Goal: Task Accomplishment & Management: Complete application form

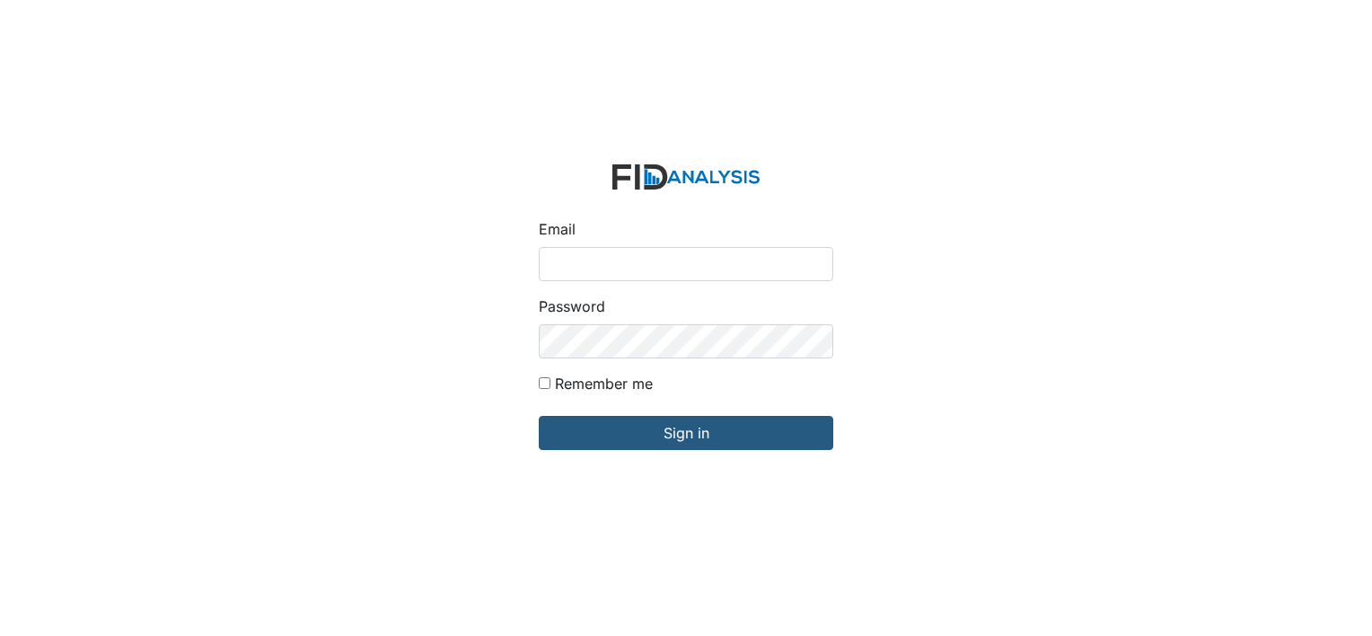
click at [615, 272] on input "Email" at bounding box center [686, 264] width 295 height 34
type input "[EMAIL_ADDRESS][DOMAIN_NAME]"
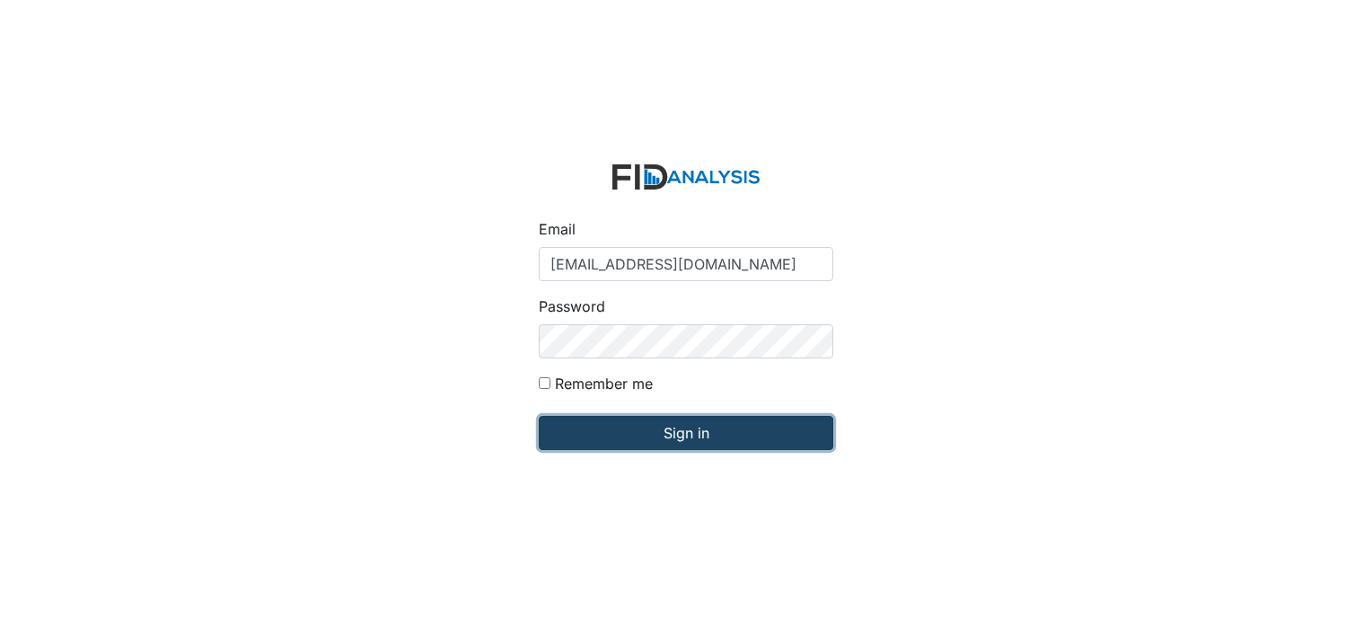
click at [614, 431] on input "Sign in" at bounding box center [686, 433] width 295 height 34
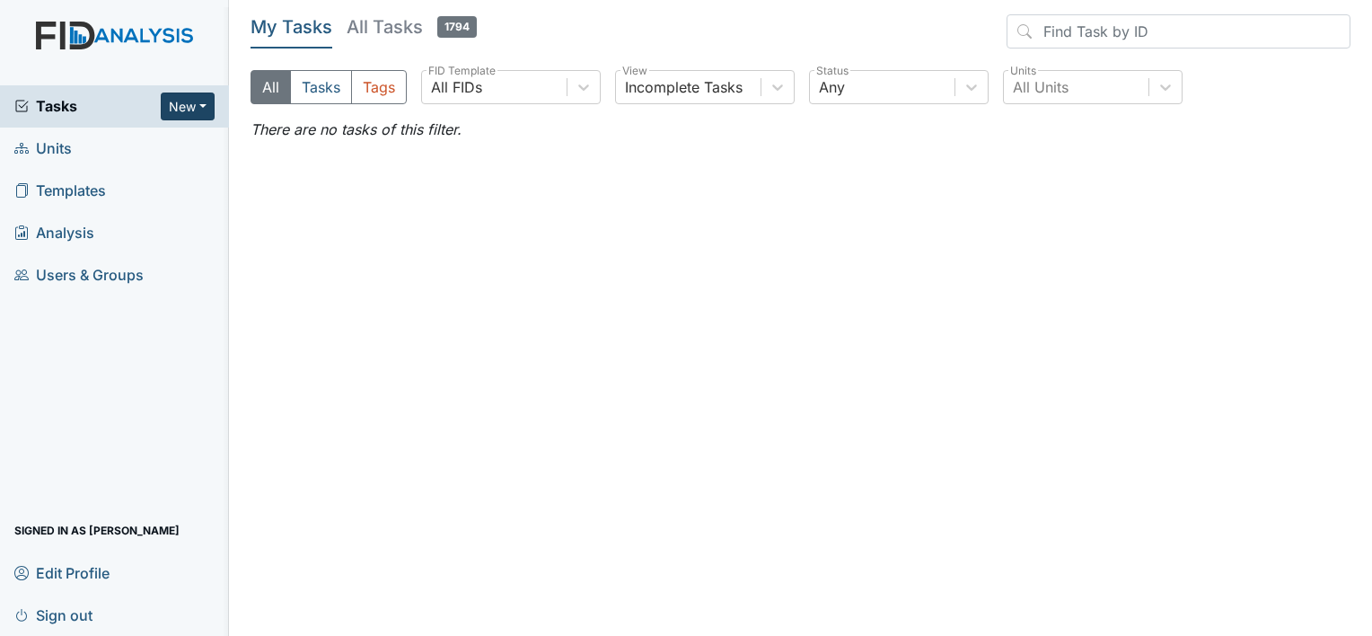
click at [187, 93] on button "New" at bounding box center [188, 107] width 54 height 28
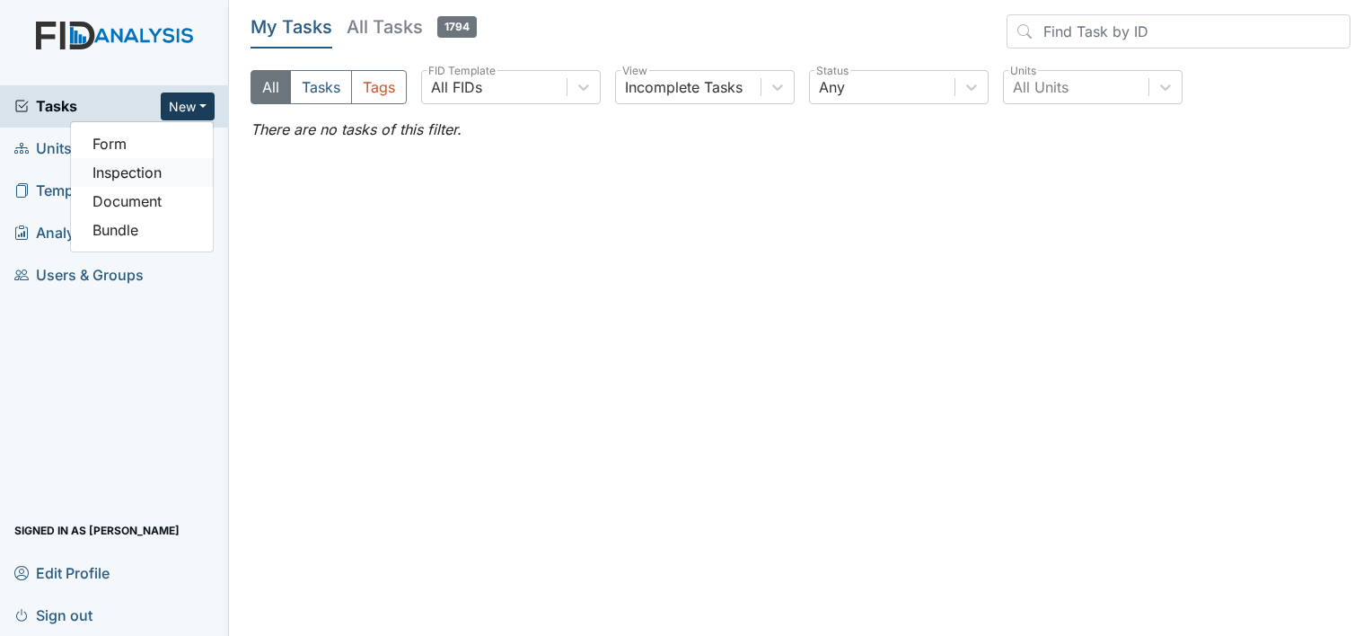
click at [131, 172] on link "Inspection" at bounding box center [142, 172] width 142 height 29
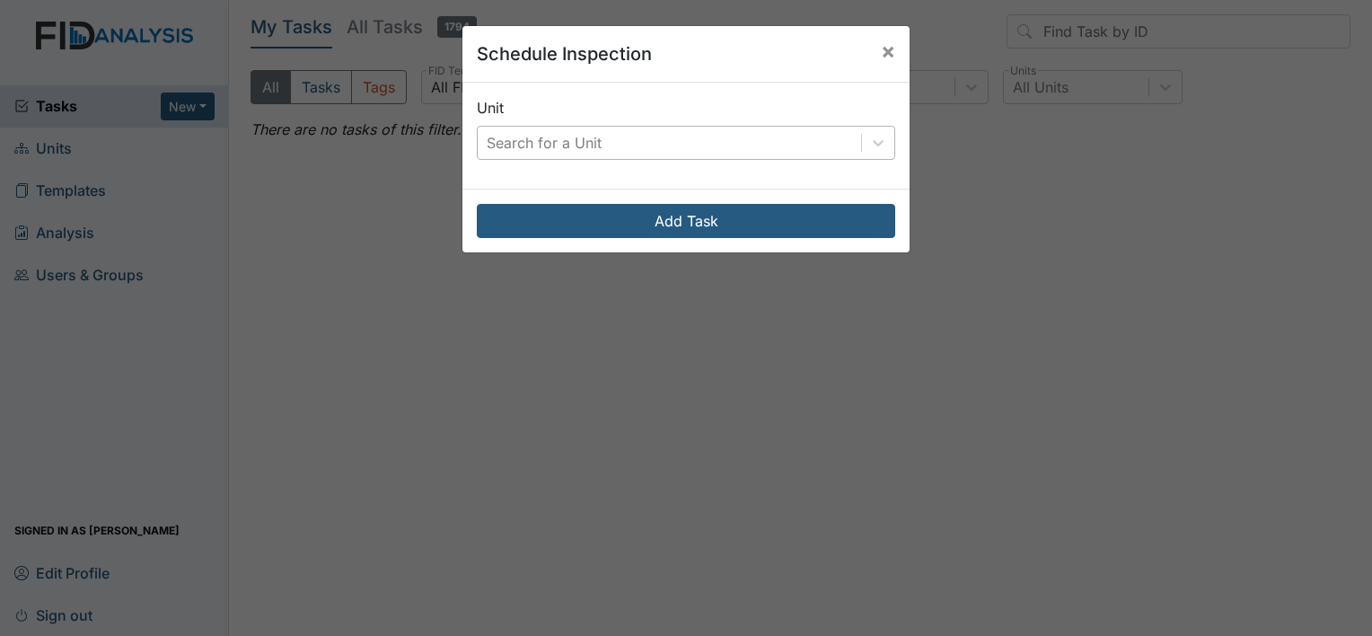
click at [560, 138] on div "Search for a Unit" at bounding box center [544, 143] width 115 height 22
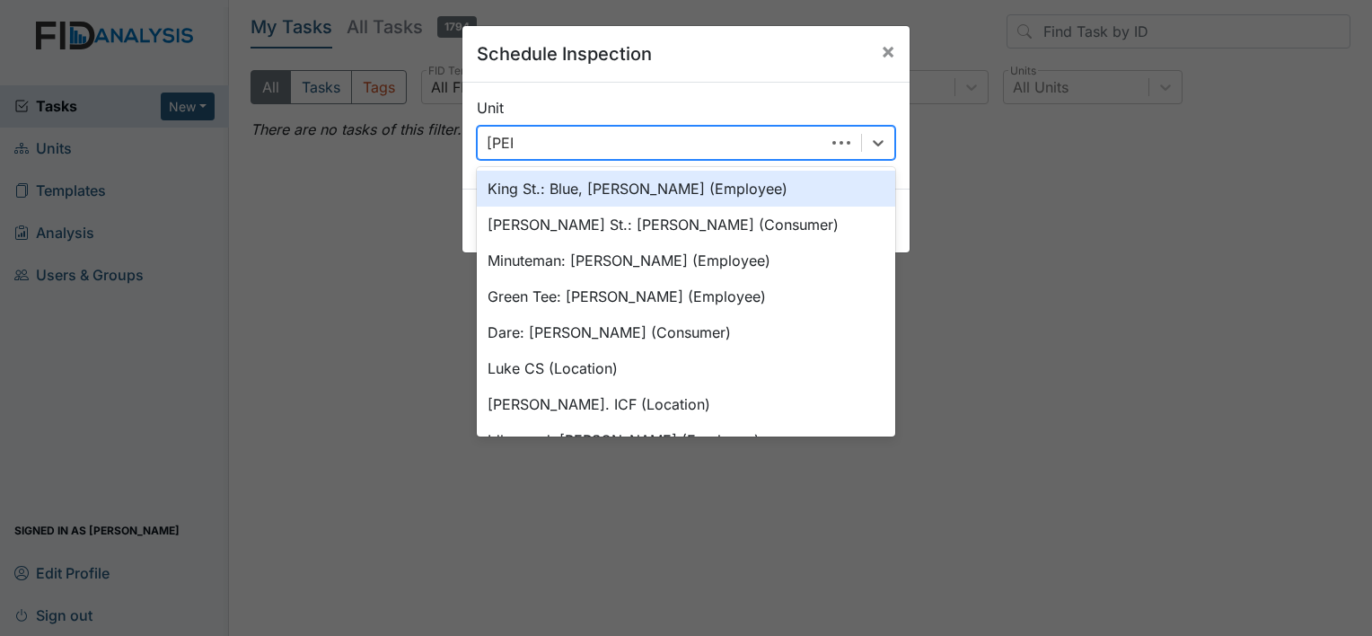
type input "[PERSON_NAME]"
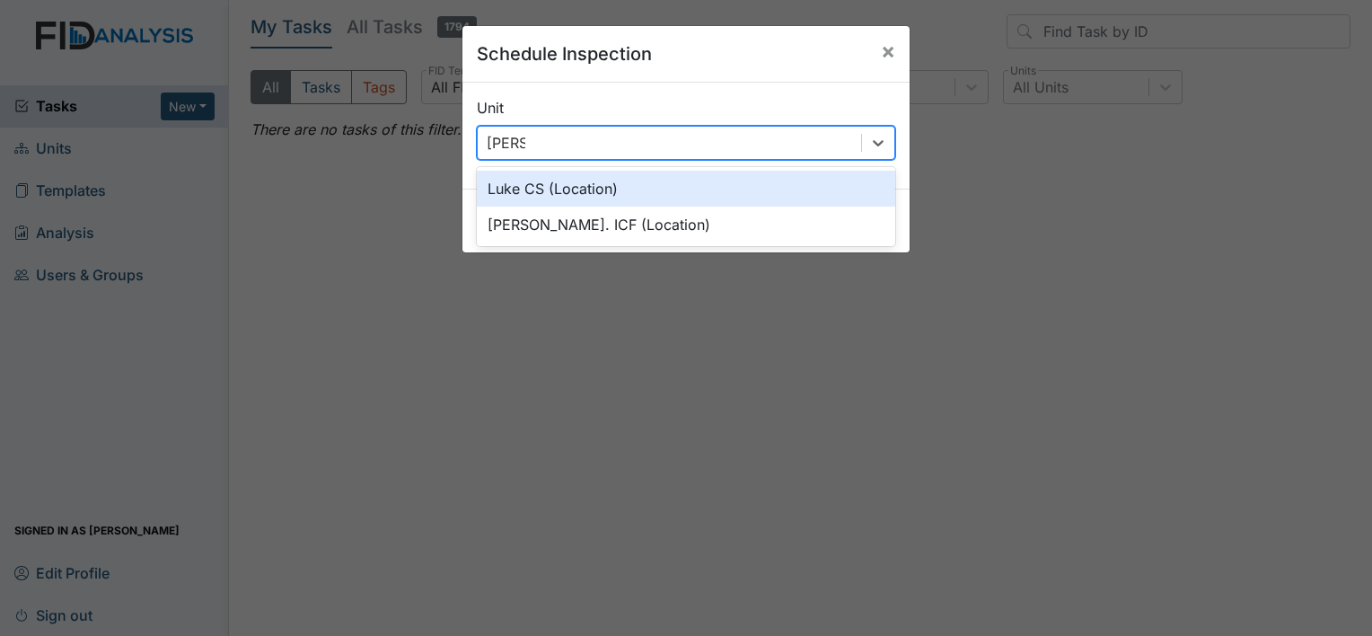
click at [616, 186] on div "Luke CS (Location)" at bounding box center [686, 189] width 419 height 36
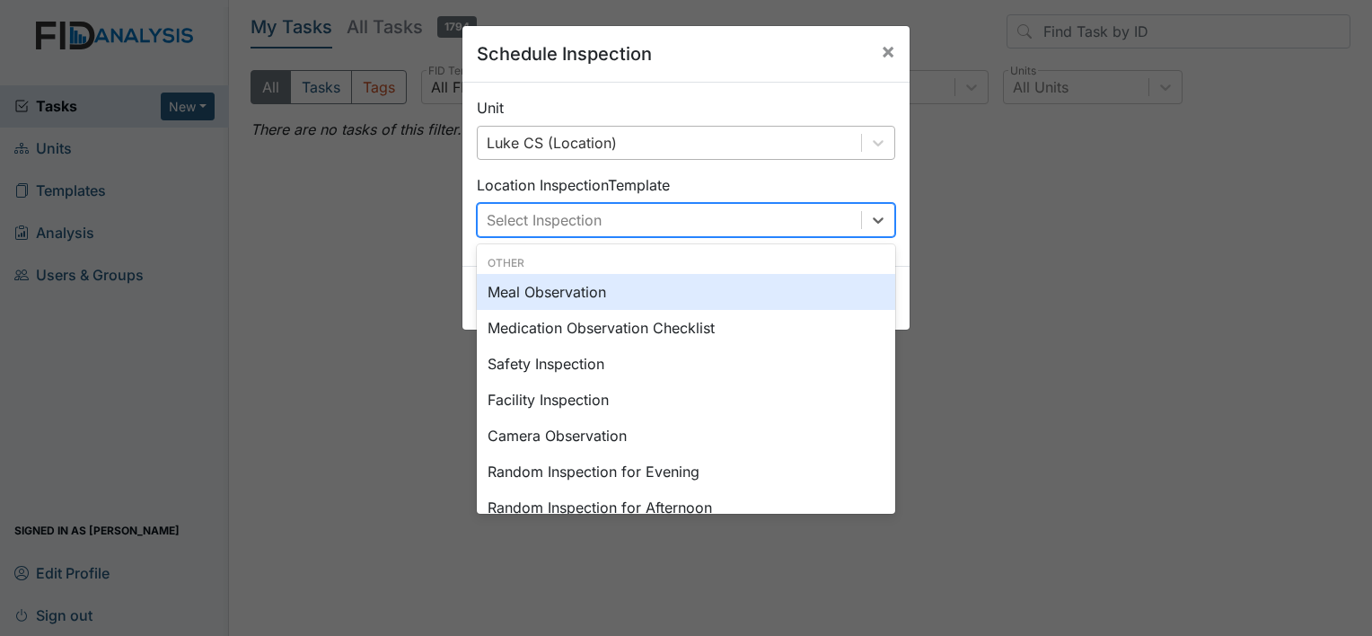
click at [553, 222] on div "Select Inspection" at bounding box center [544, 220] width 115 height 22
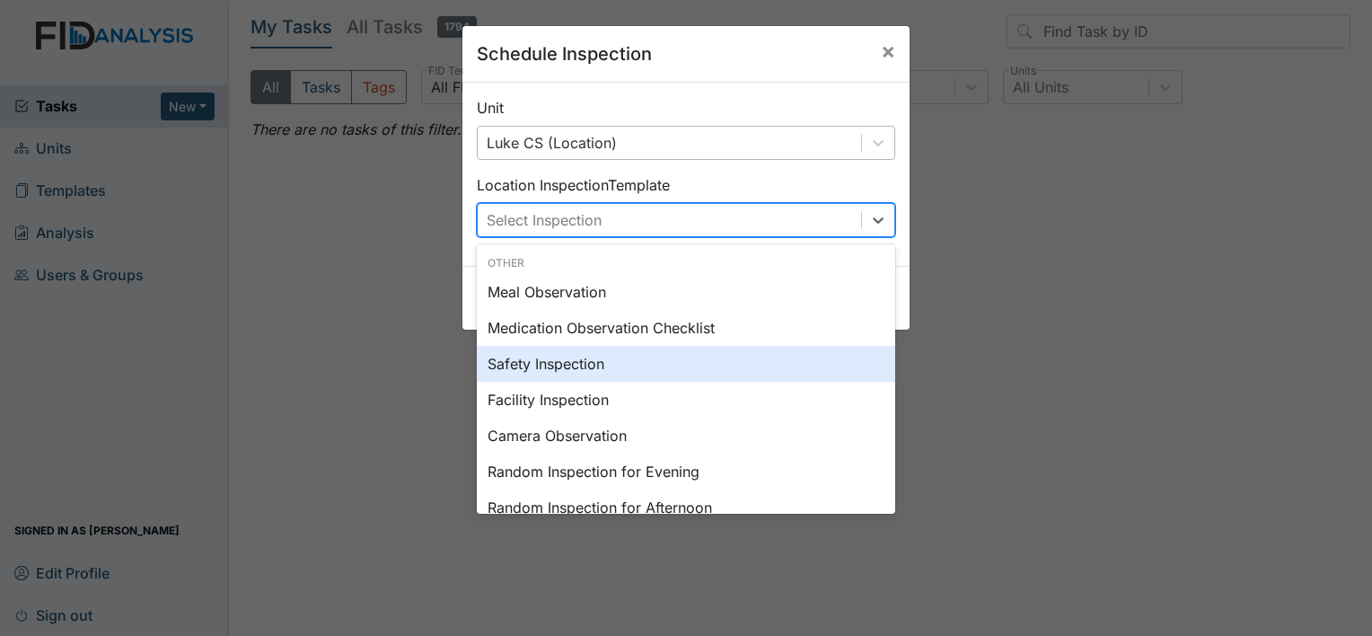
click at [546, 369] on div "Safety Inspection" at bounding box center [686, 364] width 419 height 36
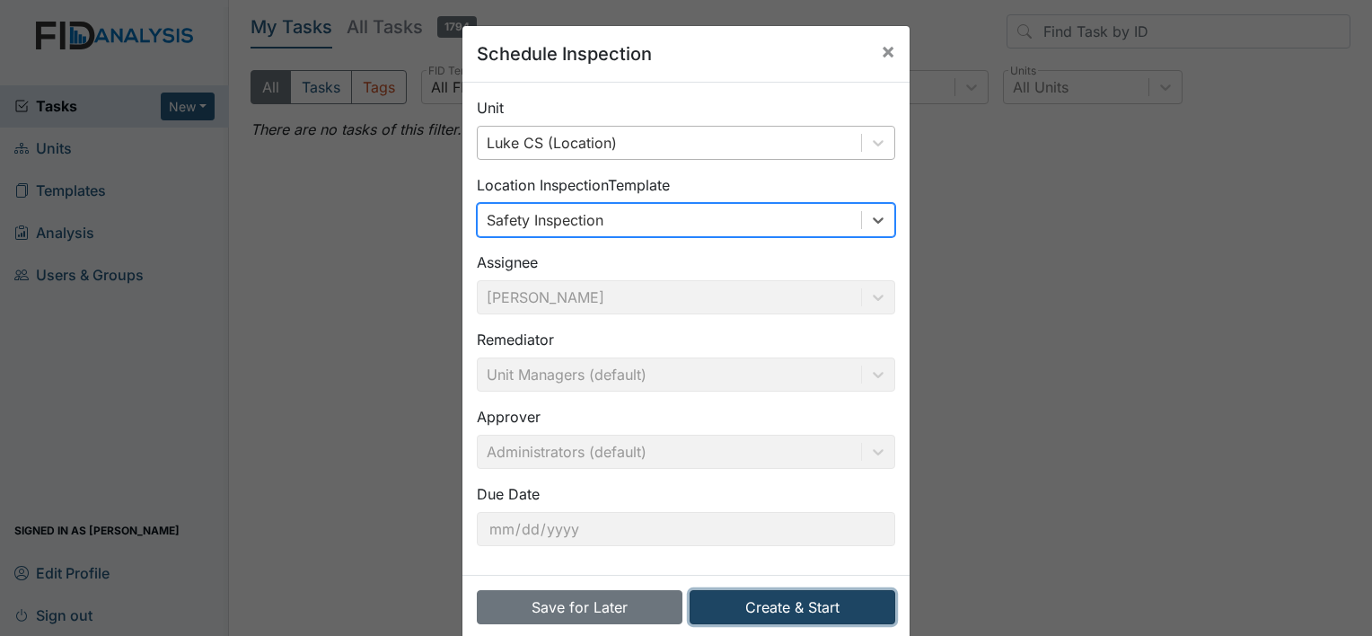
click at [761, 607] on button "Create & Start" at bounding box center [793, 607] width 206 height 34
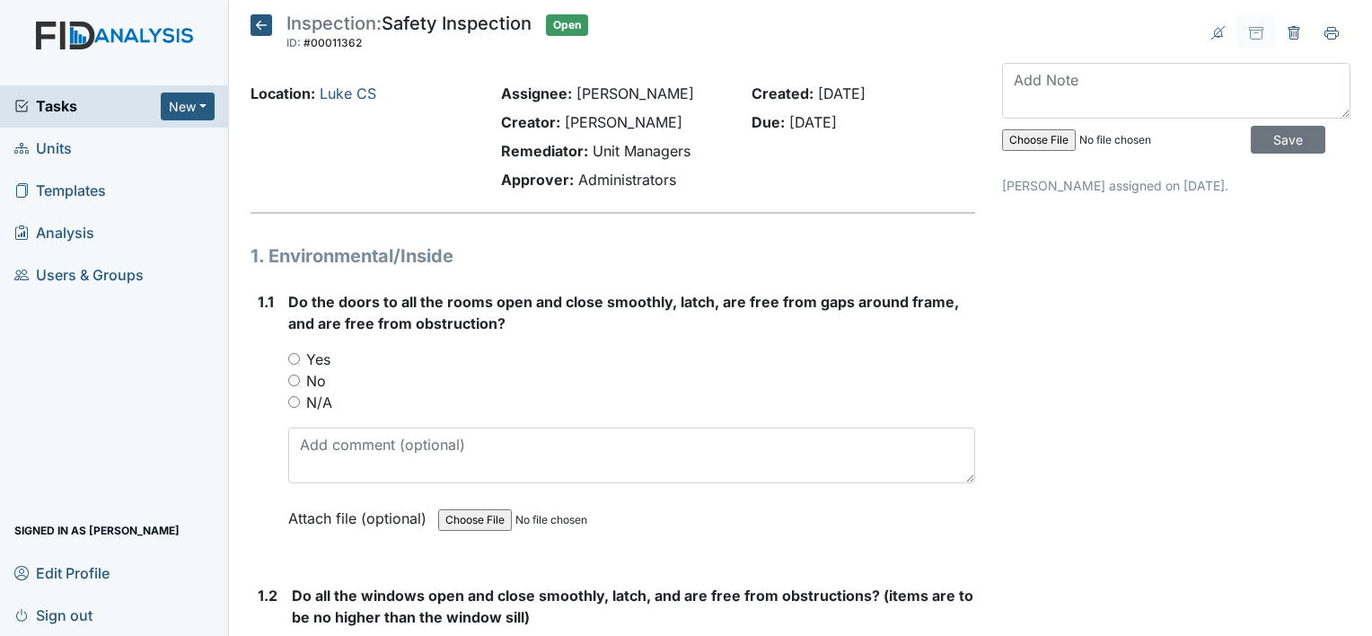
drag, startPoint x: 291, startPoint y: 359, endPoint x: 301, endPoint y: 358, distance: 9.9
click at [291, 359] on input "Yes" at bounding box center [294, 359] width 12 height 12
radio input "true"
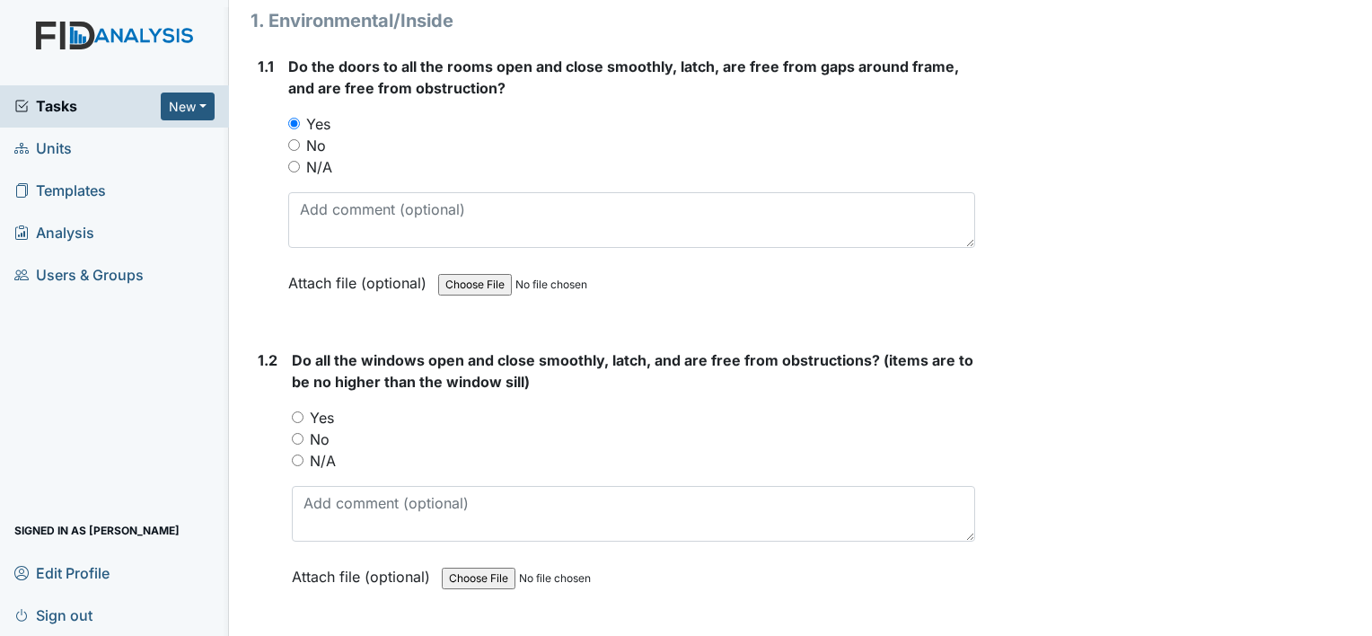
scroll to position [269, 0]
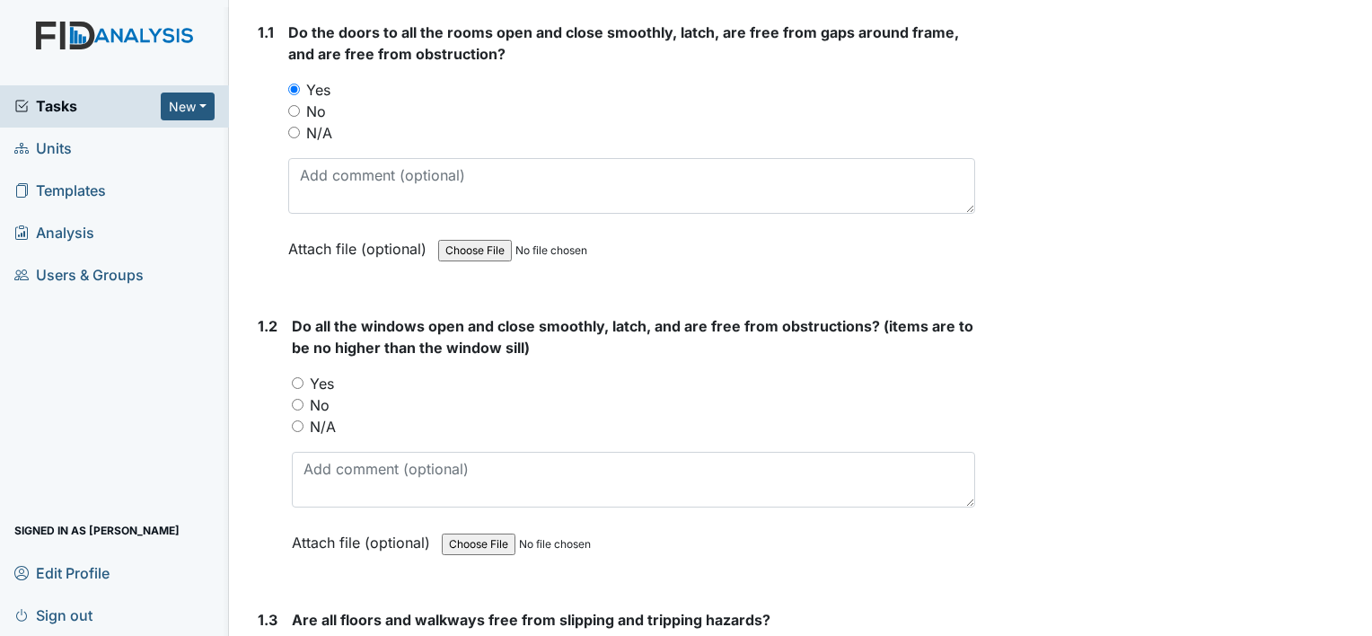
click at [294, 387] on input "Yes" at bounding box center [298, 383] width 12 height 12
radio input "true"
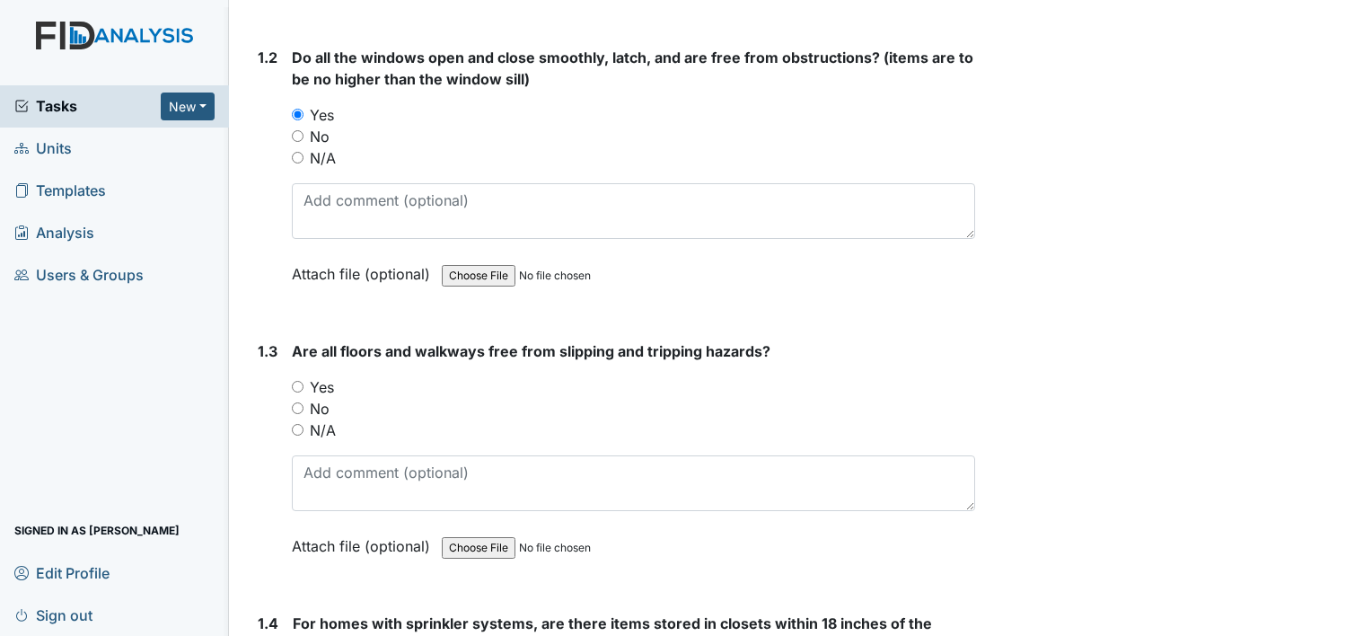
scroll to position [539, 0]
click at [298, 381] on input "Yes" at bounding box center [298, 386] width 12 height 12
radio input "true"
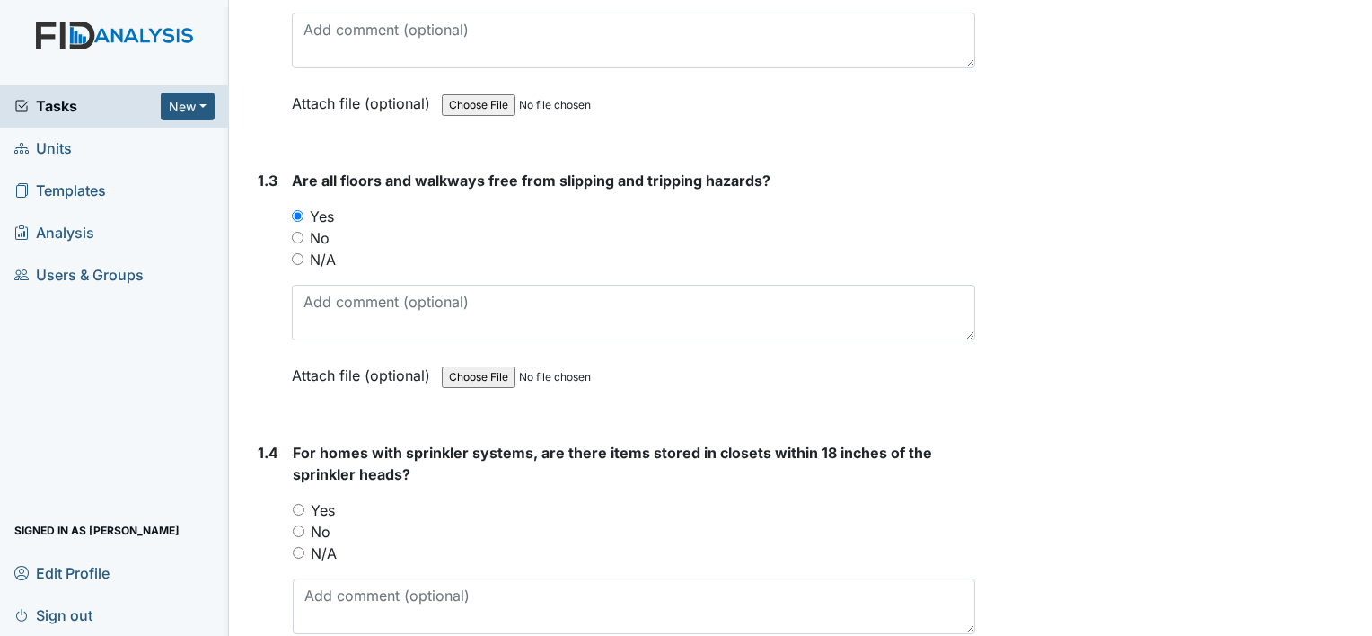
scroll to position [808, 0]
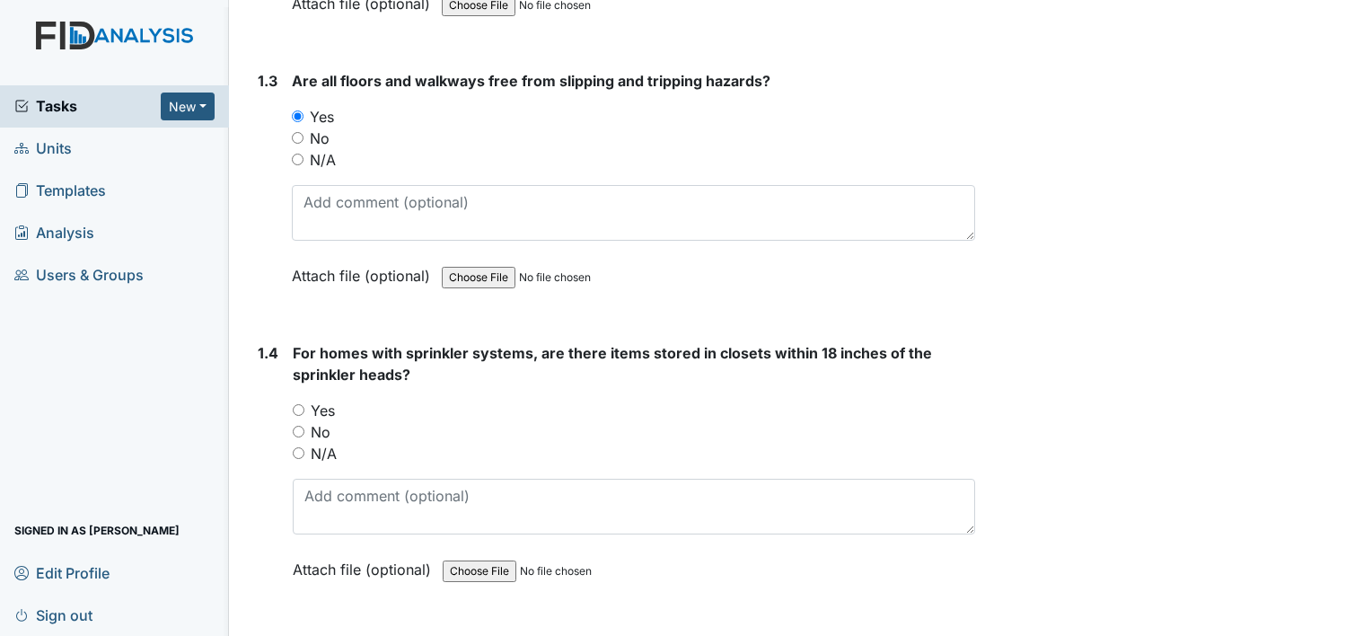
click at [298, 406] on input "Yes" at bounding box center [299, 410] width 12 height 12
radio input "true"
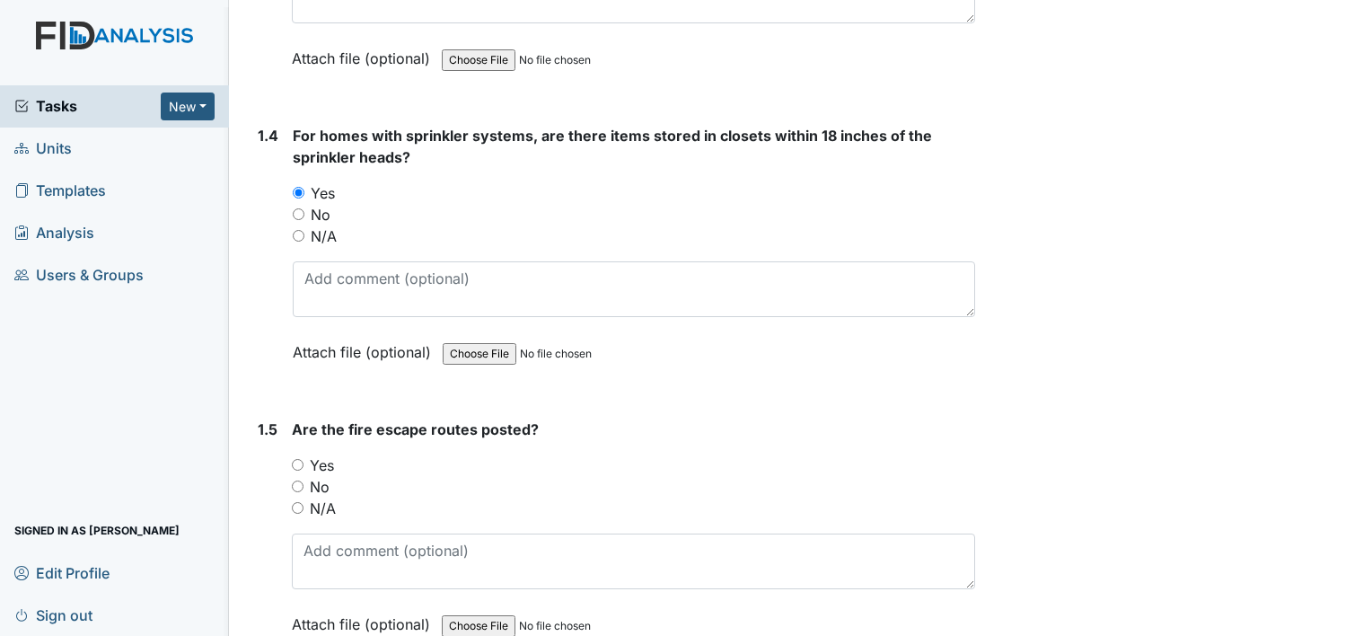
scroll to position [1078, 0]
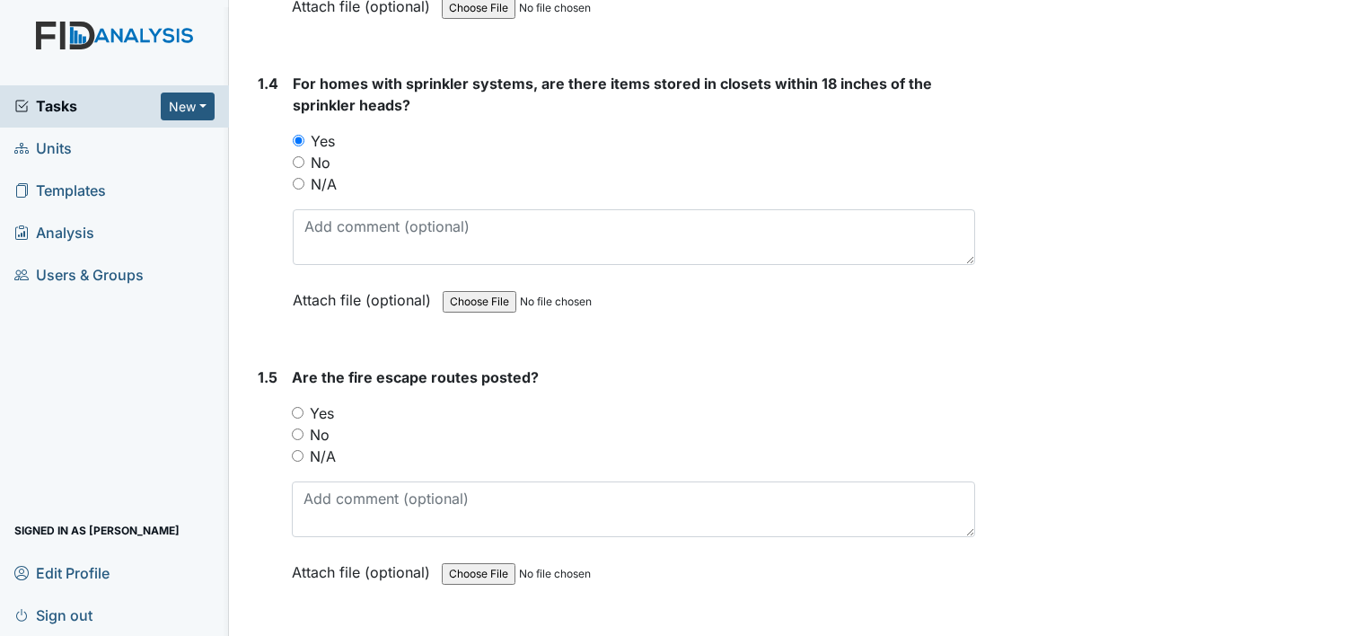
click at [298, 413] on input "Yes" at bounding box center [298, 413] width 12 height 12
radio input "true"
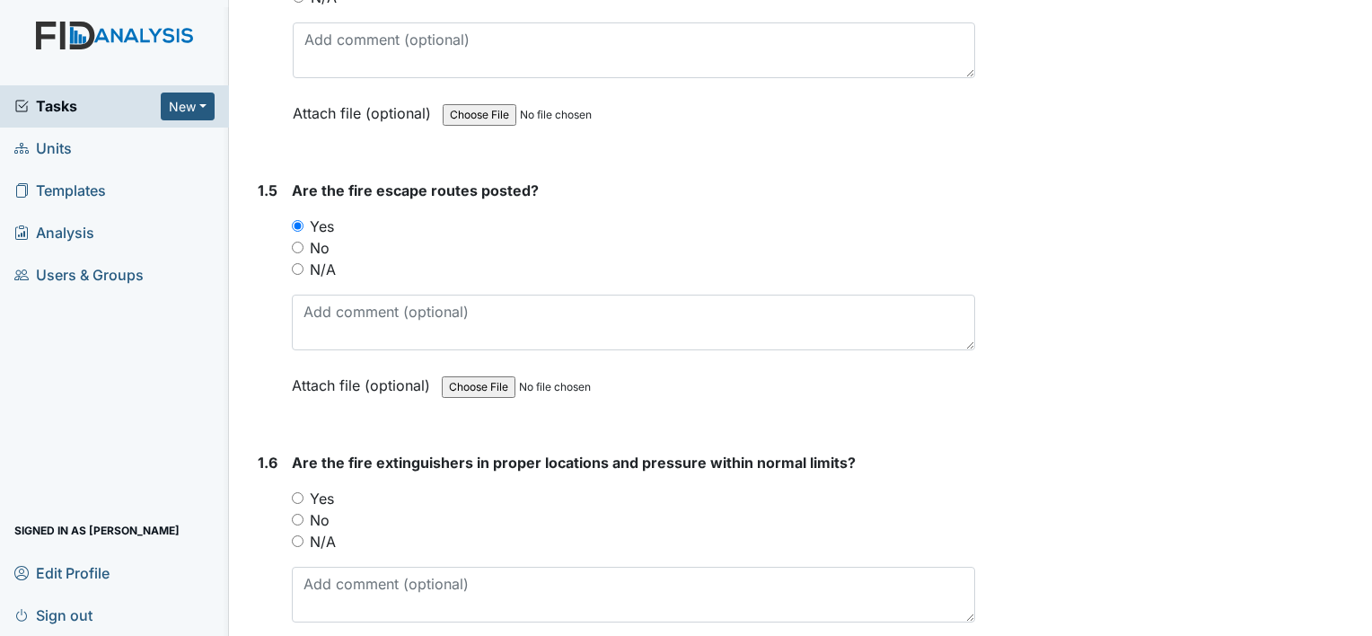
scroll to position [1347, 0]
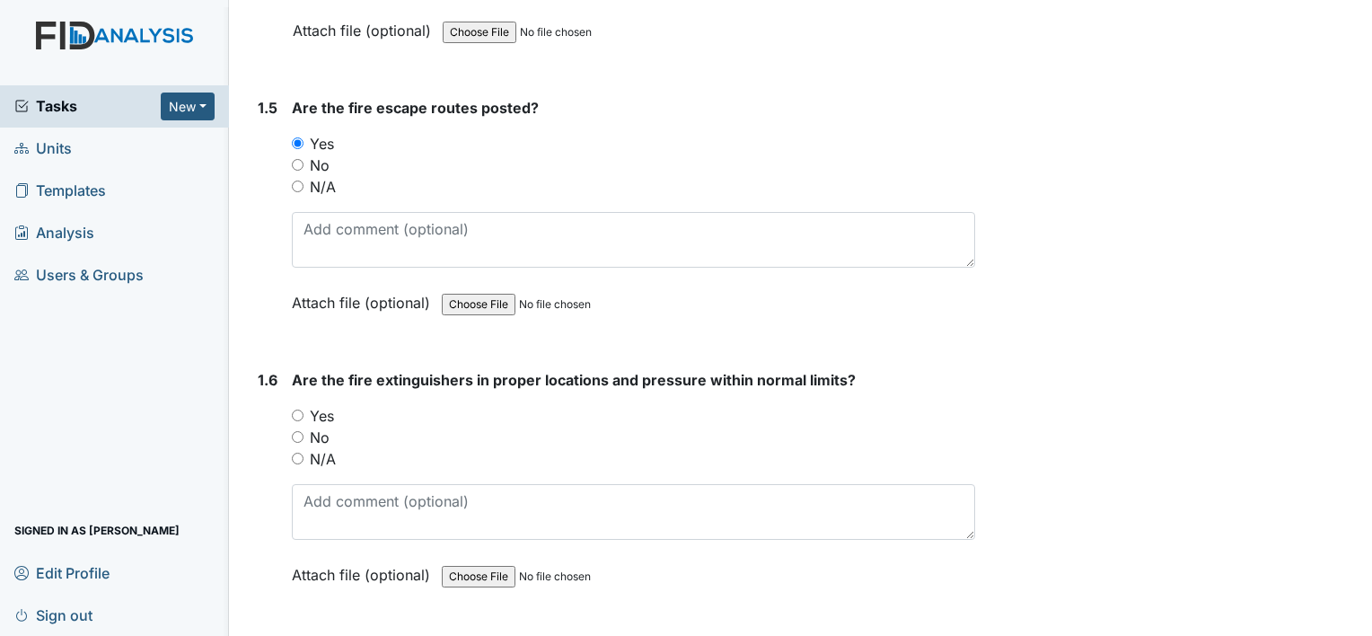
click at [294, 410] on input "Yes" at bounding box center [298, 416] width 12 height 12
radio input "true"
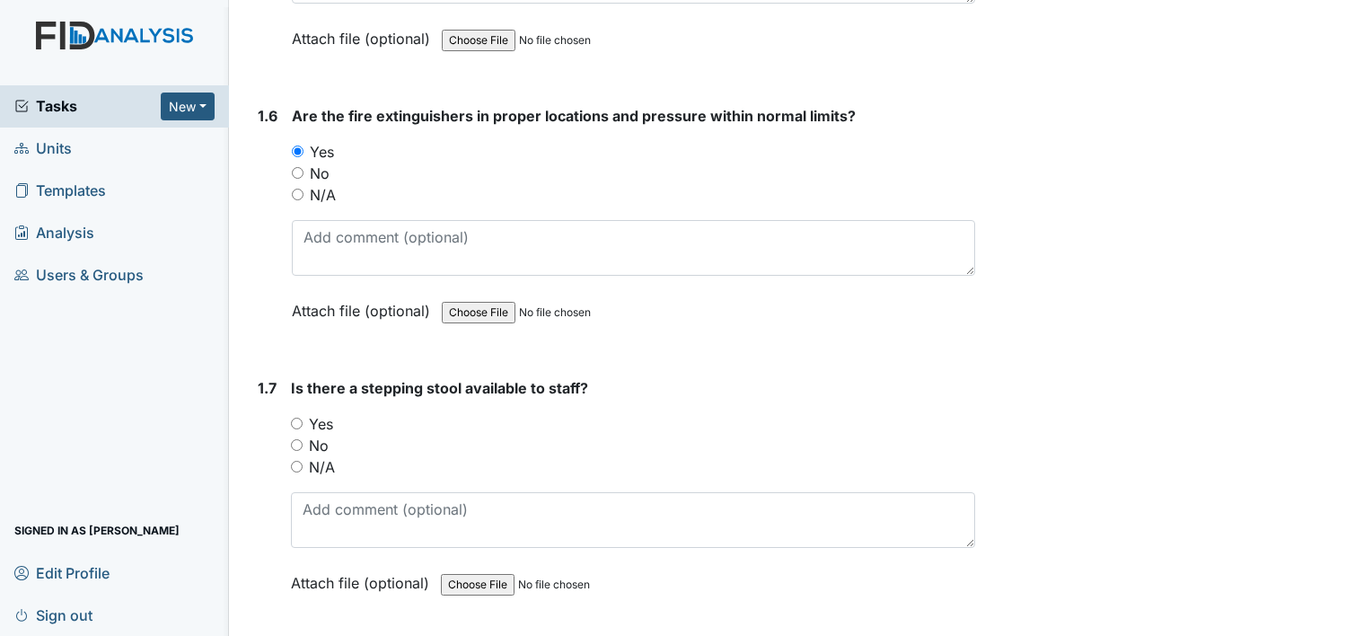
scroll to position [1617, 0]
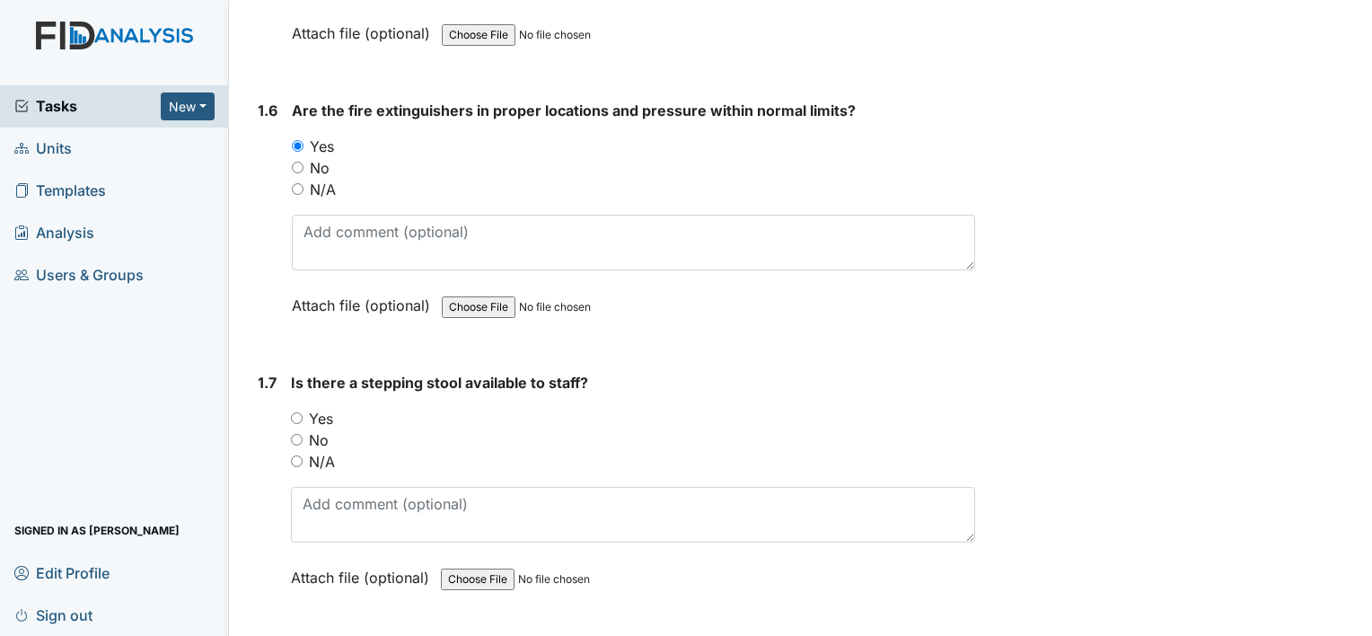
click at [295, 412] on input "Yes" at bounding box center [297, 418] width 12 height 12
radio input "true"
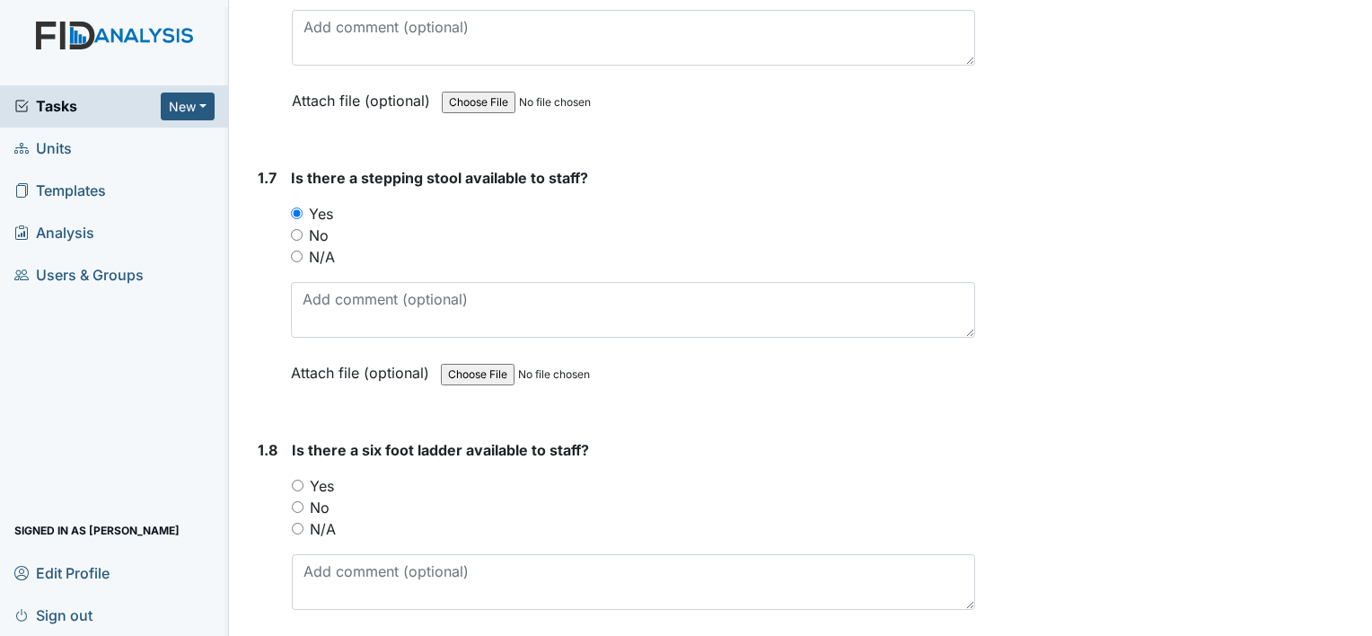
scroll to position [1886, 0]
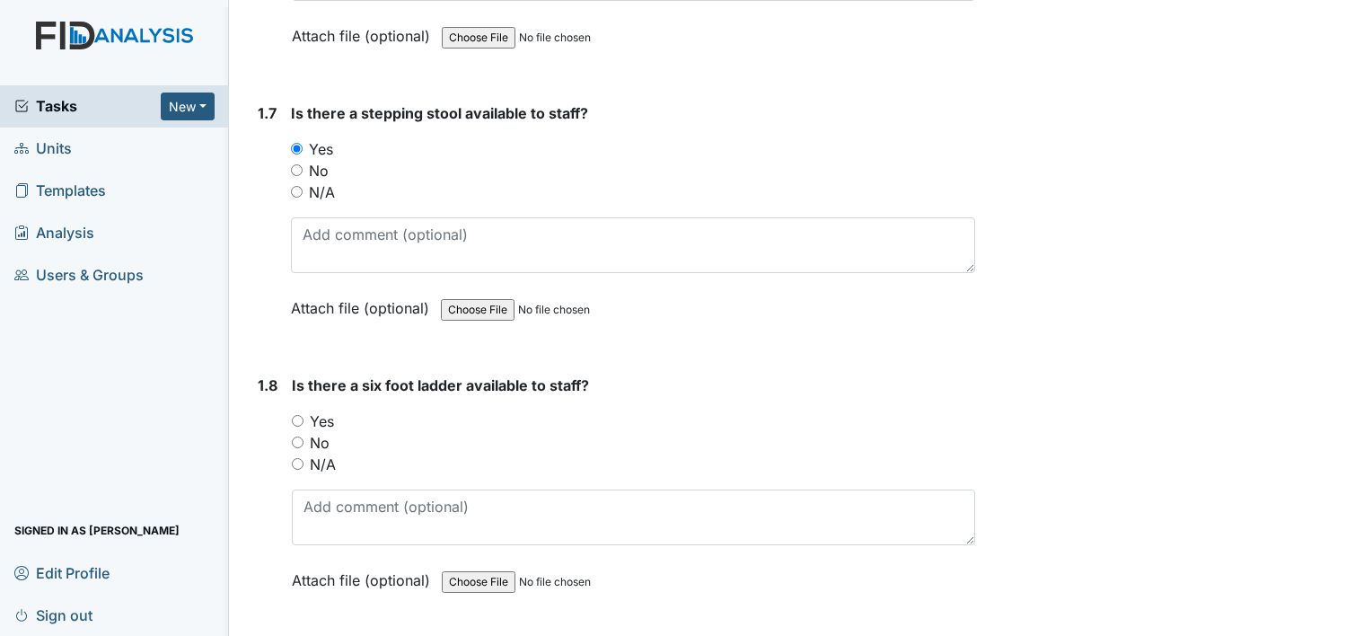
click at [295, 415] on input "Yes" at bounding box center [298, 421] width 12 height 12
radio input "true"
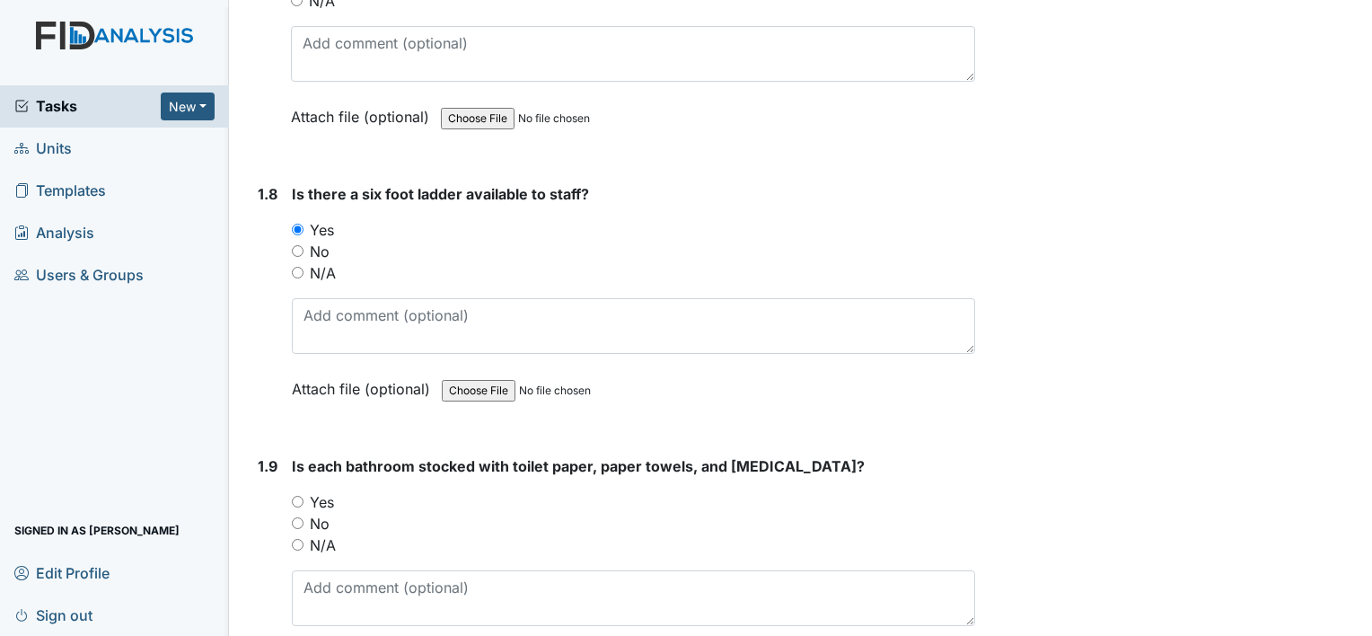
scroll to position [2156, 0]
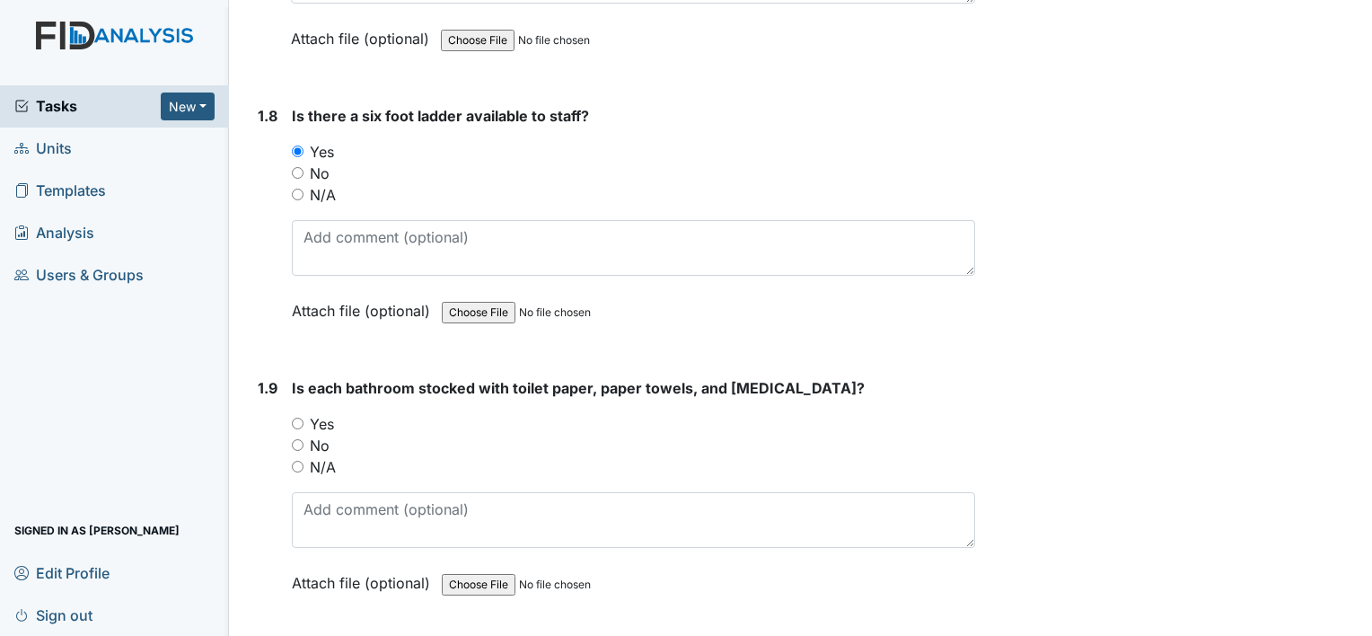
click at [295, 418] on input "Yes" at bounding box center [298, 424] width 12 height 12
radio input "true"
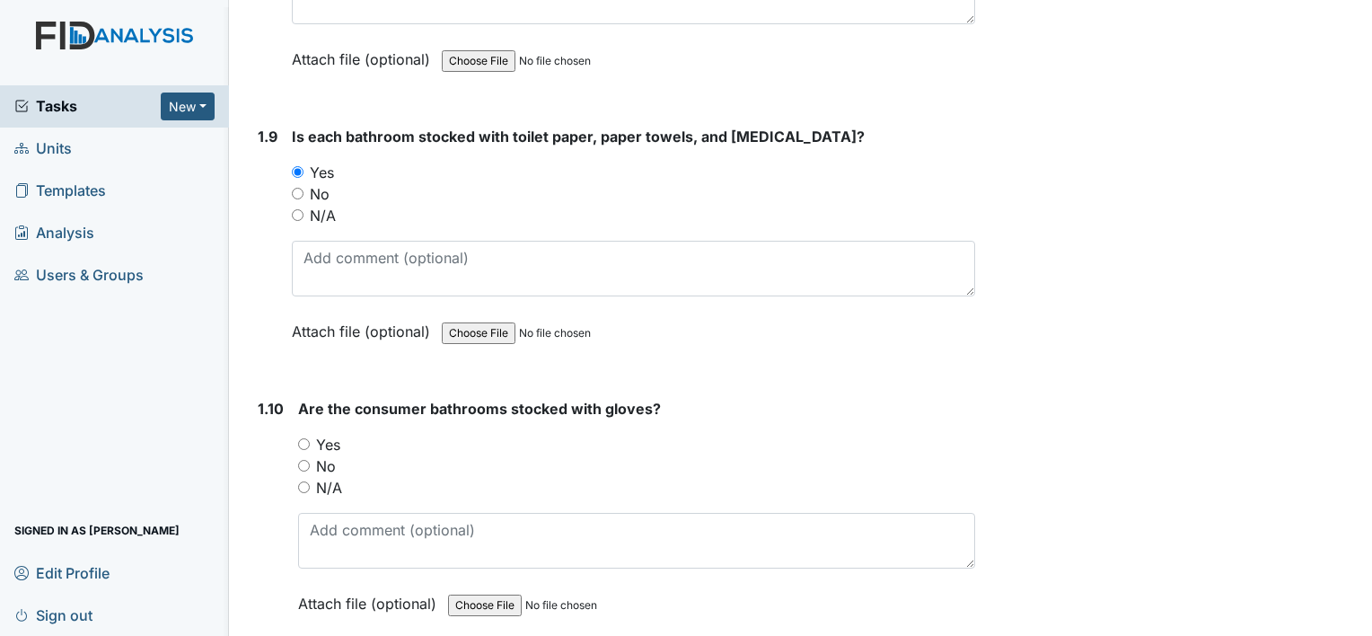
scroll to position [2425, 0]
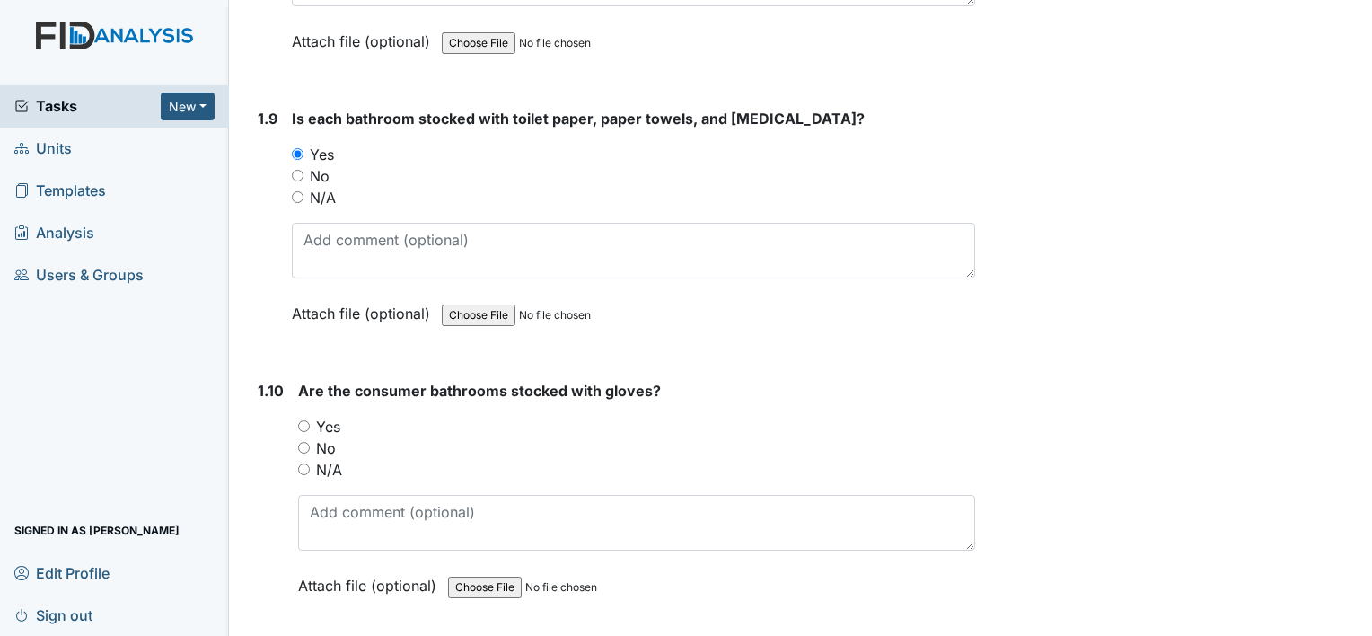
click at [304, 420] on input "Yes" at bounding box center [304, 426] width 12 height 12
radio input "true"
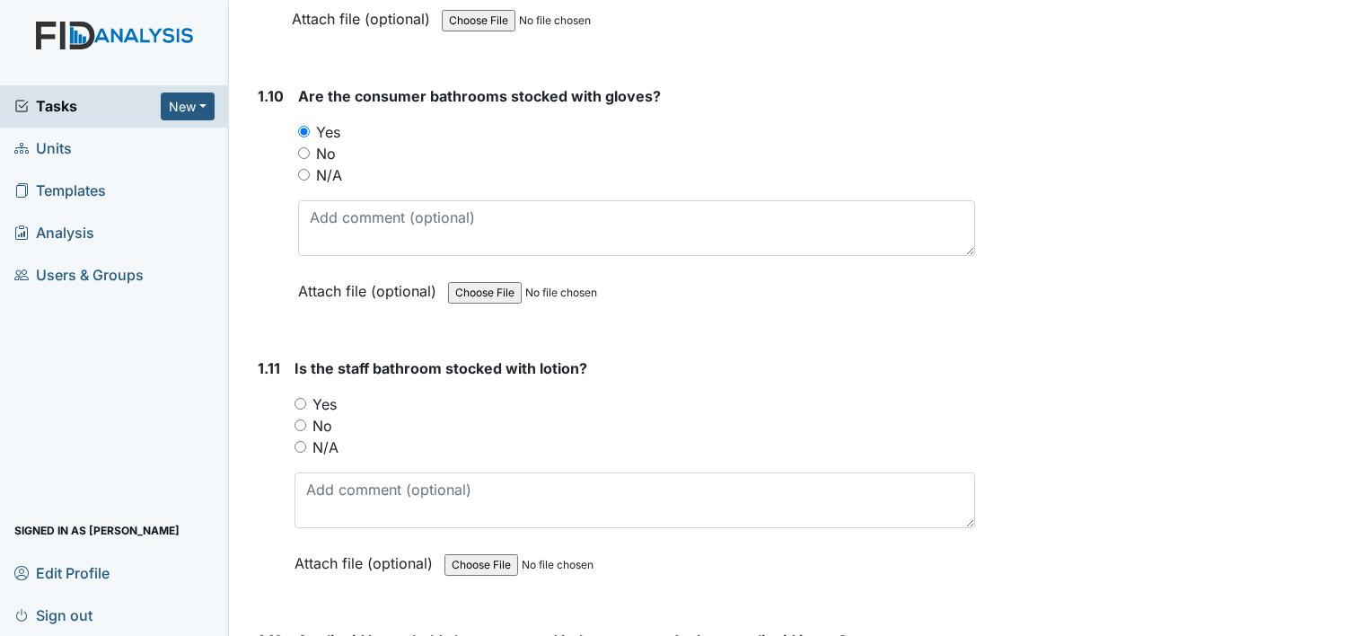
scroll to position [2784, 0]
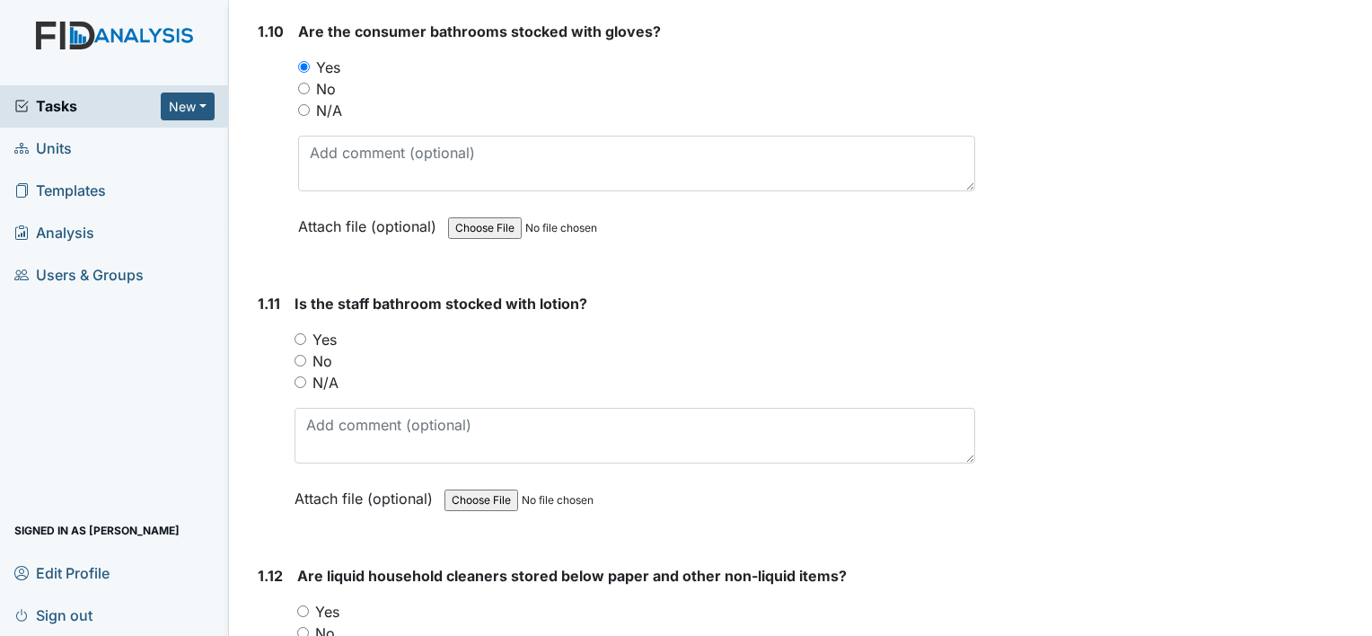
click at [295, 333] on input "Yes" at bounding box center [301, 339] width 12 height 12
radio input "true"
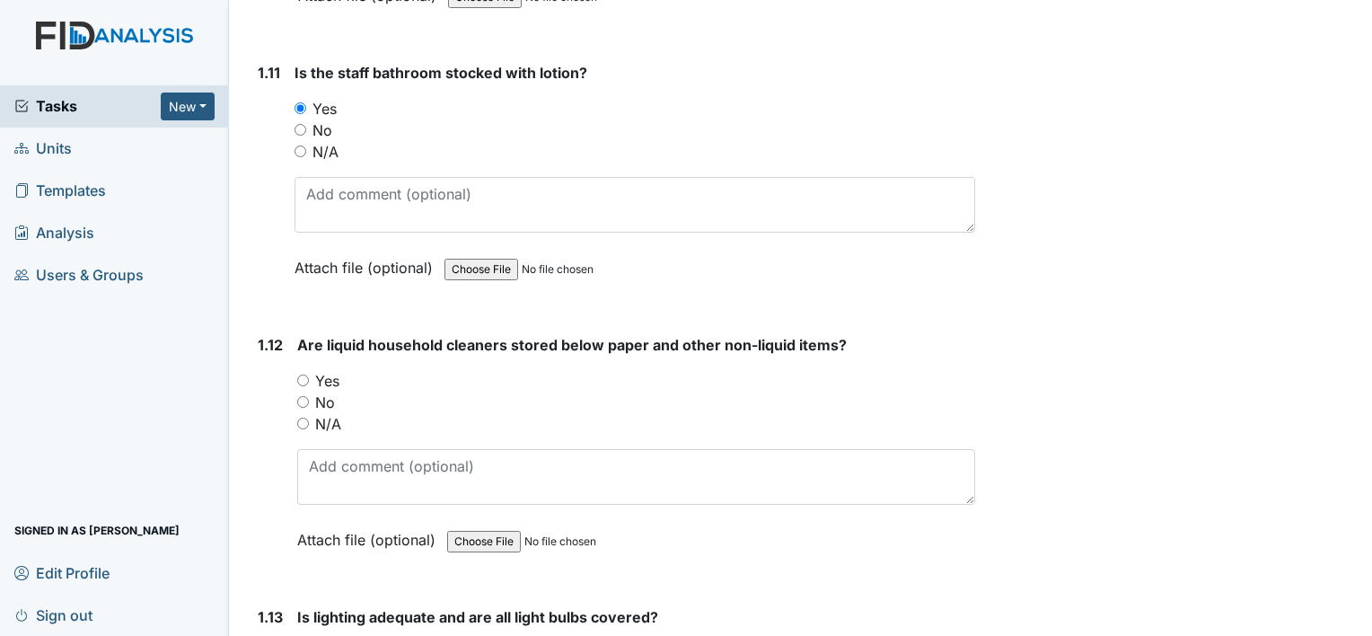
scroll to position [3054, 0]
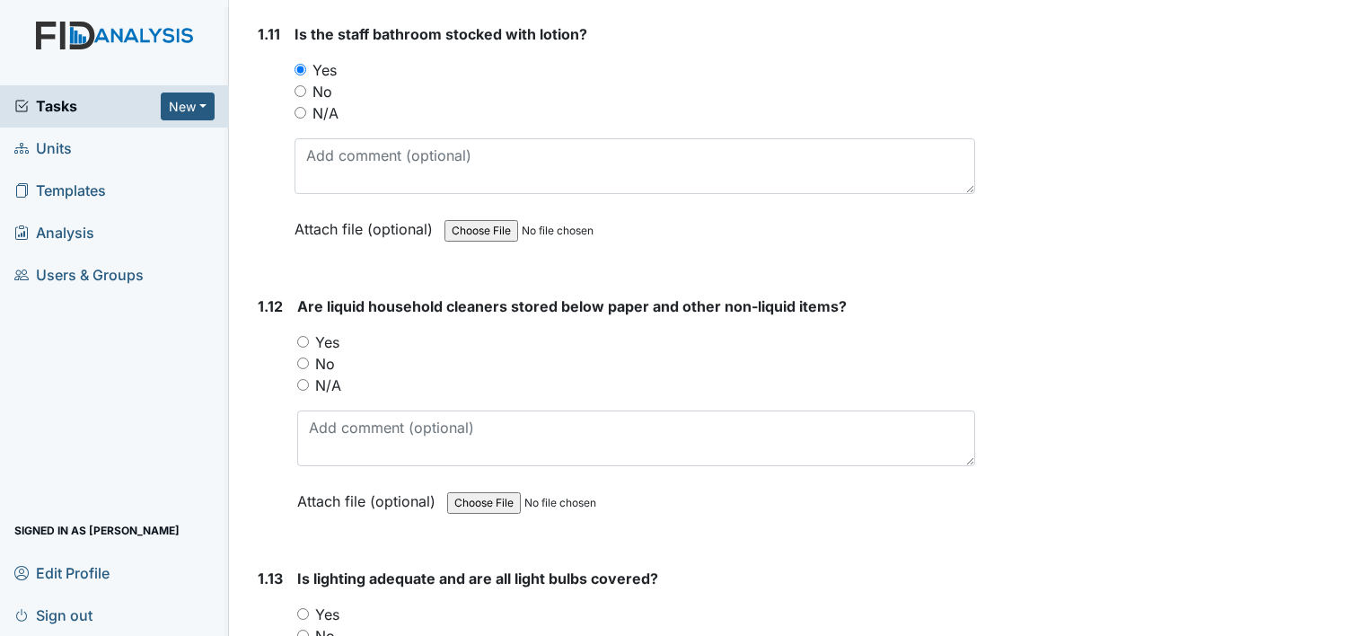
click at [298, 336] on input "Yes" at bounding box center [303, 342] width 12 height 12
radio input "true"
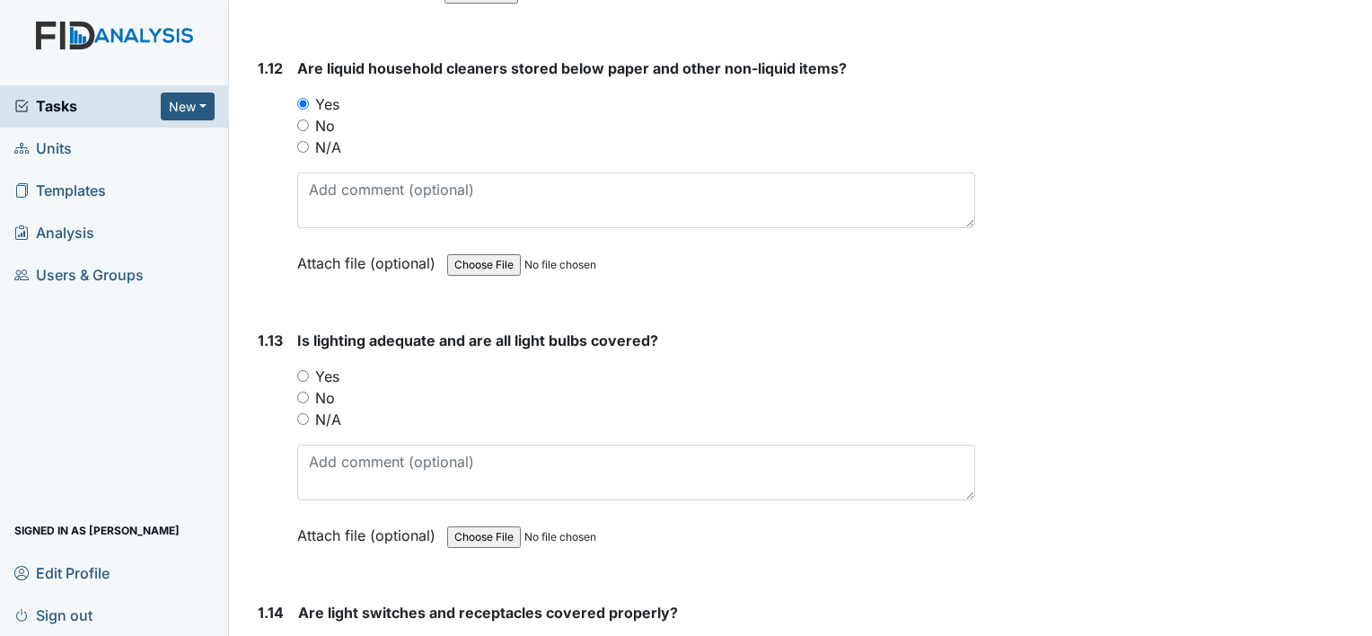
scroll to position [3323, 0]
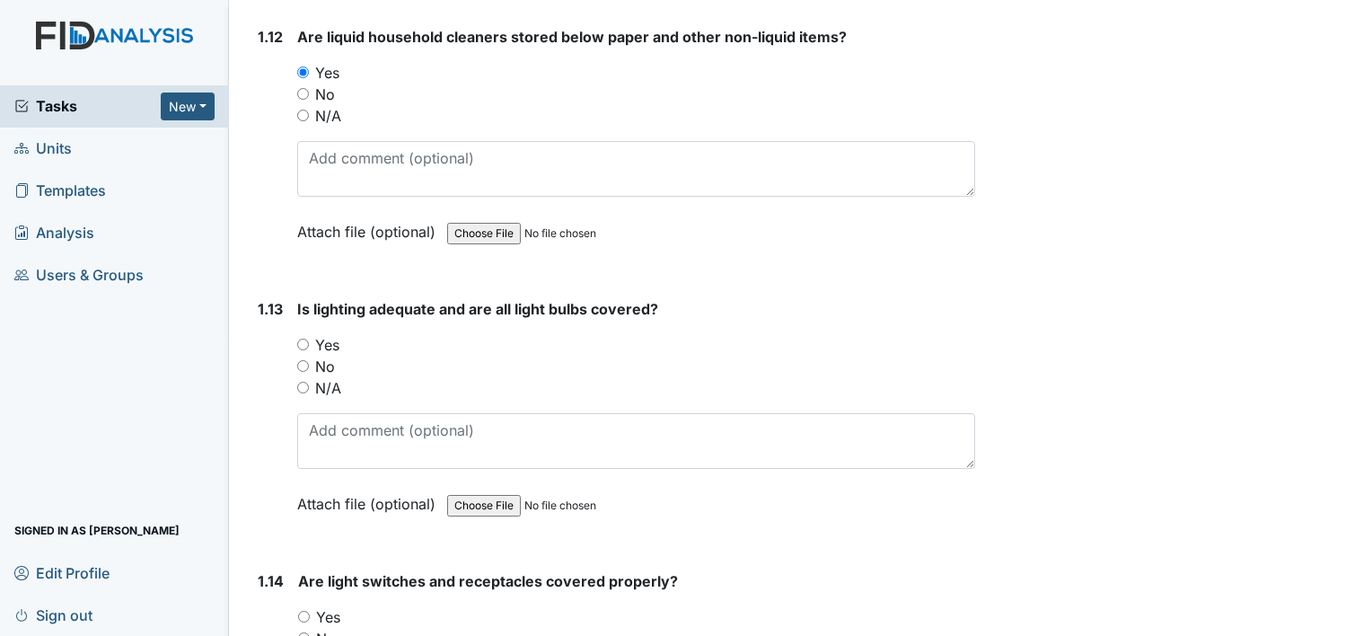
click at [300, 339] on input "Yes" at bounding box center [303, 345] width 12 height 12
radio input "true"
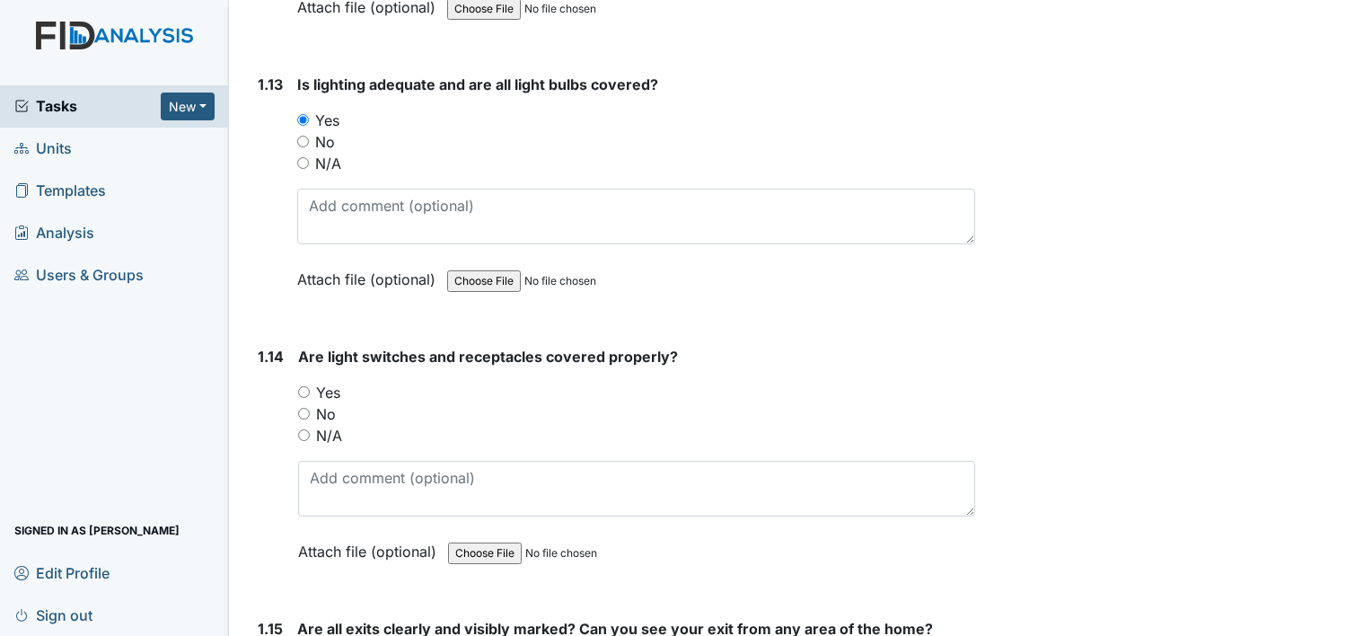
scroll to position [3593, 0]
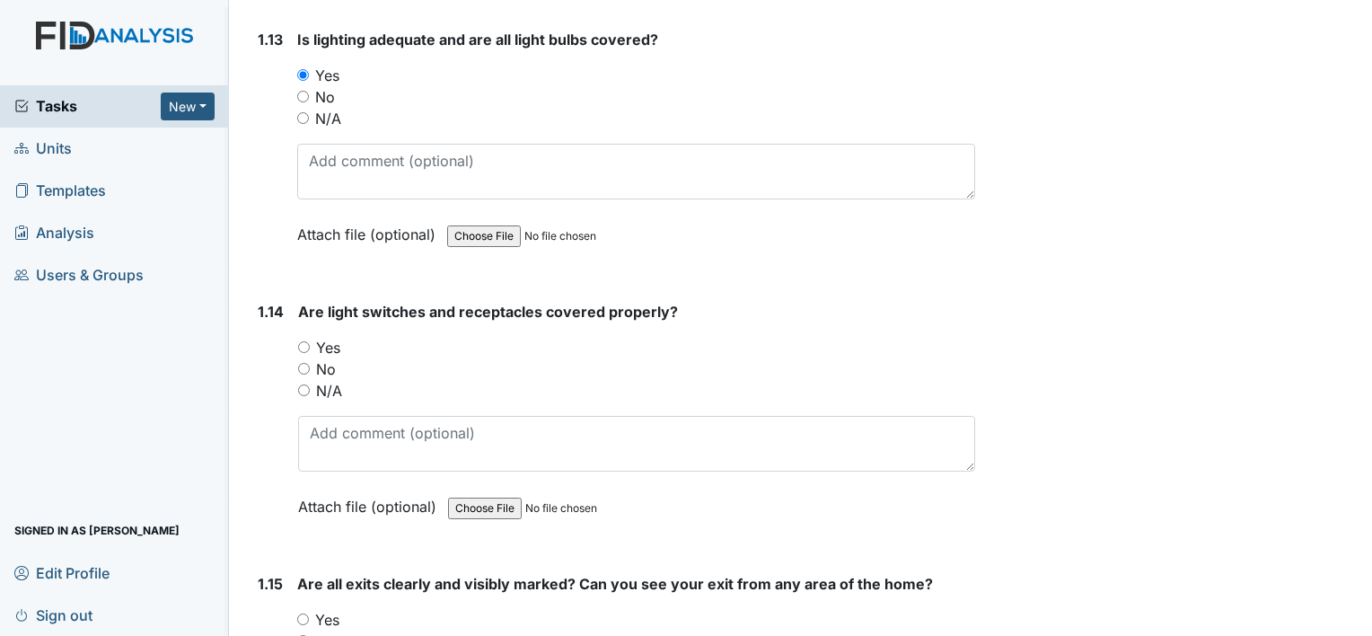
click at [301, 341] on input "Yes" at bounding box center [304, 347] width 12 height 12
radio input "true"
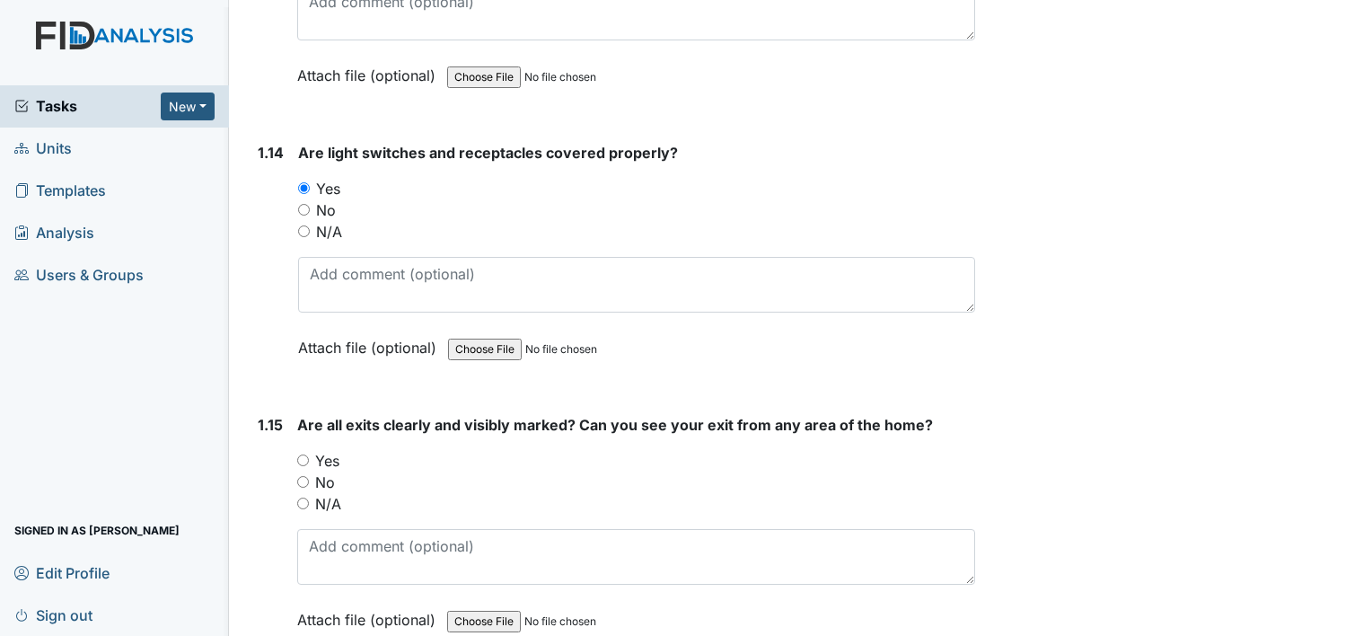
scroll to position [3862, 0]
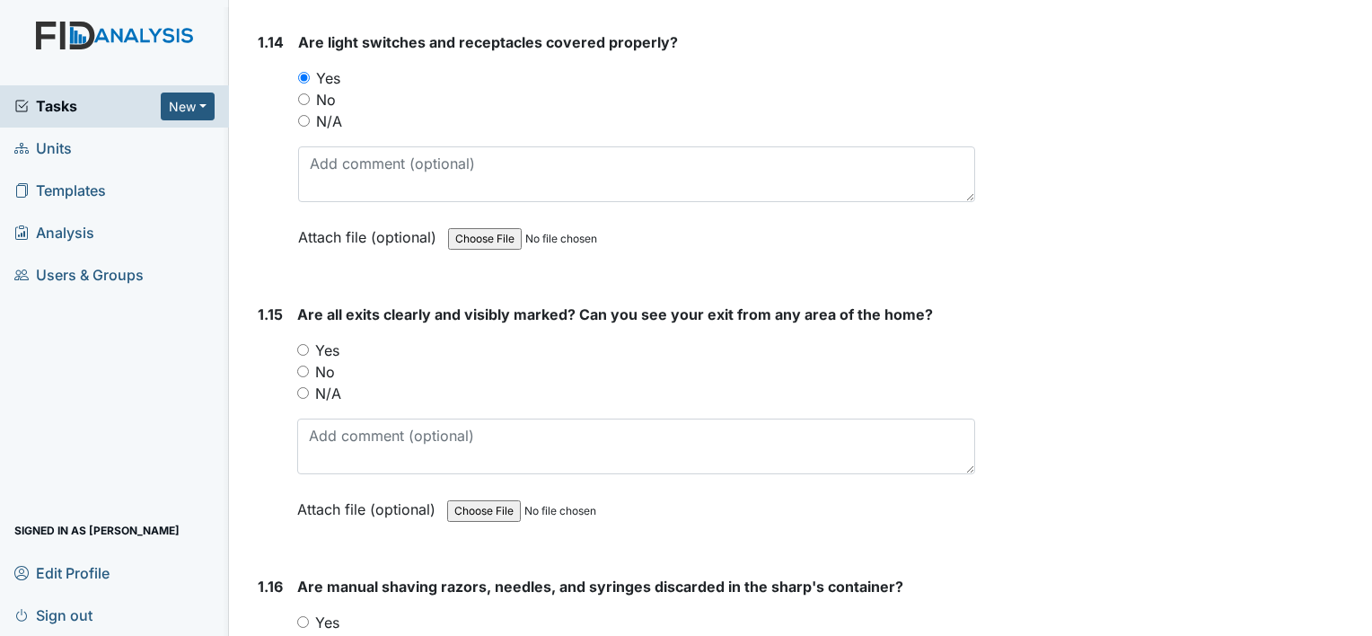
click at [302, 344] on input "Yes" at bounding box center [303, 350] width 12 height 12
radio input "true"
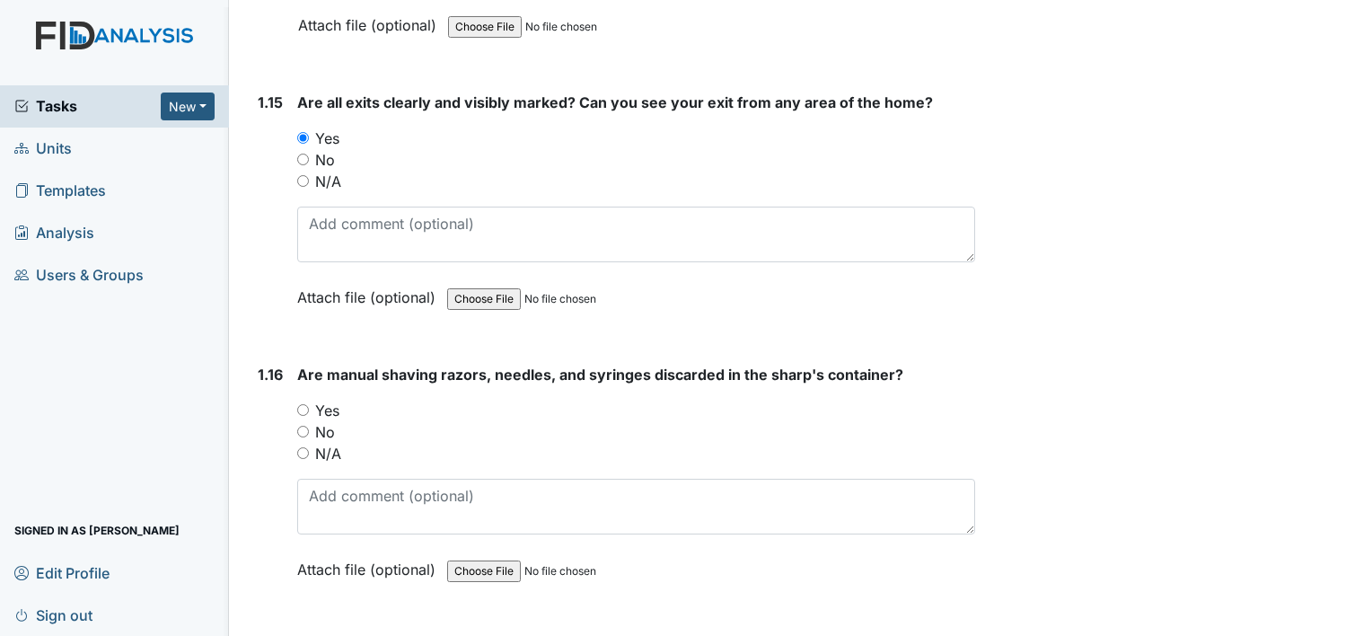
scroll to position [4131, 0]
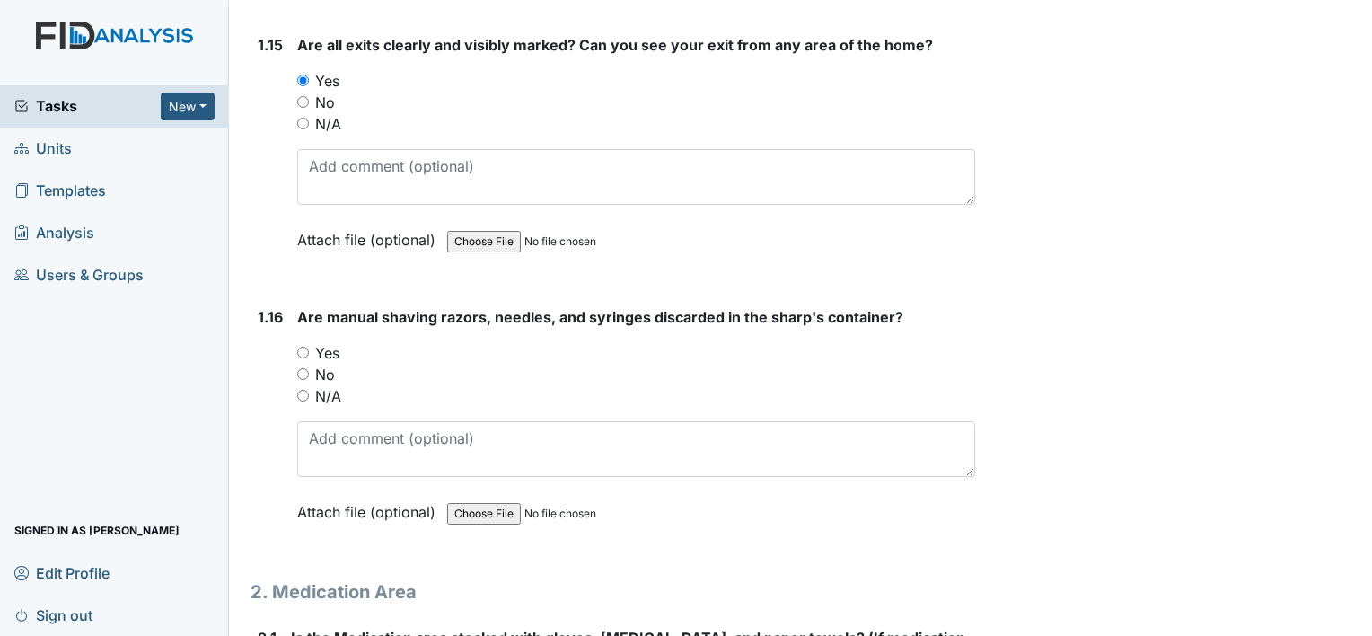
click at [302, 348] on div "Yes" at bounding box center [636, 353] width 678 height 22
click at [302, 347] on input "Yes" at bounding box center [303, 353] width 12 height 12
radio input "true"
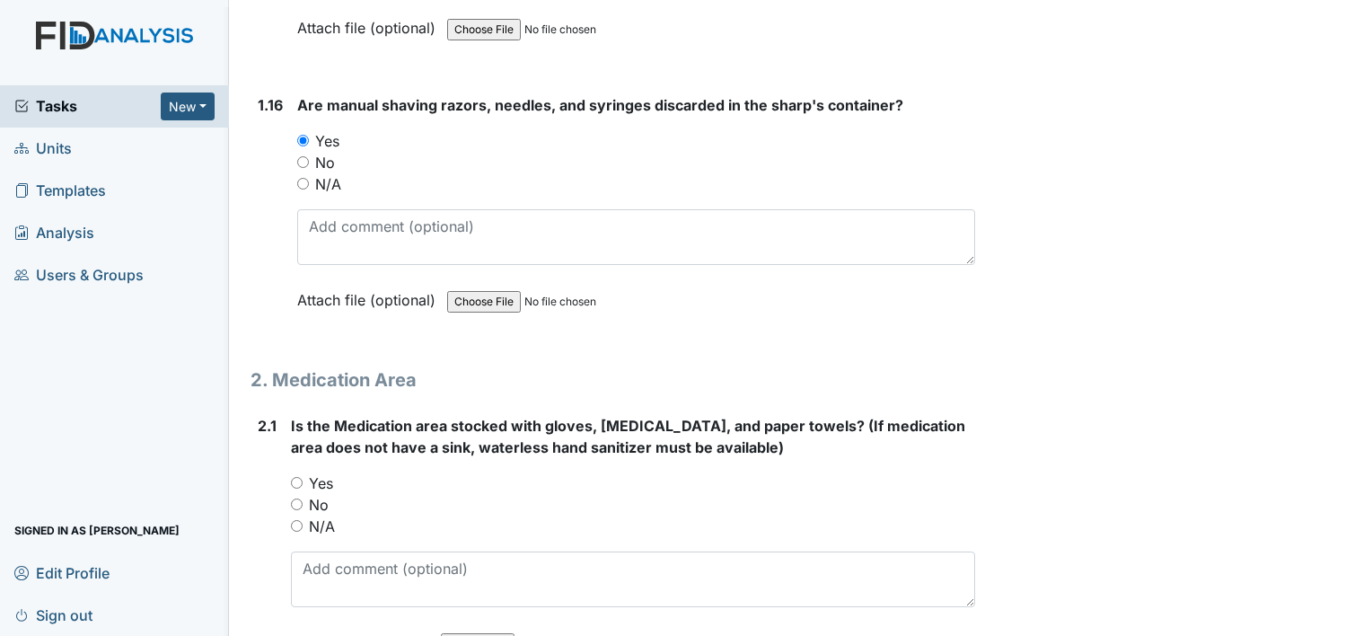
scroll to position [4401, 0]
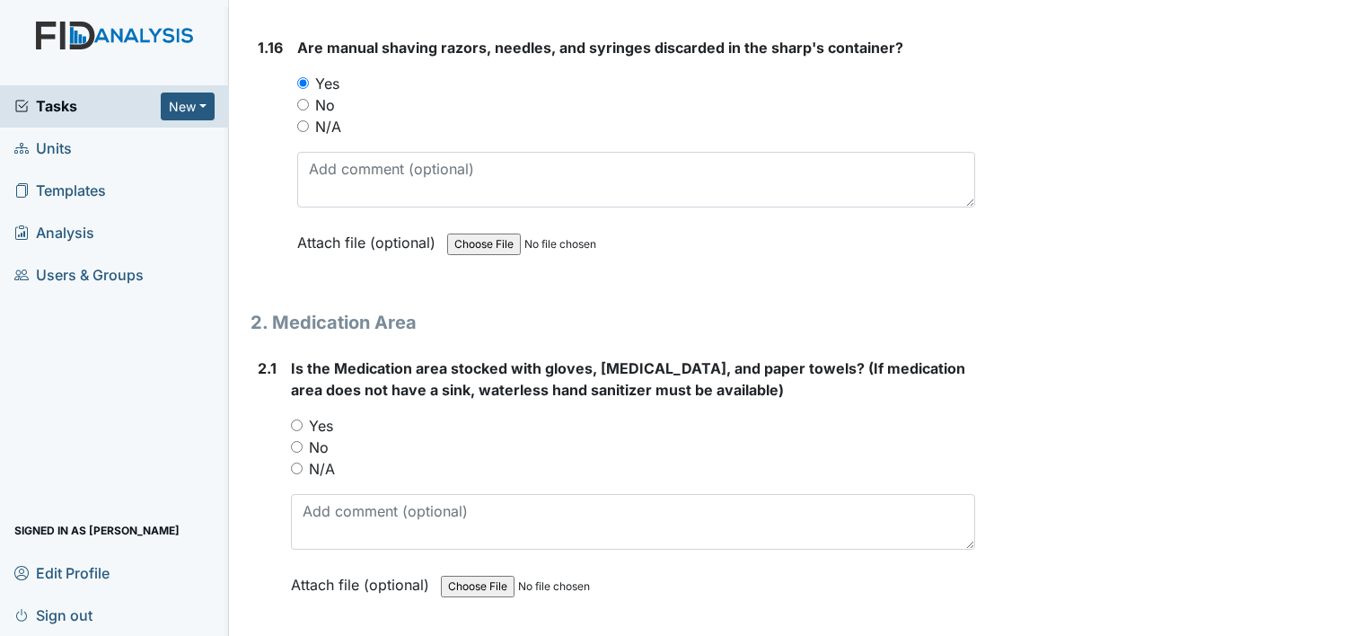
click at [298, 419] on input "Yes" at bounding box center [297, 425] width 12 height 12
radio input "true"
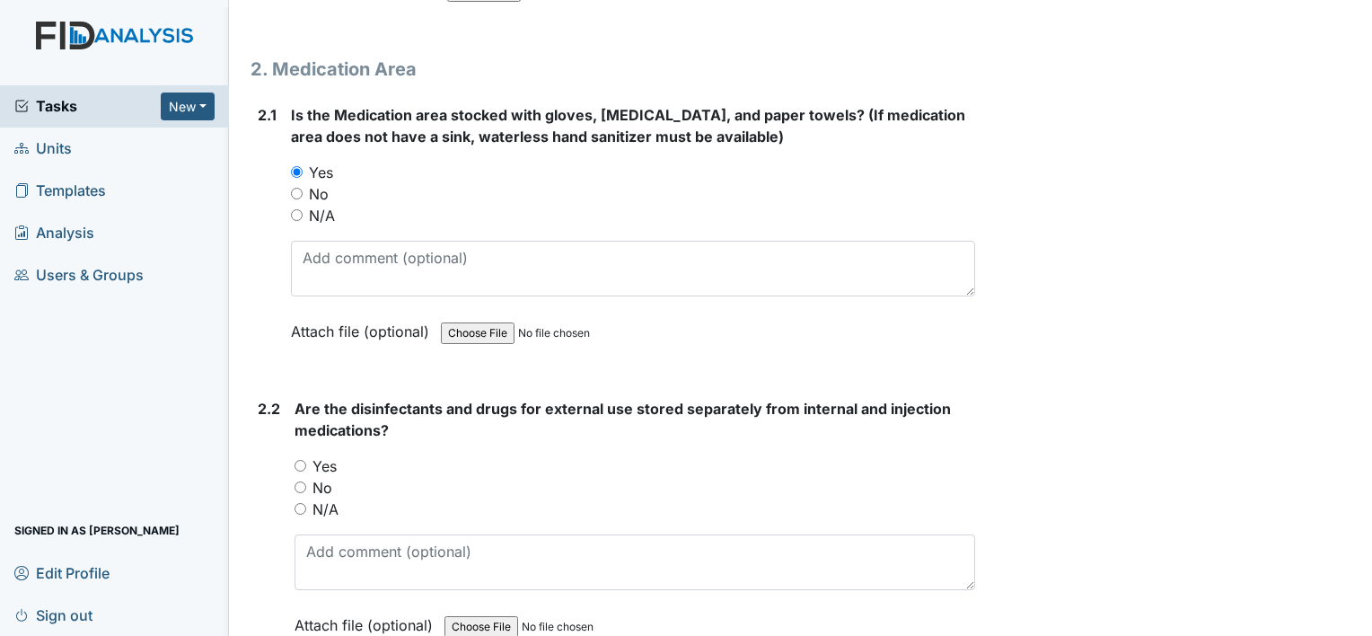
scroll to position [4670, 0]
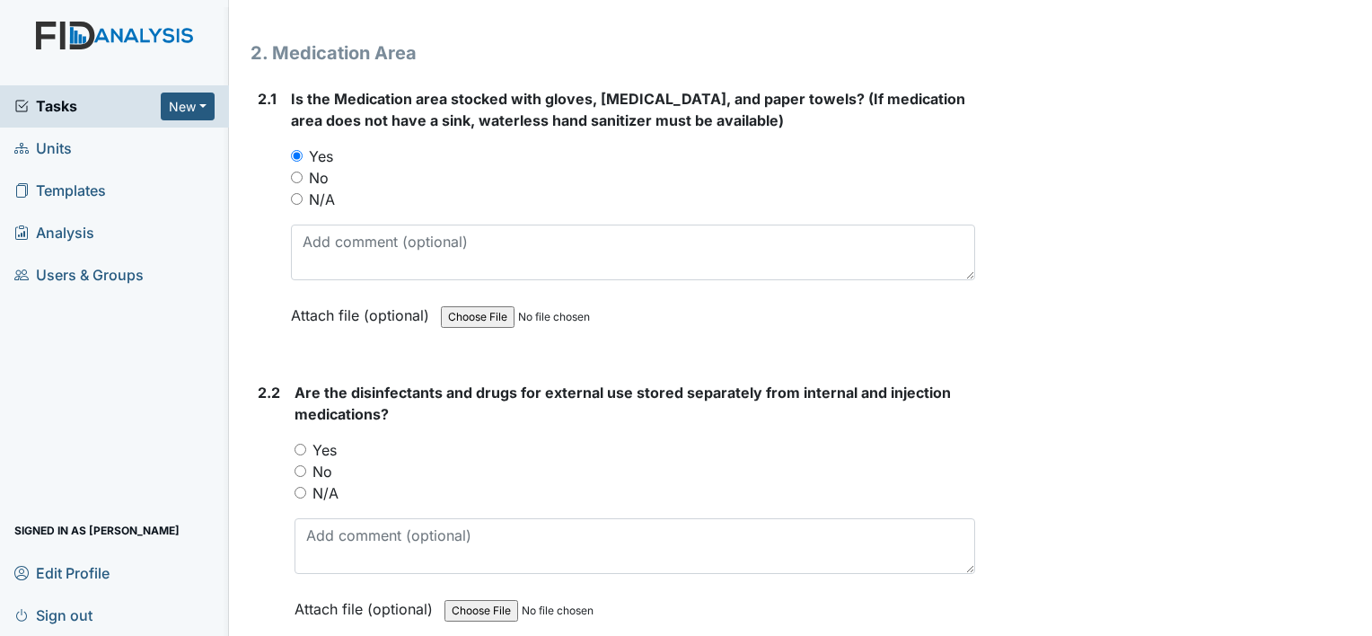
click at [298, 444] on input "Yes" at bounding box center [301, 450] width 12 height 12
radio input "true"
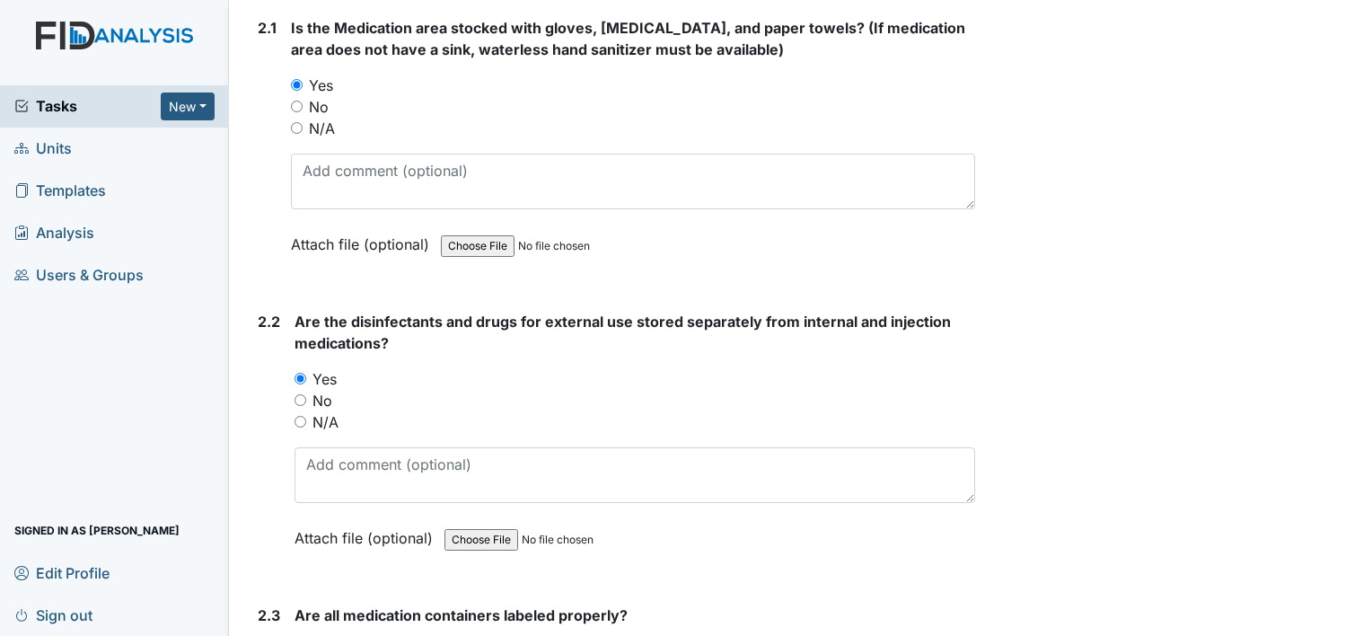
scroll to position [4940, 0]
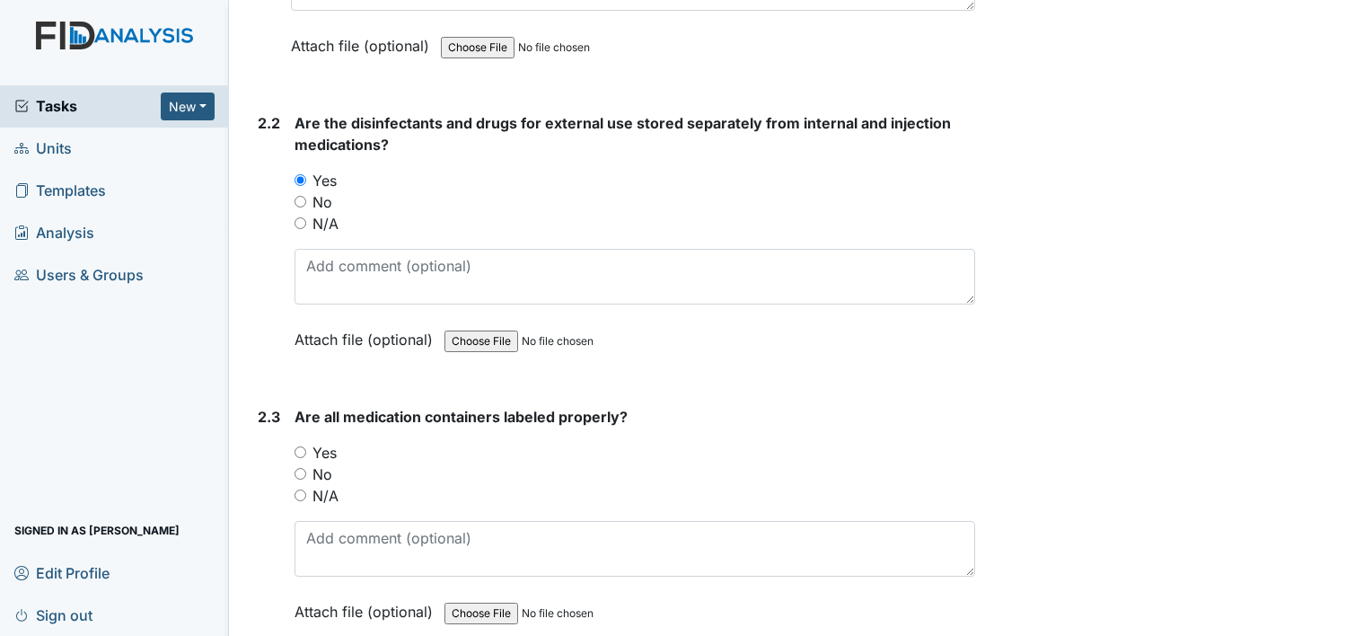
click at [295, 446] on input "Yes" at bounding box center [301, 452] width 12 height 12
radio input "true"
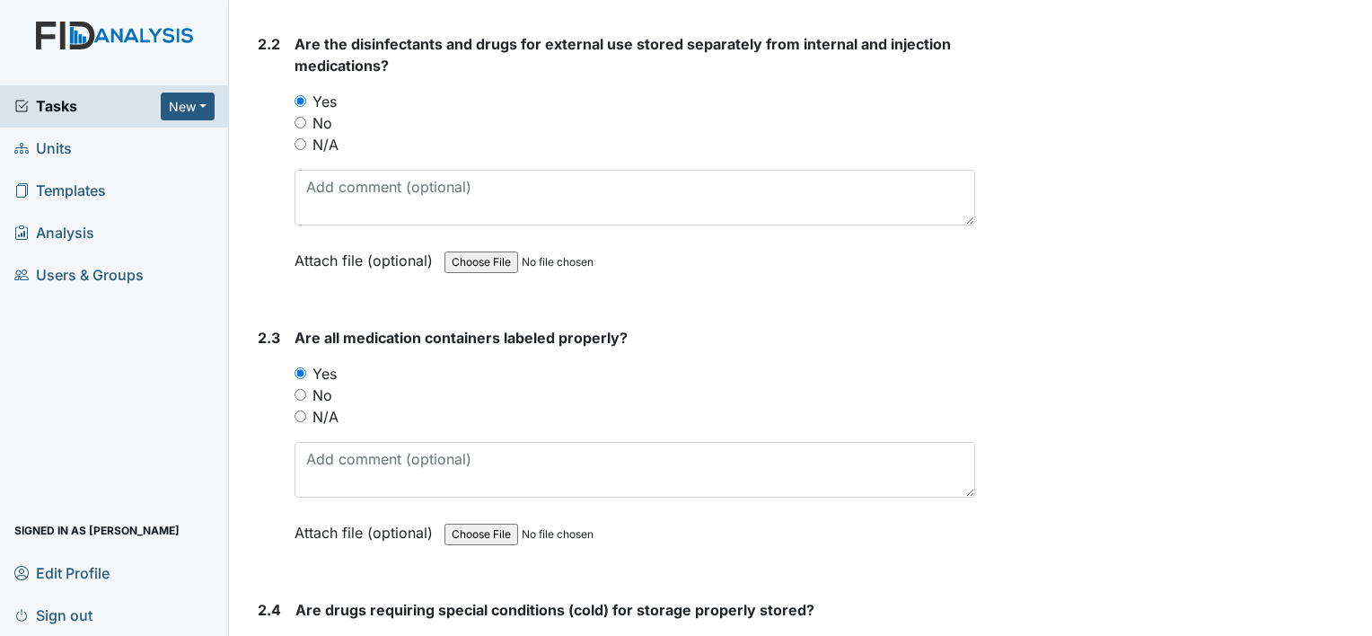
scroll to position [5209, 0]
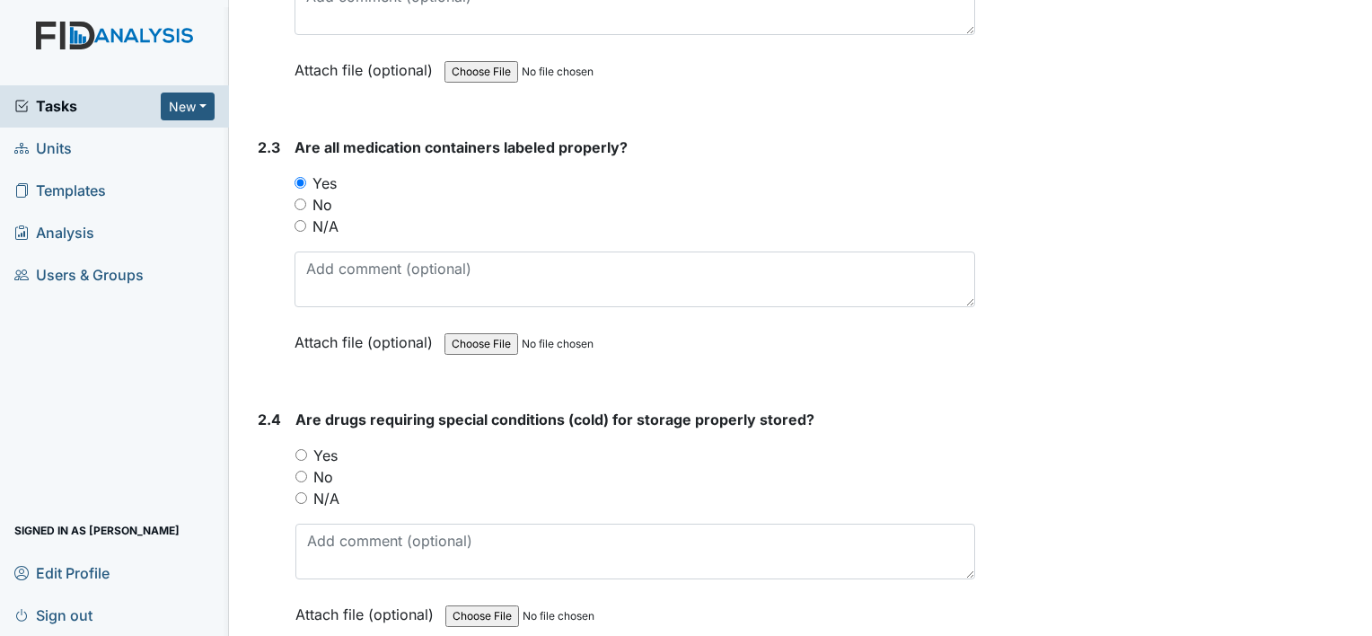
click at [298, 449] on input "Yes" at bounding box center [301, 455] width 12 height 12
radio input "true"
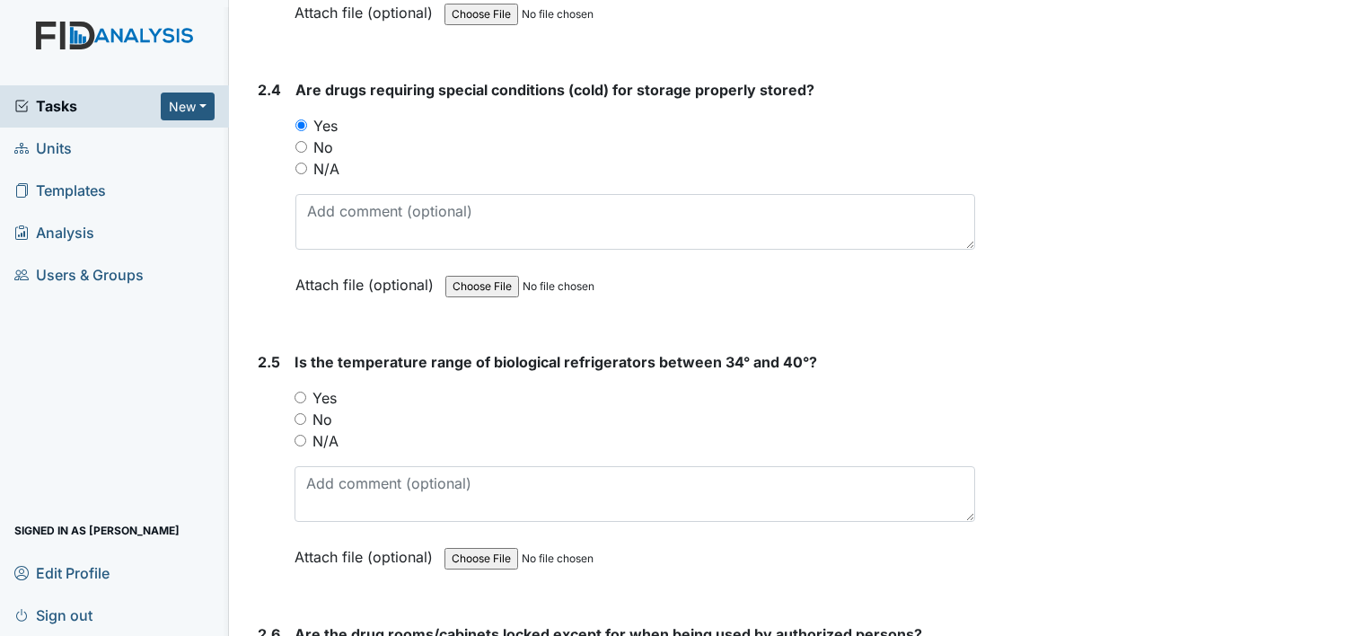
scroll to position [5568, 0]
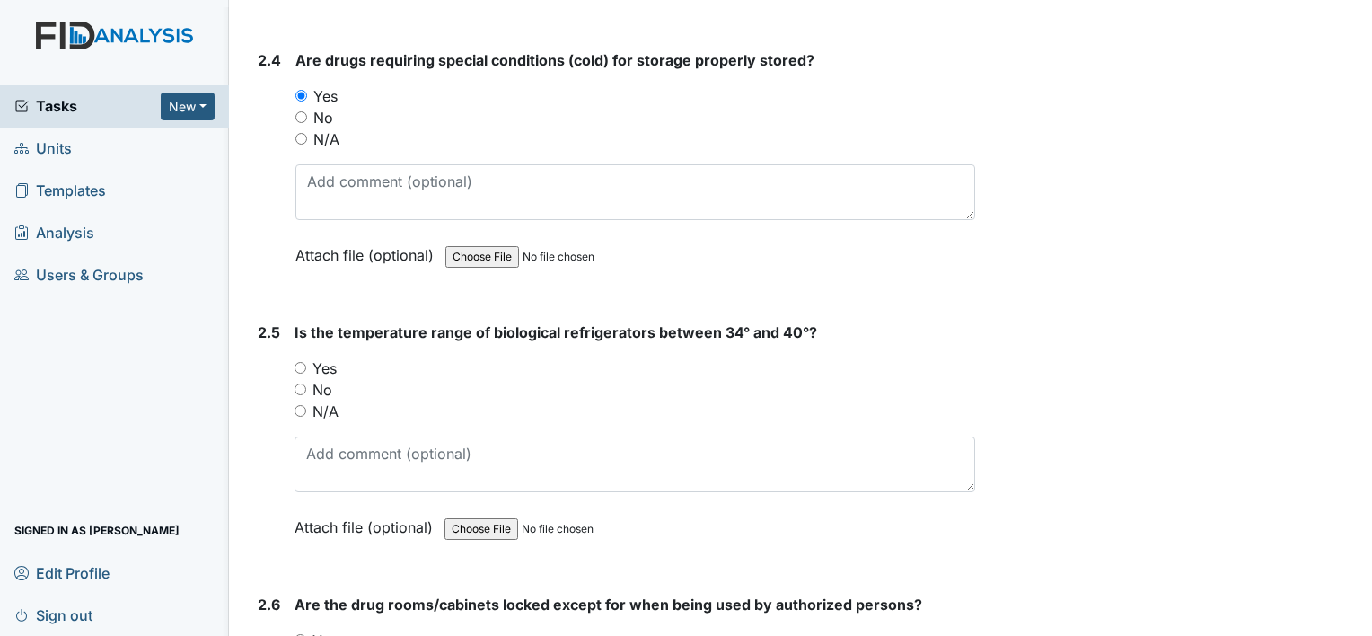
click at [299, 362] on input "Yes" at bounding box center [301, 368] width 12 height 12
radio input "true"
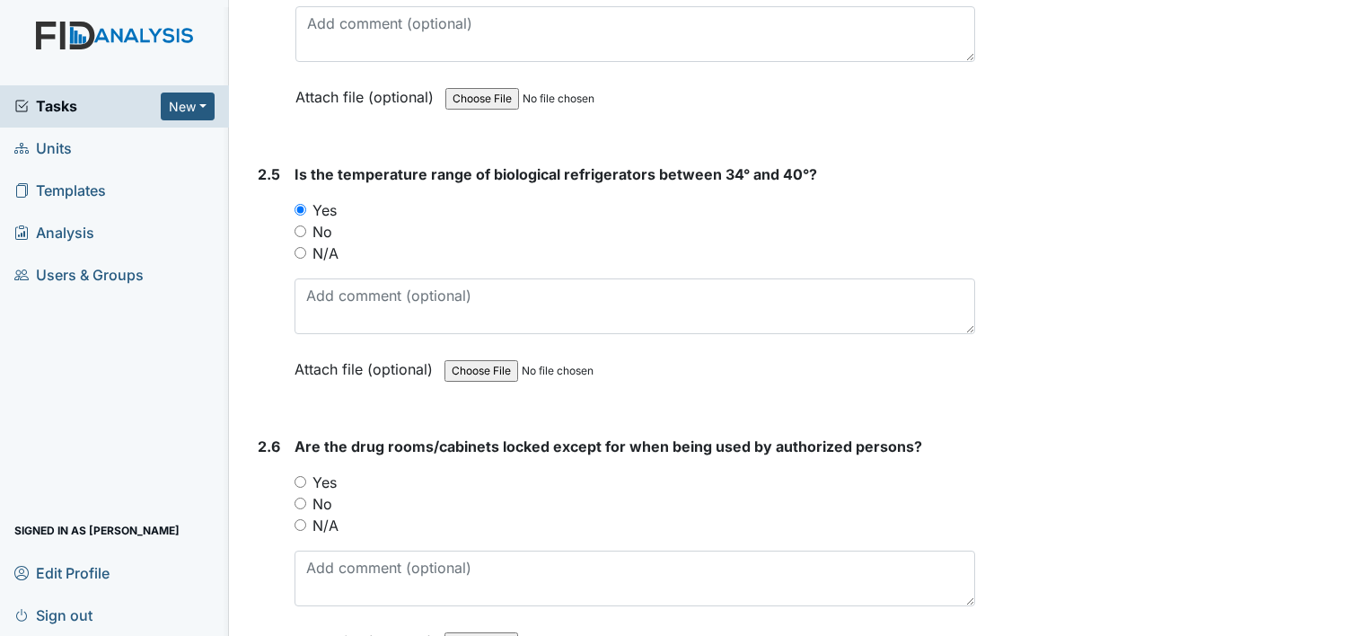
scroll to position [5748, 0]
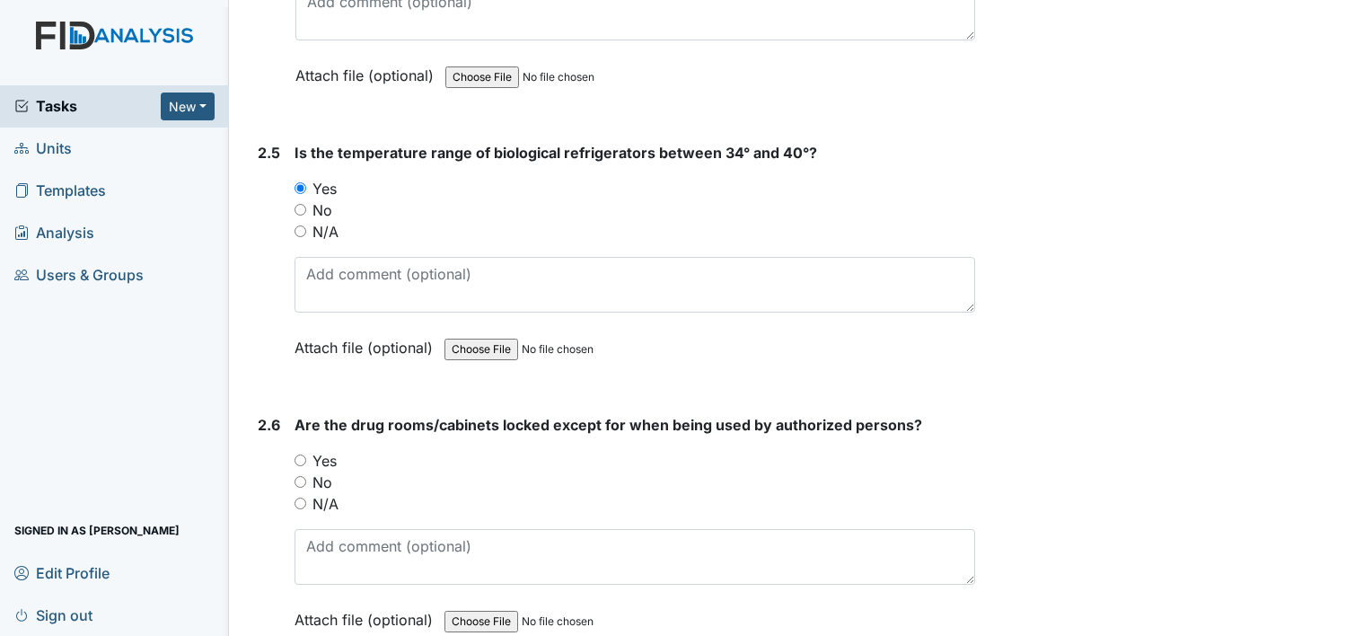
click at [302, 454] on input "Yes" at bounding box center [301, 460] width 12 height 12
radio input "true"
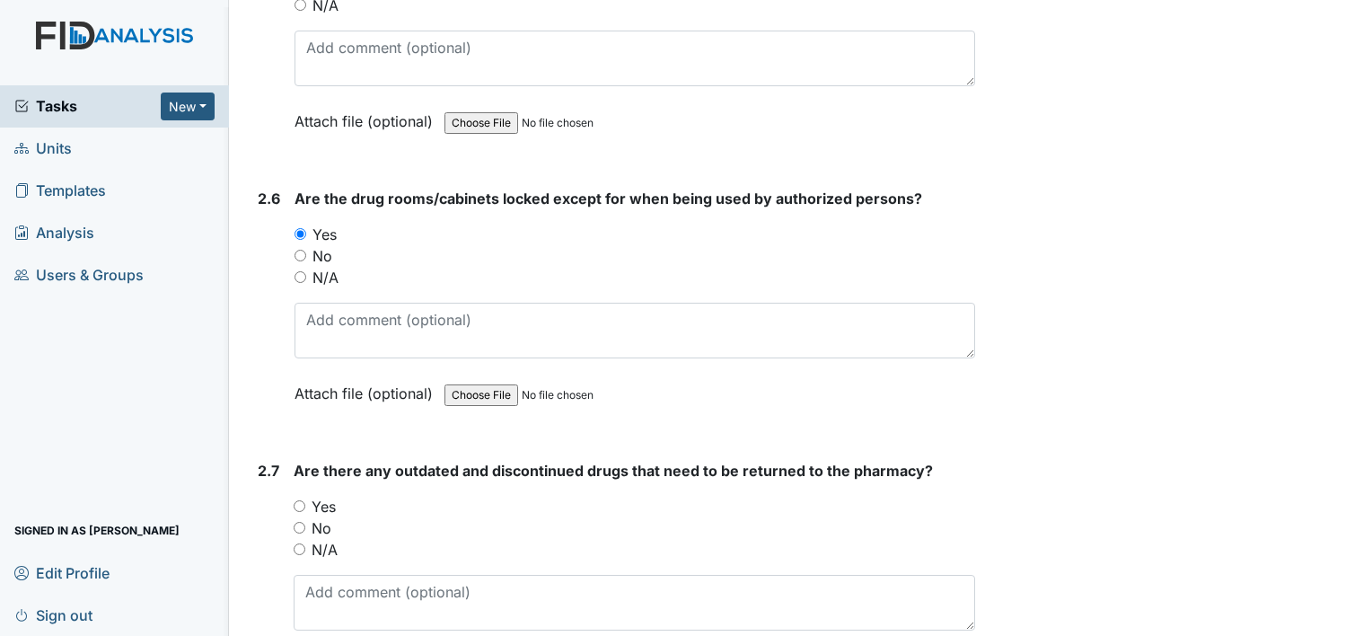
scroll to position [6018, 0]
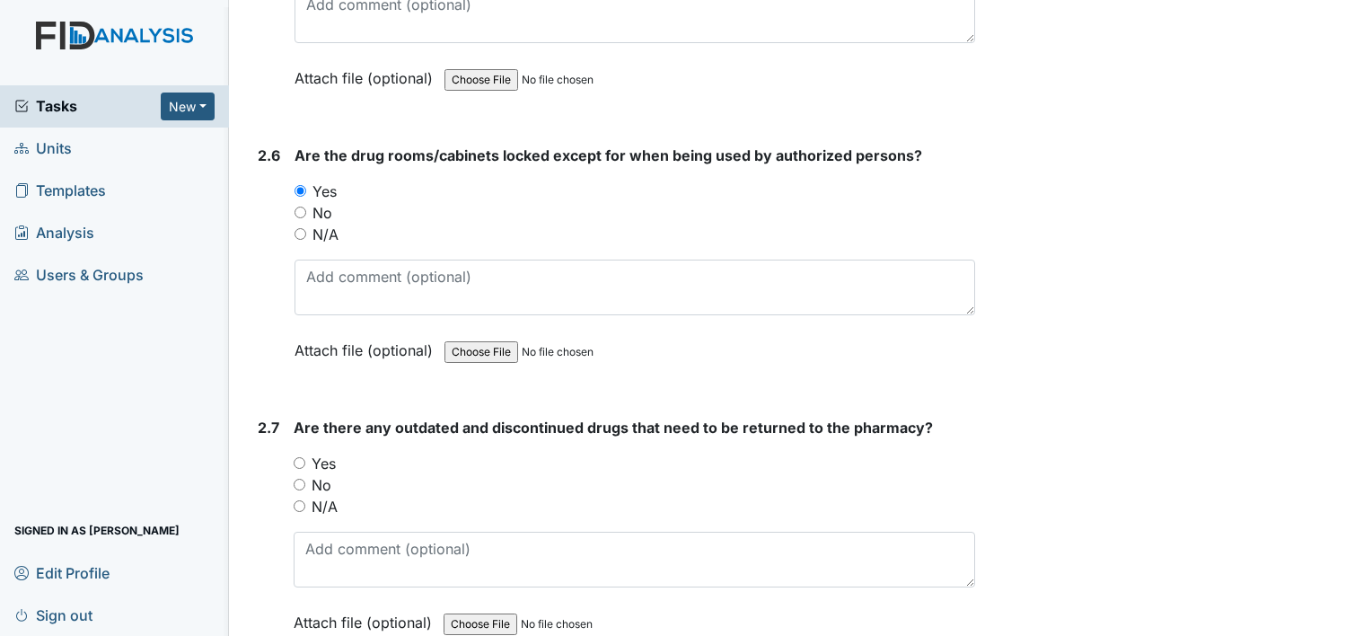
click at [300, 457] on input "Yes" at bounding box center [300, 463] width 12 height 12
radio input "true"
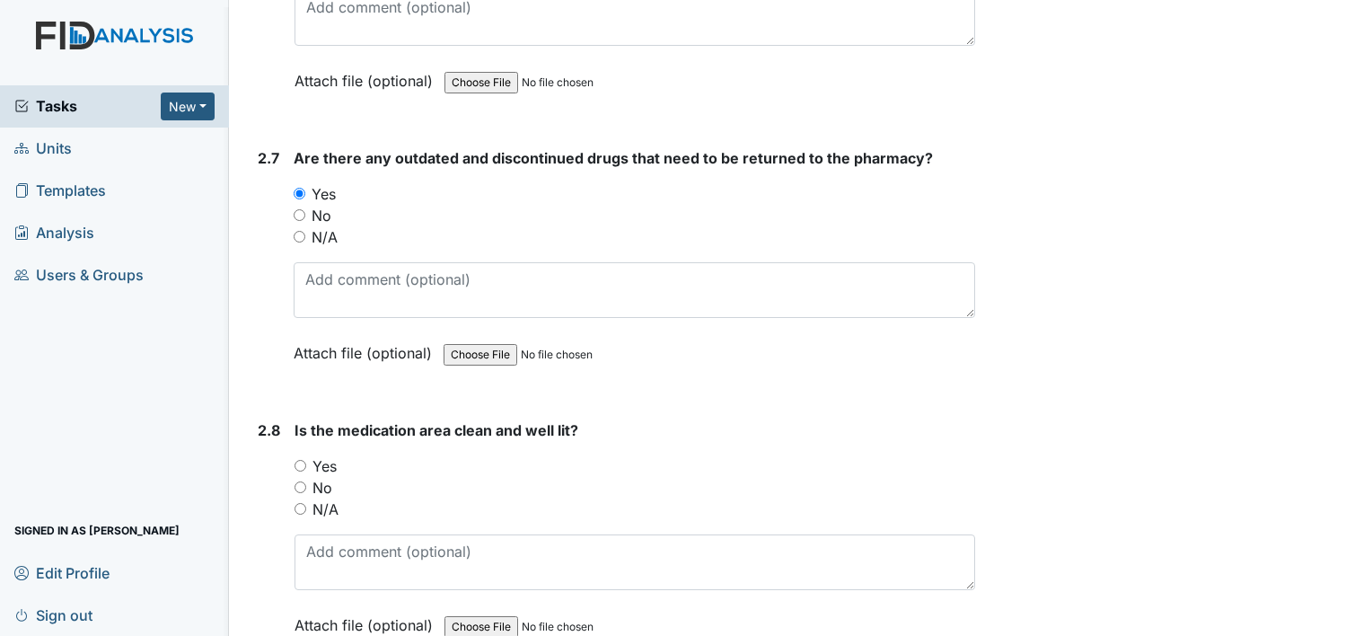
click at [294, 447] on div "2.8 Is the medication area clean and well lit? You must select one of the below…" at bounding box center [613, 540] width 725 height 243
click at [301, 460] on input "Yes" at bounding box center [301, 466] width 12 height 12
radio input "true"
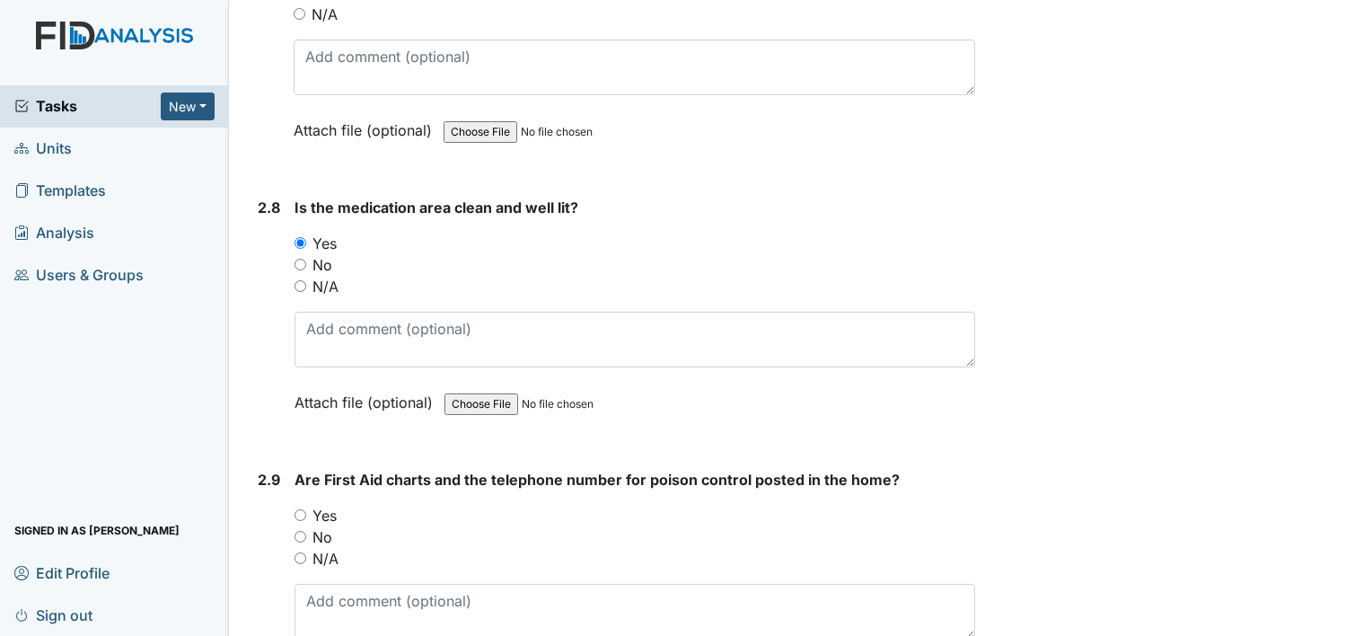
scroll to position [6556, 0]
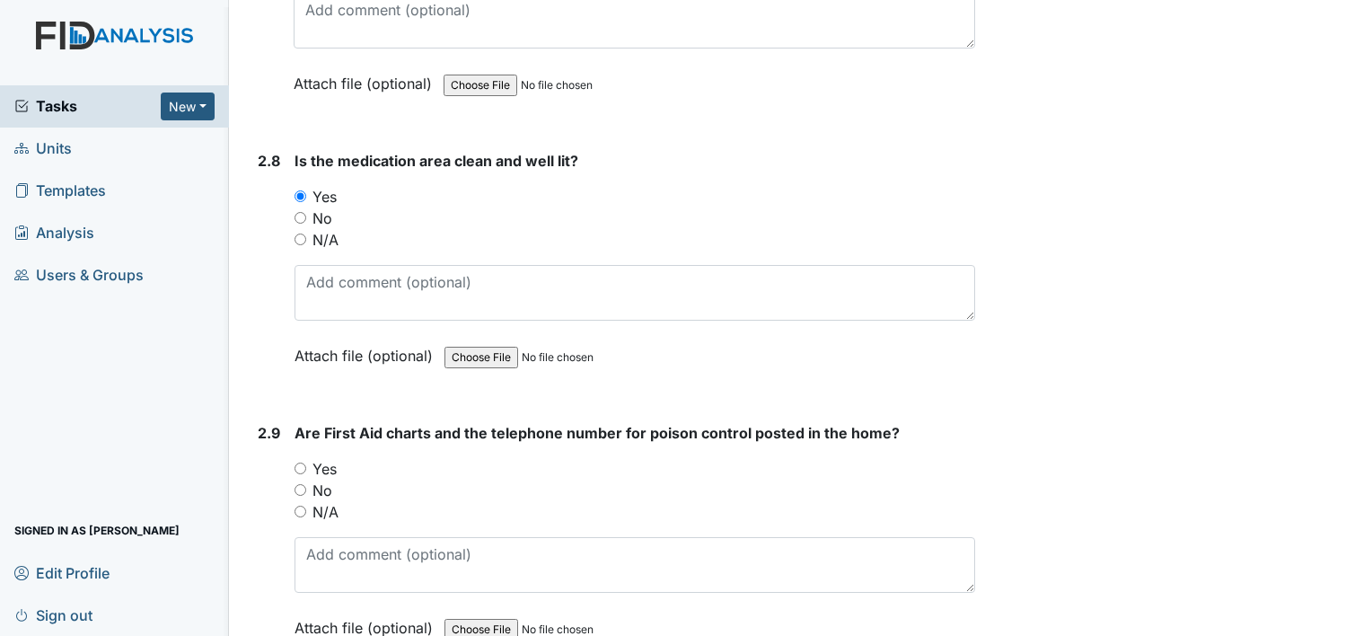
click at [307, 458] on div "Yes" at bounding box center [635, 469] width 681 height 22
click at [298, 463] on input "Yes" at bounding box center [301, 469] width 12 height 12
radio input "true"
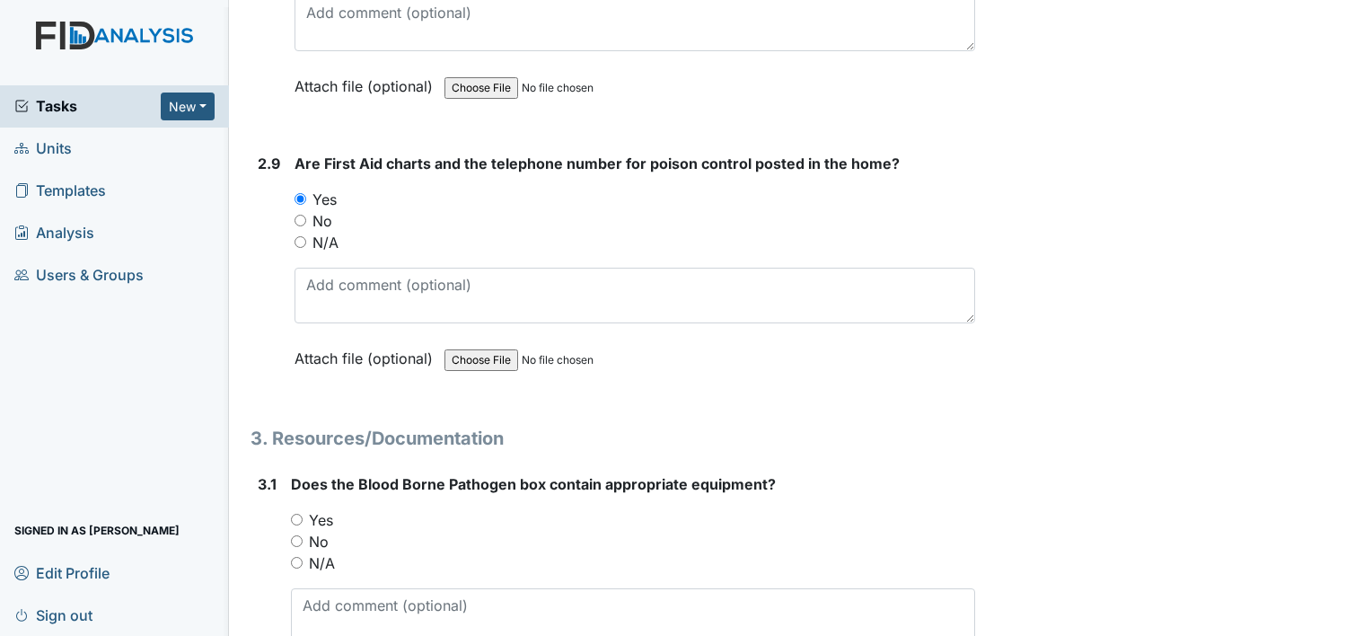
scroll to position [6916, 0]
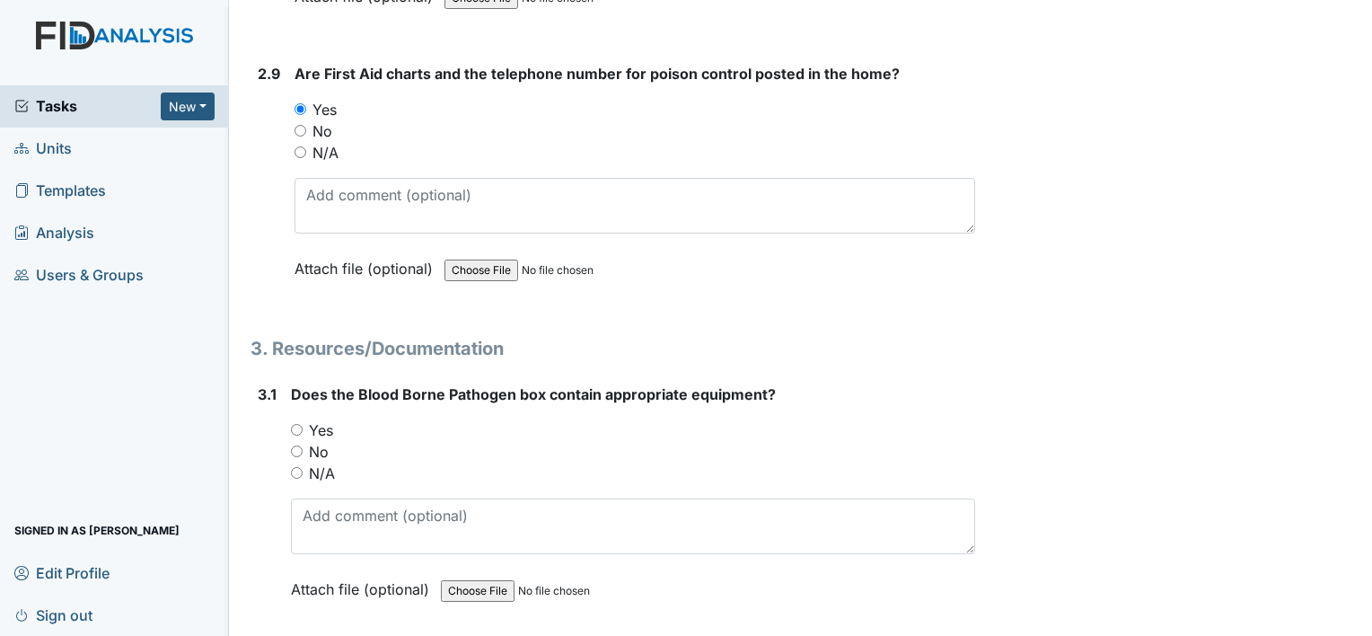
click at [300, 424] on input "Yes" at bounding box center [297, 430] width 12 height 12
radio input "true"
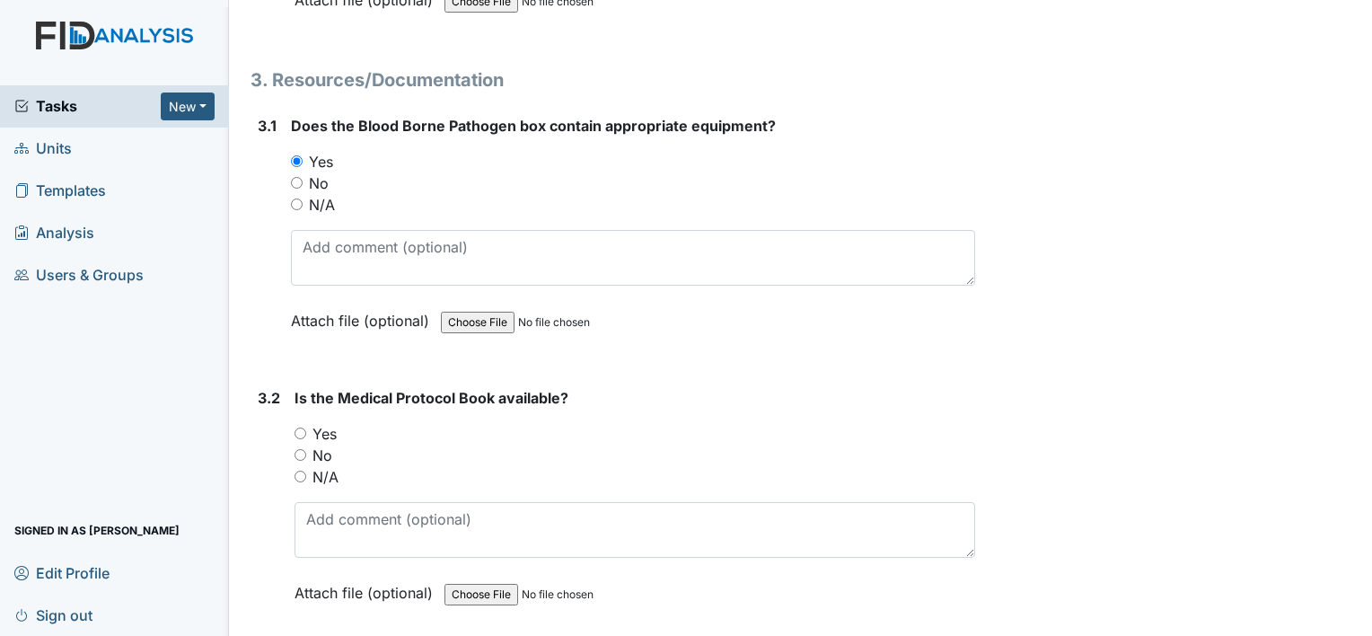
scroll to position [7185, 0]
click at [300, 427] on input "Yes" at bounding box center [301, 433] width 12 height 12
radio input "true"
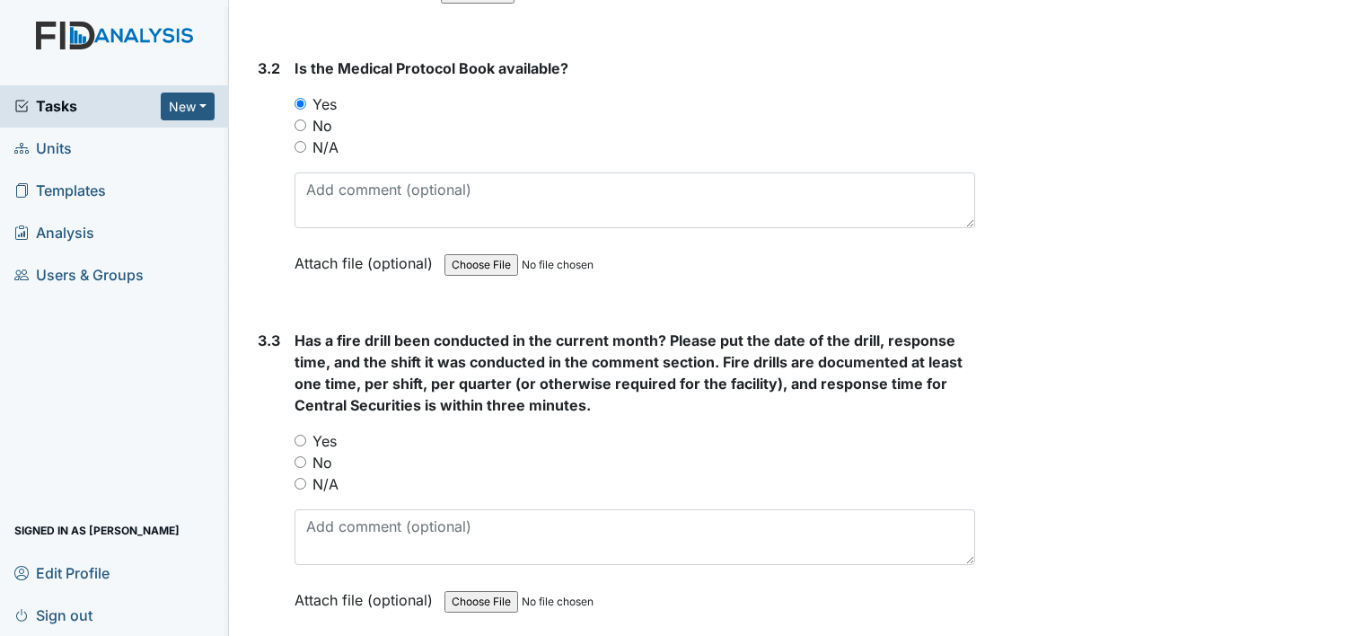
scroll to position [7544, 0]
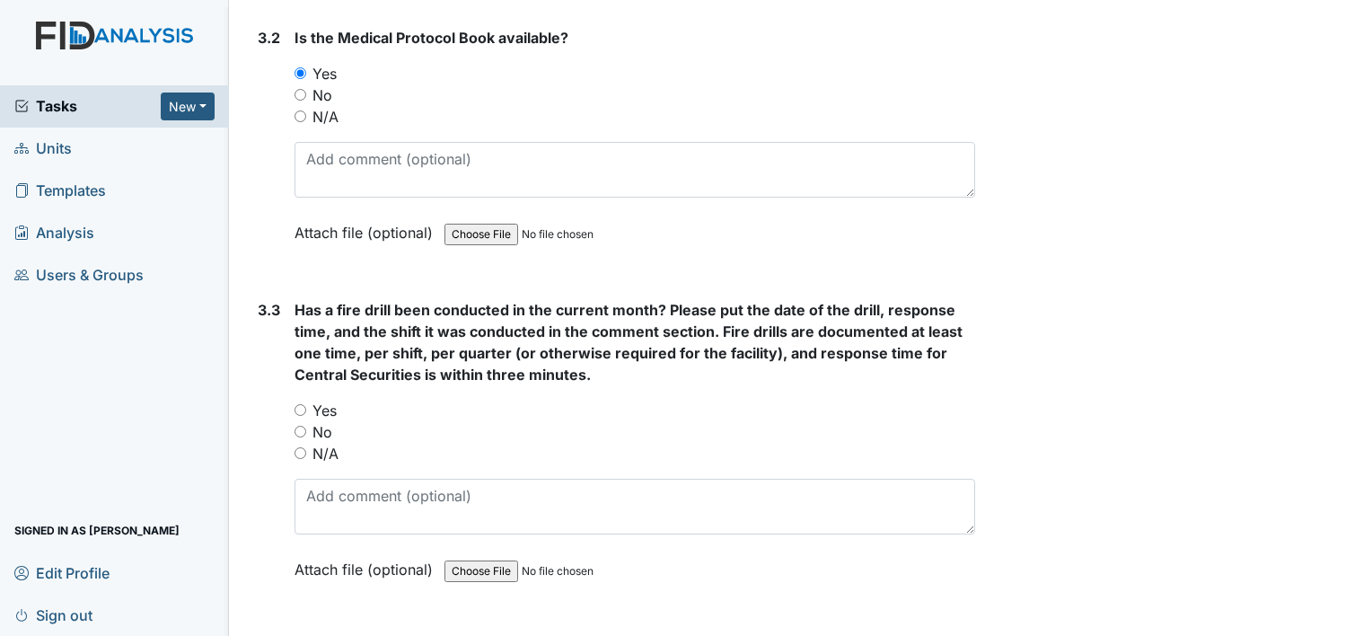
click at [298, 447] on input "N/A" at bounding box center [301, 453] width 12 height 12
radio input "true"
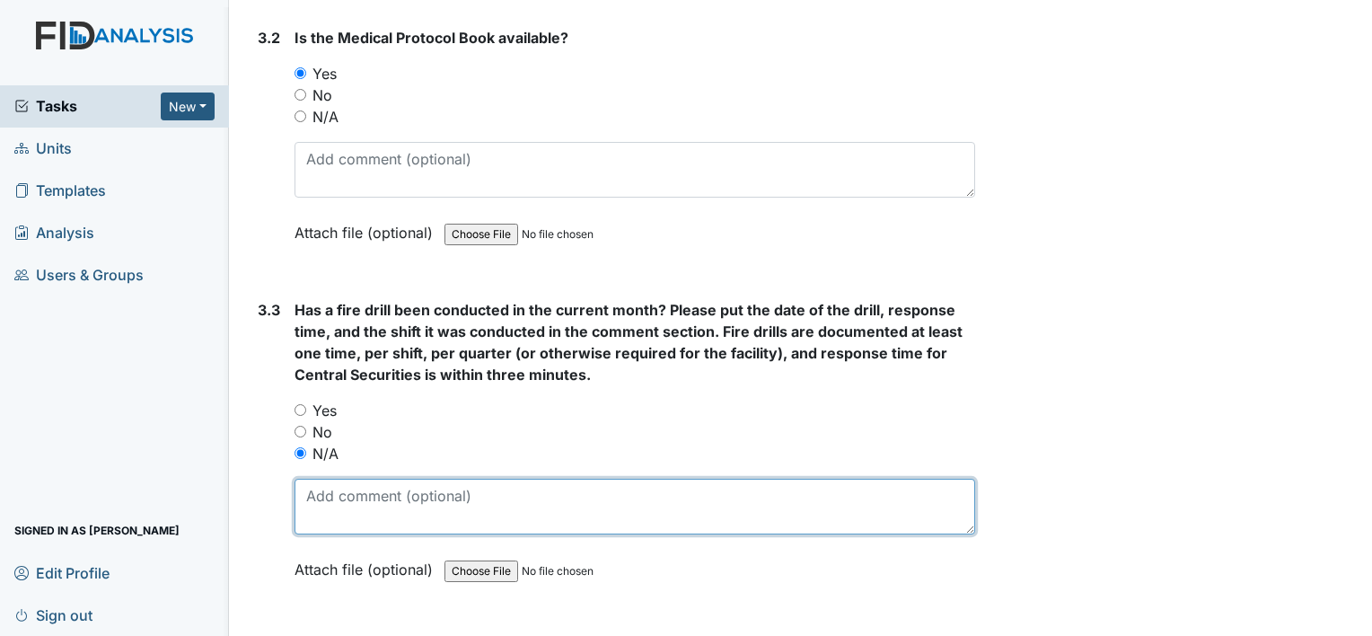
click at [316, 479] on textarea at bounding box center [635, 507] width 681 height 56
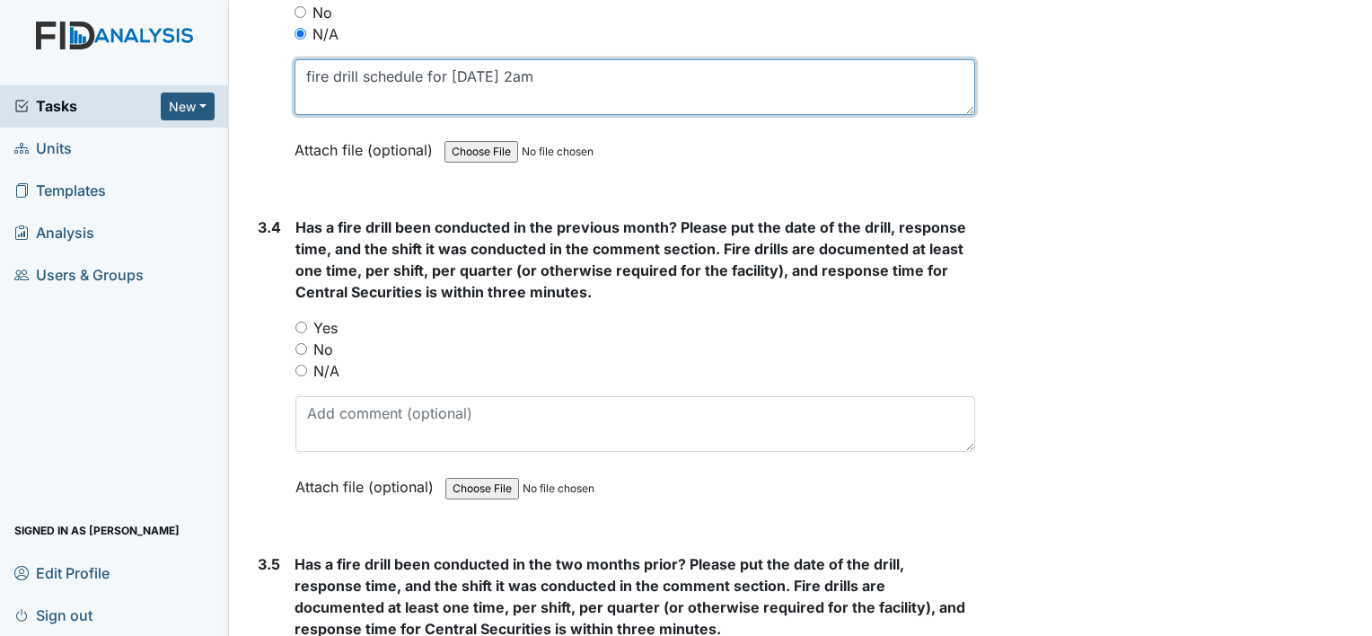
scroll to position [8083, 0]
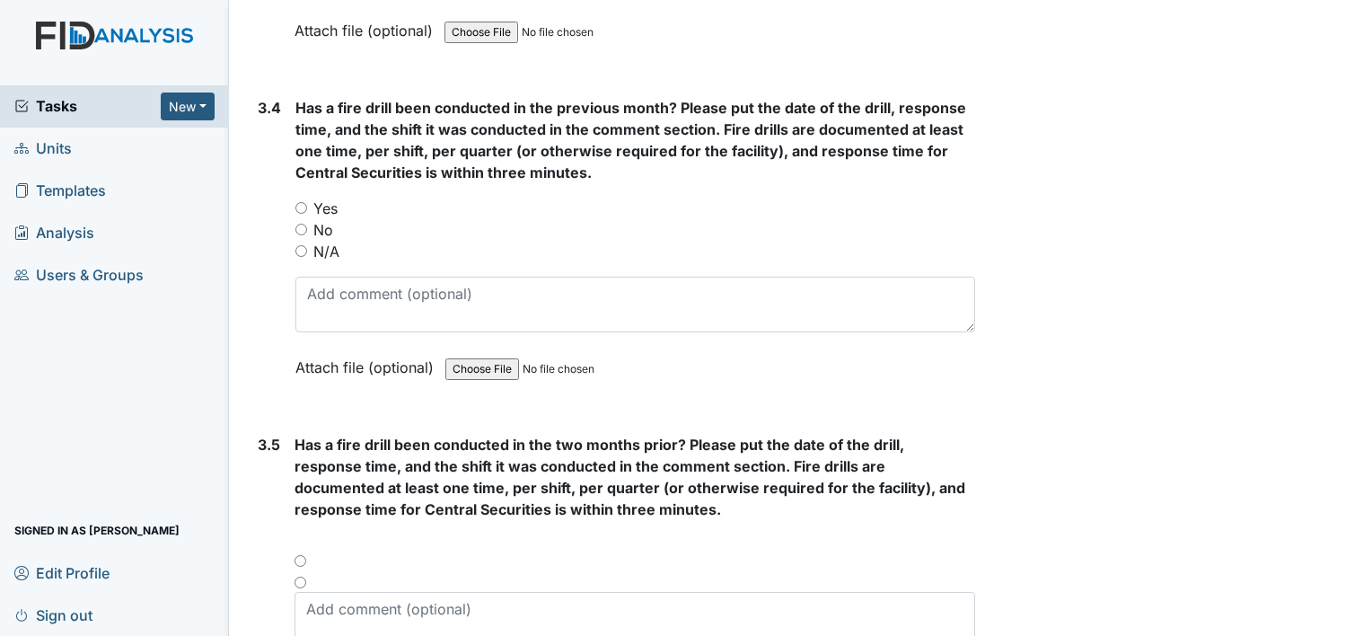
type textarea "fire drill schedule for 10-10-25 @ 2am"
click at [294, 180] on div "3.4 Has a fire drill been conducted in the previous month? Please put the date …" at bounding box center [613, 251] width 725 height 308
click at [301, 202] on input "Yes" at bounding box center [301, 208] width 12 height 12
radio input "true"
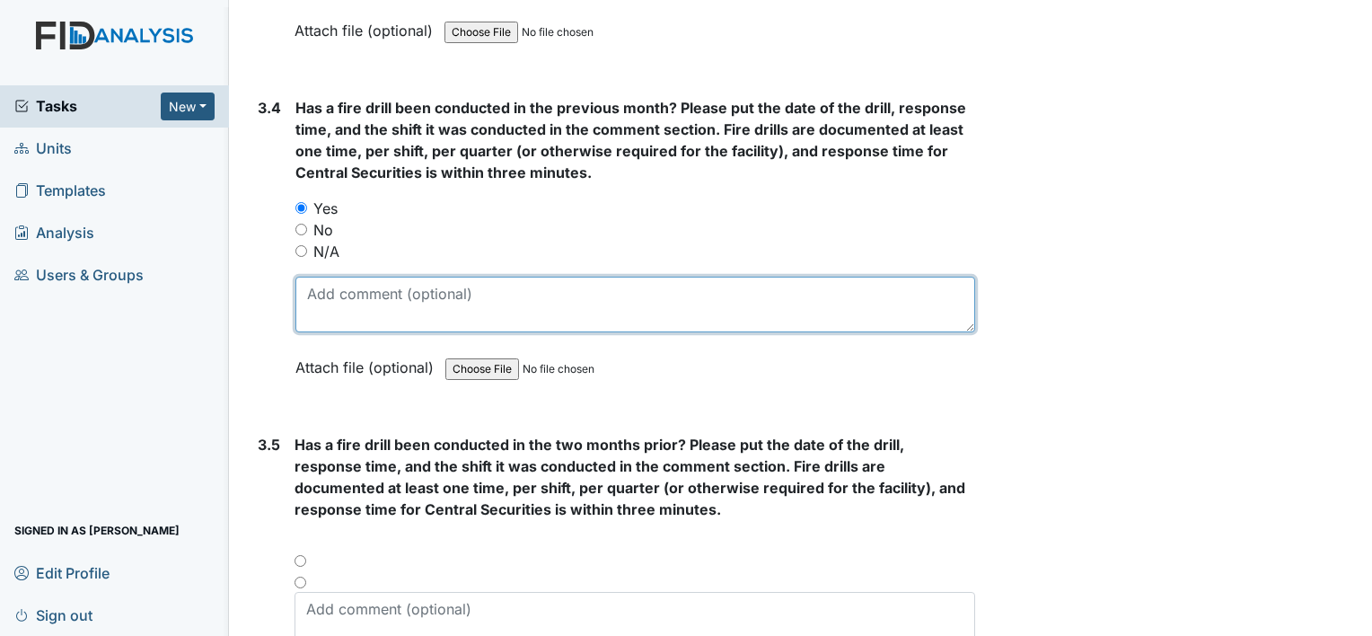
click at [334, 277] on textarea at bounding box center [635, 305] width 680 height 56
click at [485, 277] on textarea "9-4-25 @ 12 noon" at bounding box center [635, 305] width 680 height 56
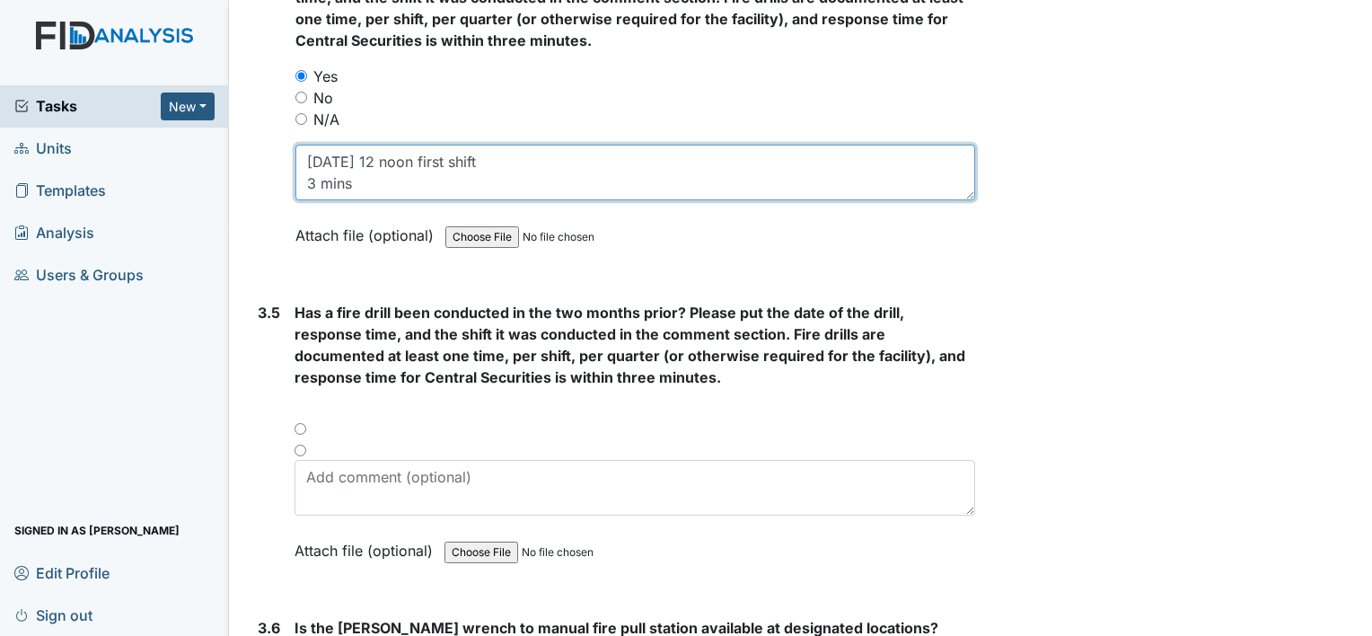
scroll to position [8173, 0]
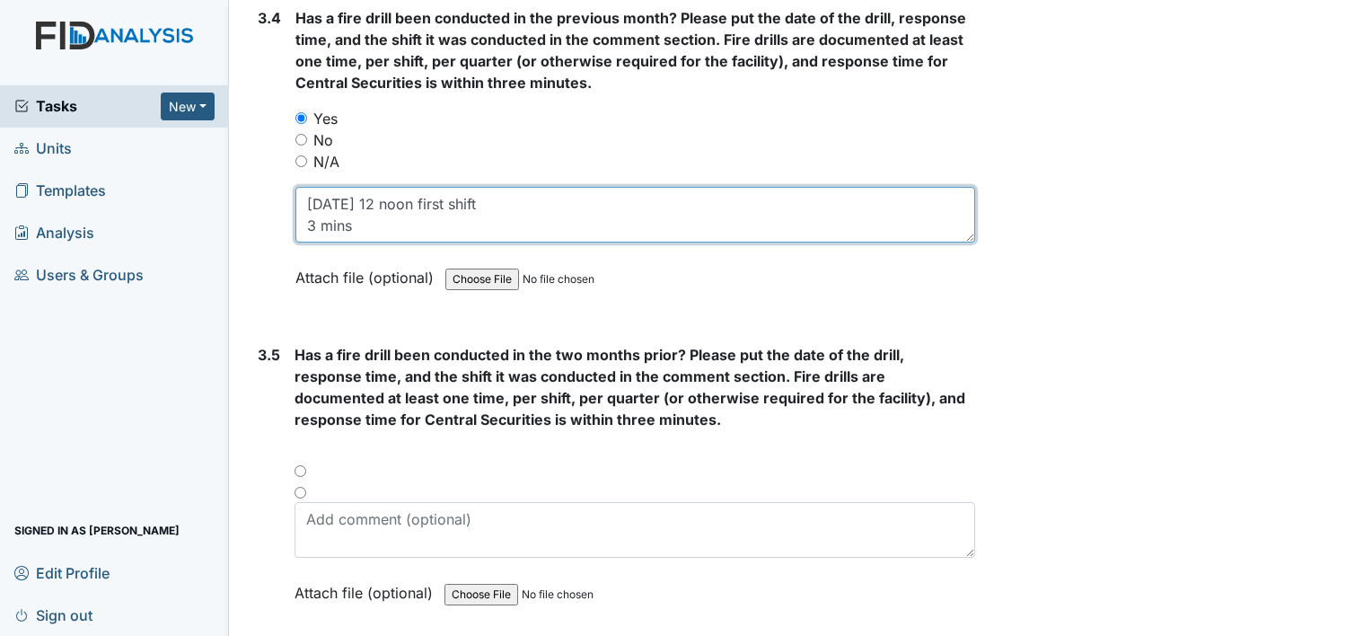
type textarea "9-4-25 @ 12 noon first shift 3 mins"
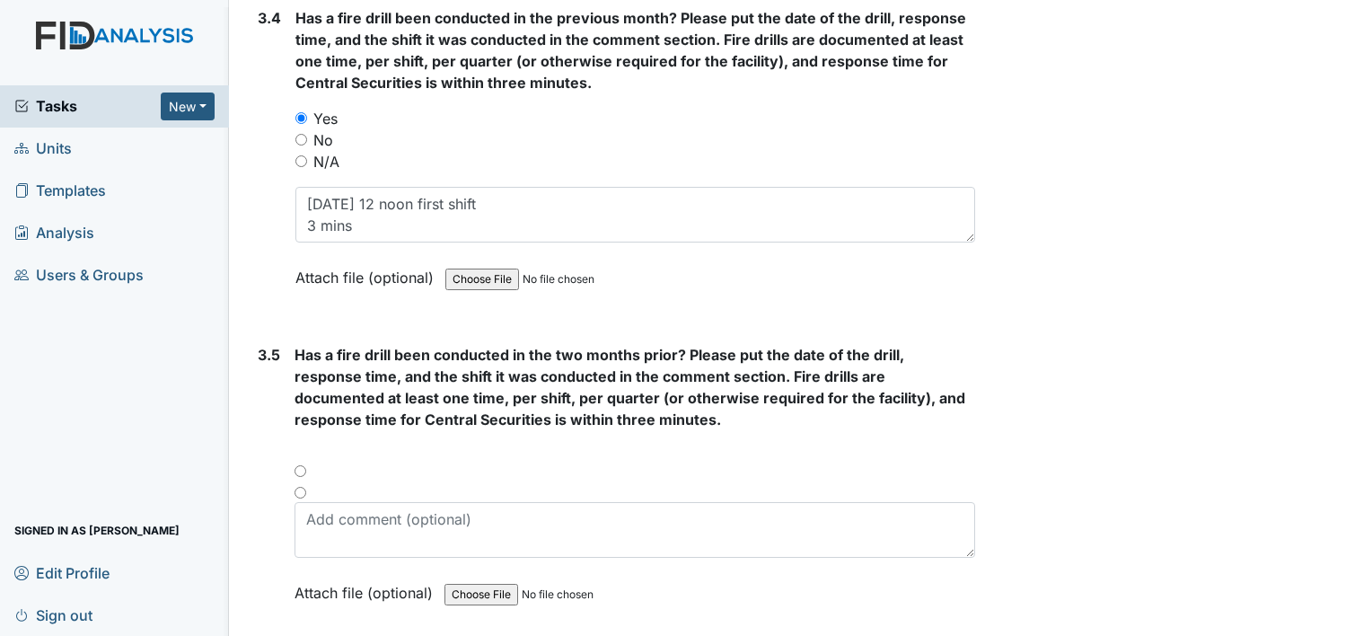
click at [295, 466] on div at bounding box center [635, 477] width 681 height 22
click at [300, 466] on div at bounding box center [635, 477] width 681 height 22
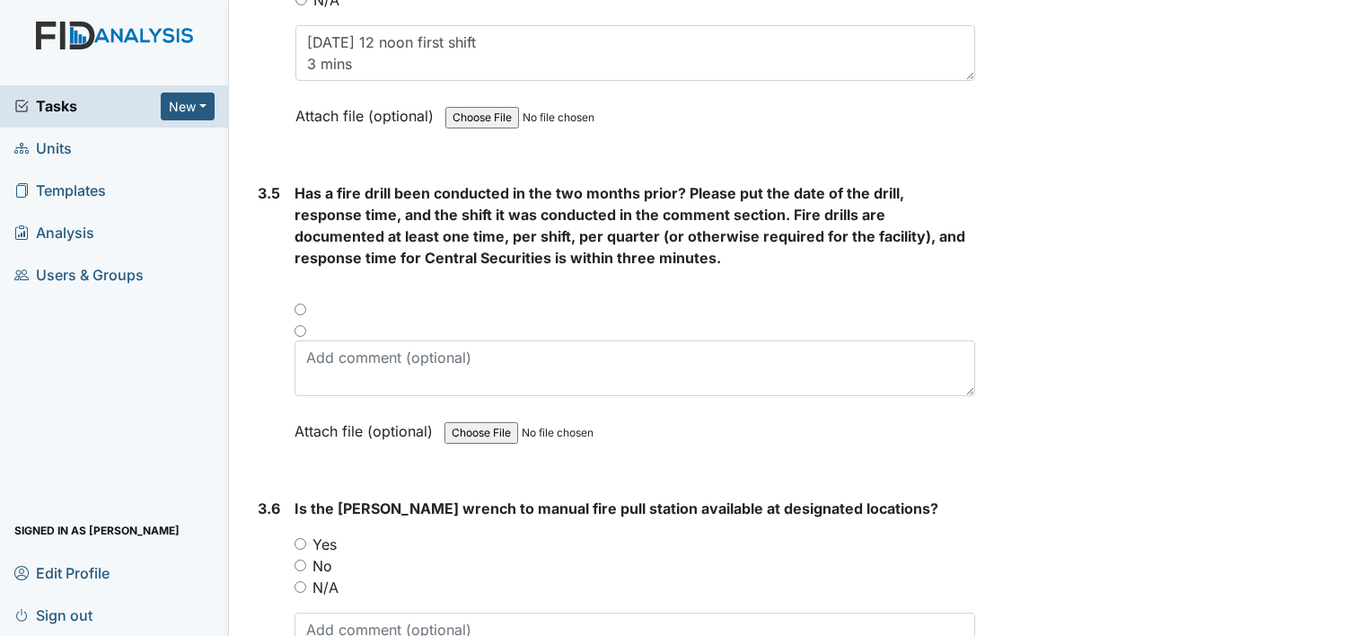
scroll to position [8353, 0]
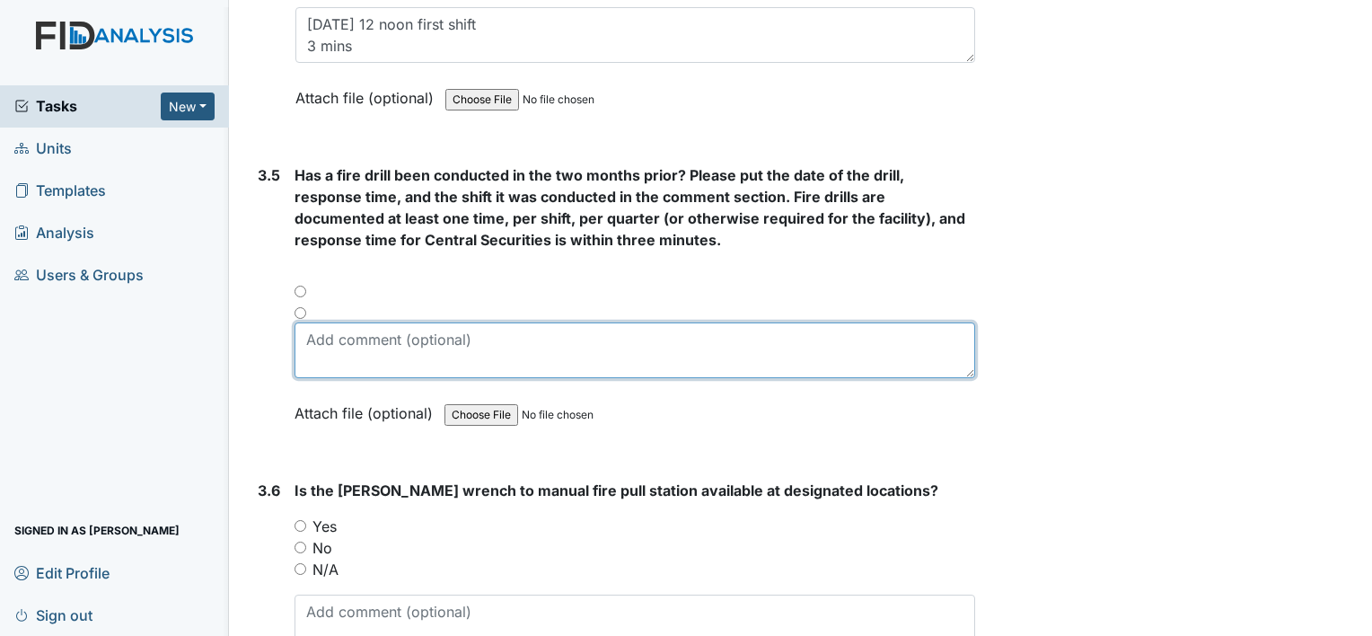
click at [348, 331] on textarea at bounding box center [635, 350] width 681 height 56
type textarea "8/12/25 @ 7am first shift 1min5sec 8\7/25 @2am 3rd shift 60sec"
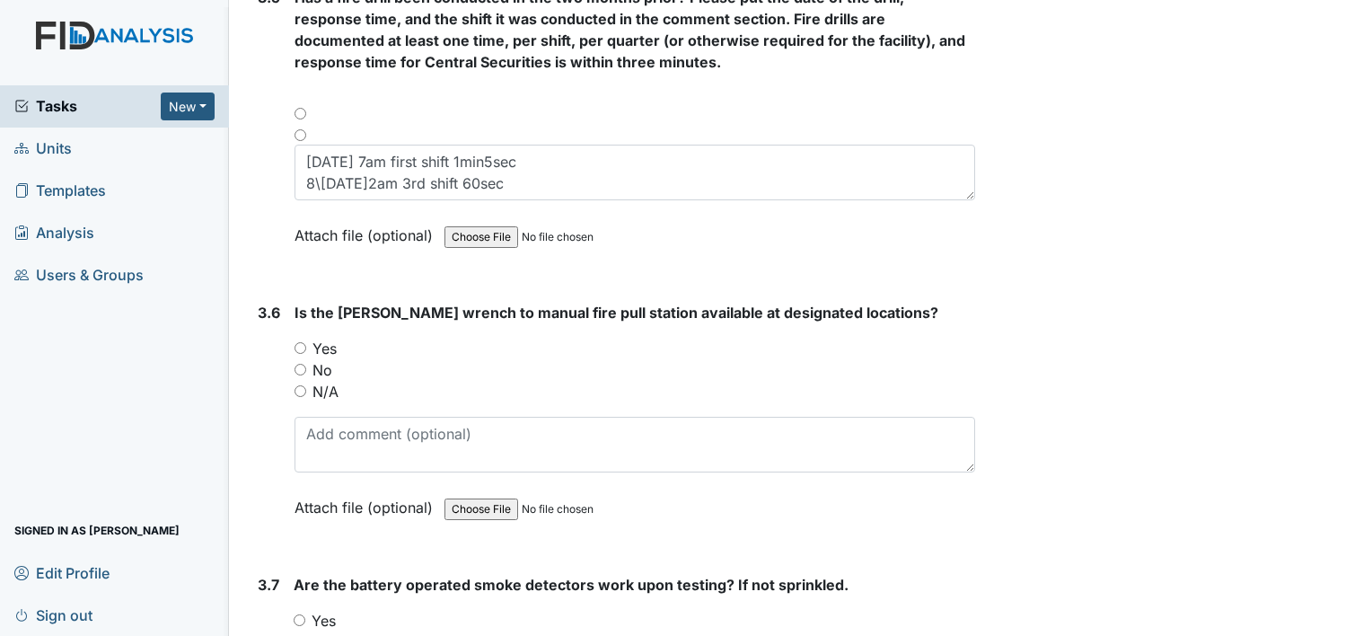
scroll to position [8532, 0]
click at [295, 340] on input "Yes" at bounding box center [301, 346] width 12 height 12
radio input "true"
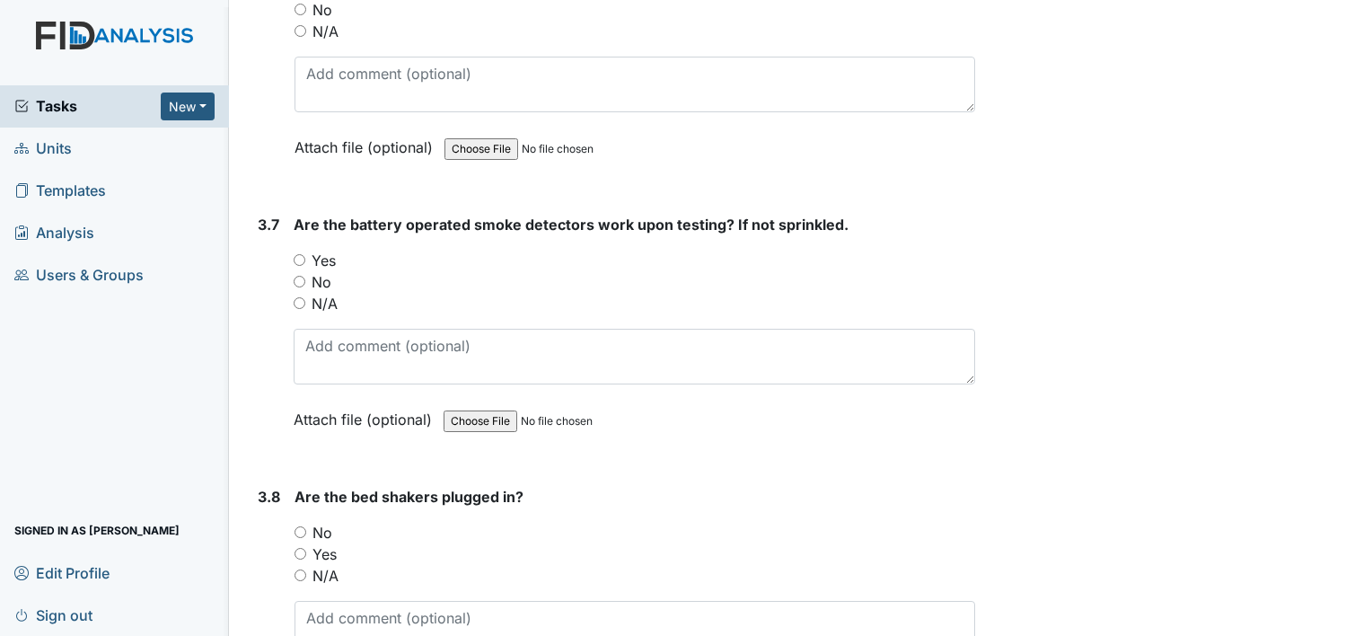
scroll to position [8892, 0]
click at [297, 296] on input "N/A" at bounding box center [300, 302] width 12 height 12
radio input "true"
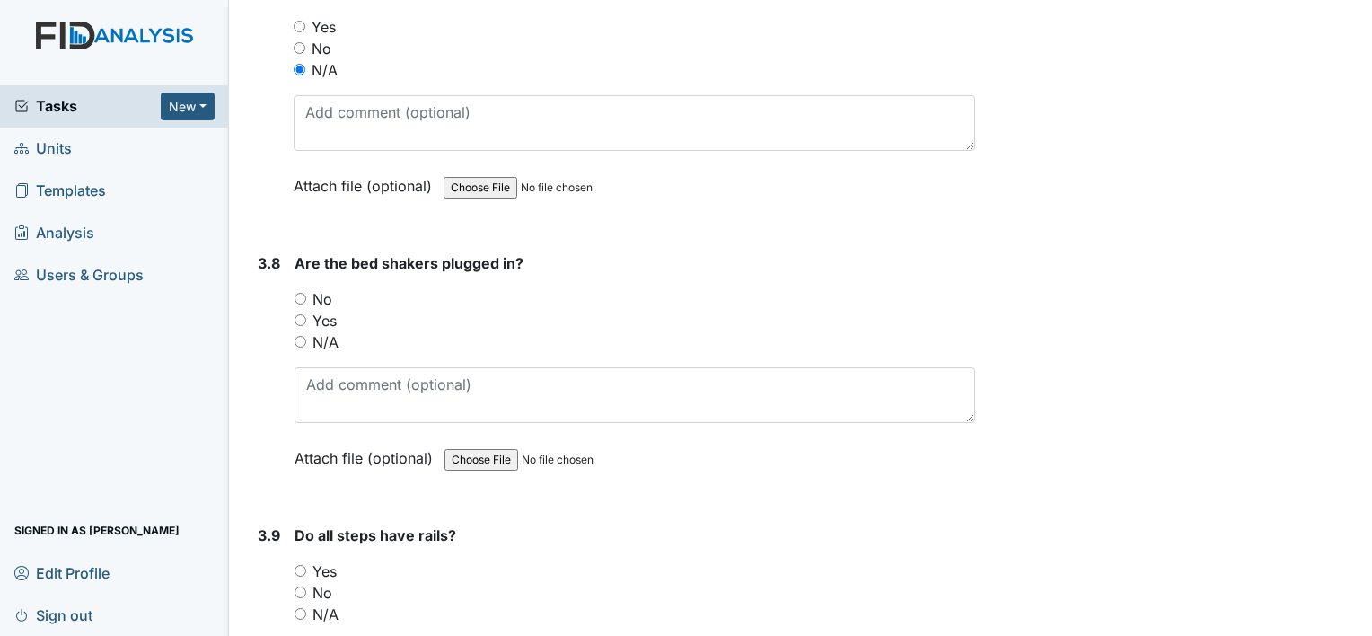
scroll to position [9161, 0]
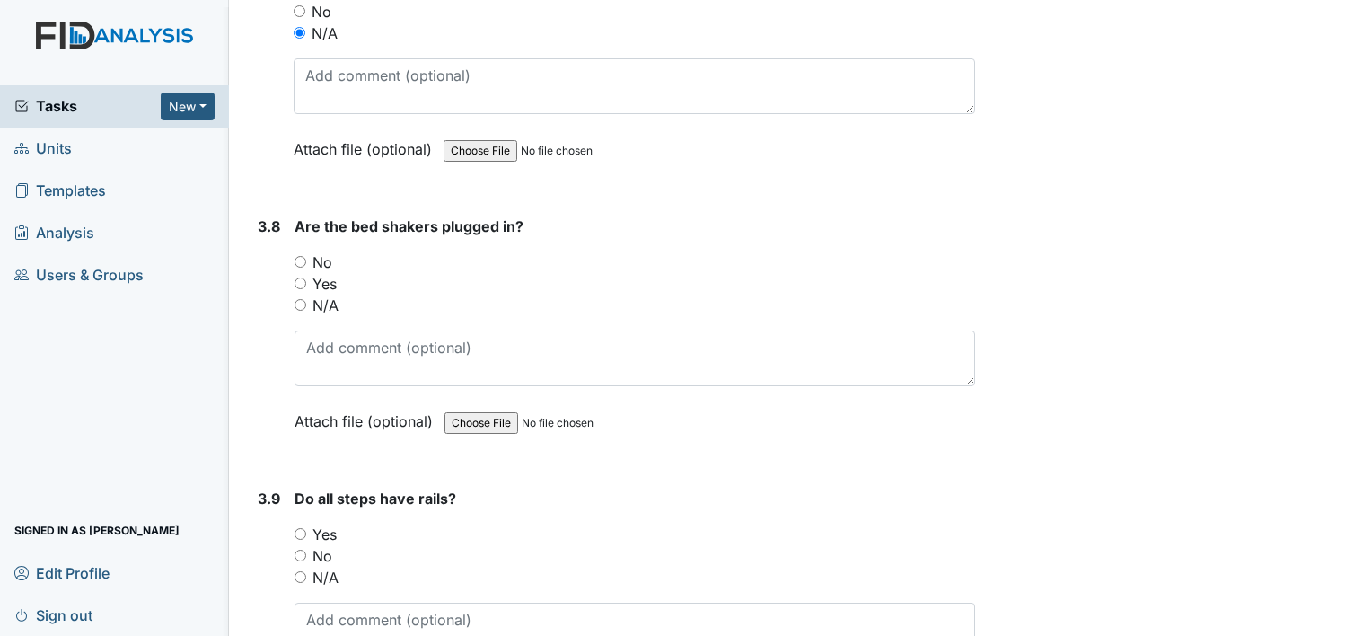
click at [293, 270] on div "3.8 Are the bed shakers plugged in? You must select one of the below options. N…" at bounding box center [613, 337] width 725 height 243
click at [299, 299] on input "N/A" at bounding box center [301, 305] width 12 height 12
radio input "true"
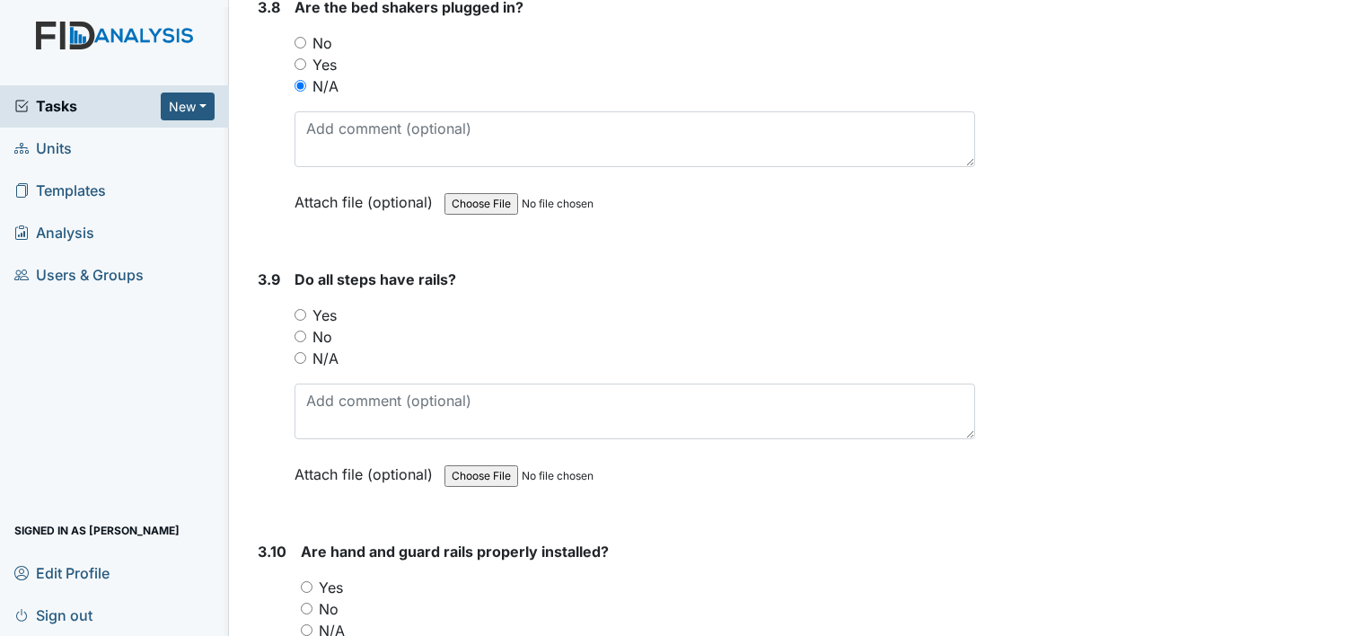
scroll to position [9431, 0]
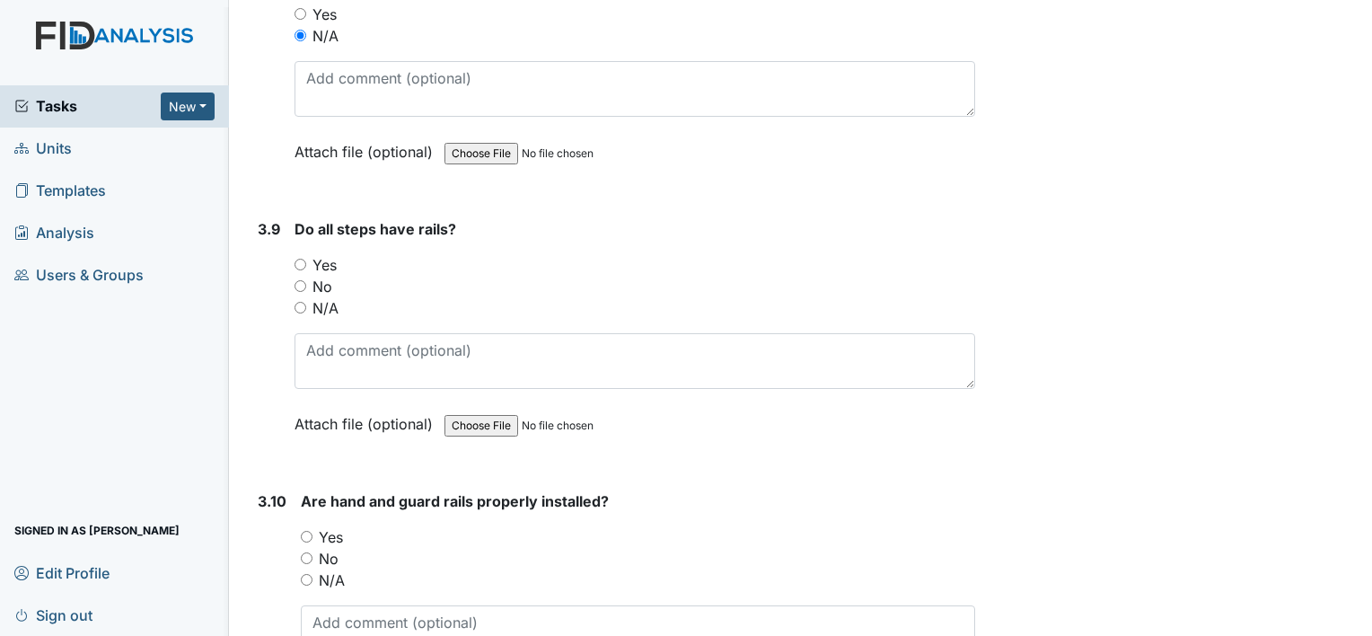
click at [302, 302] on input "N/A" at bounding box center [301, 308] width 12 height 12
radio input "true"
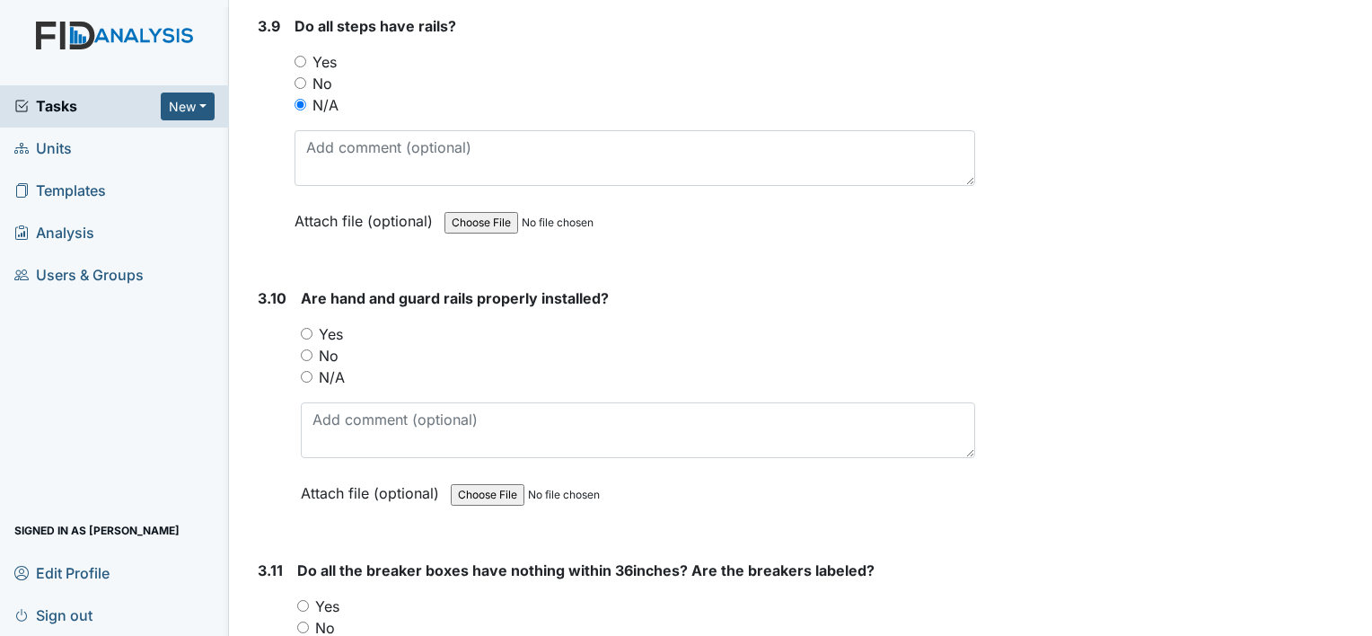
scroll to position [9700, 0]
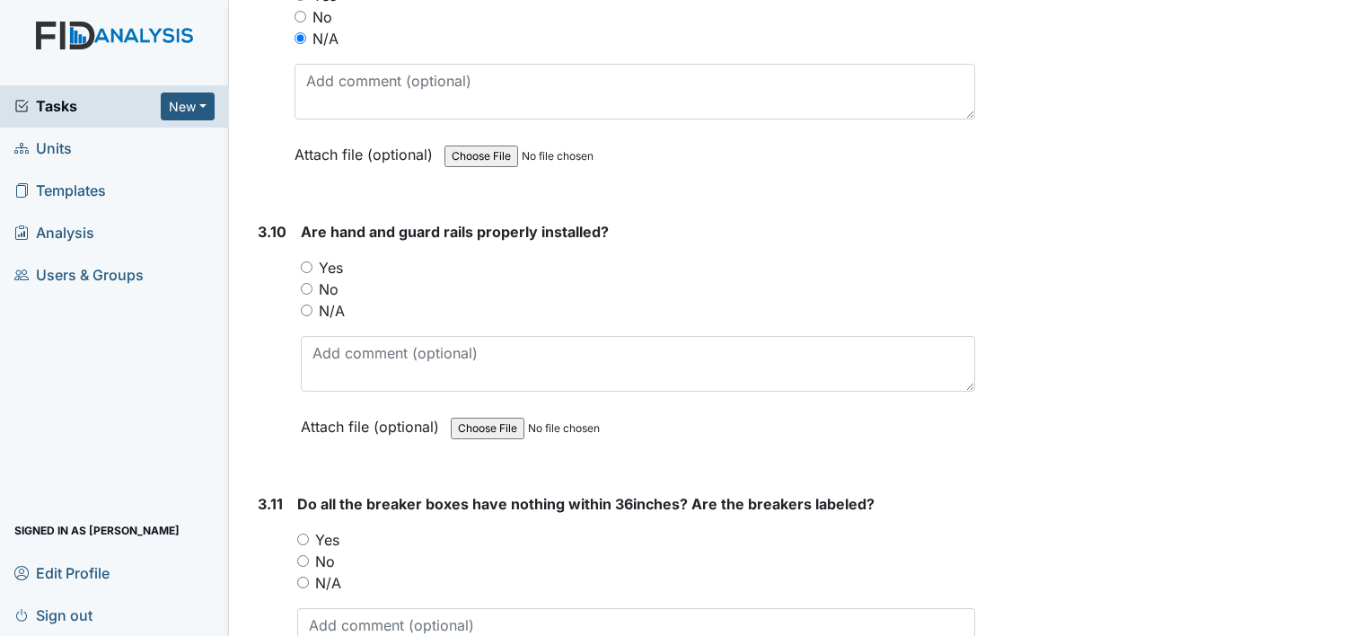
click at [314, 257] on div "Yes" at bounding box center [638, 268] width 675 height 22
click at [304, 261] on input "Yes" at bounding box center [307, 267] width 12 height 12
radio input "true"
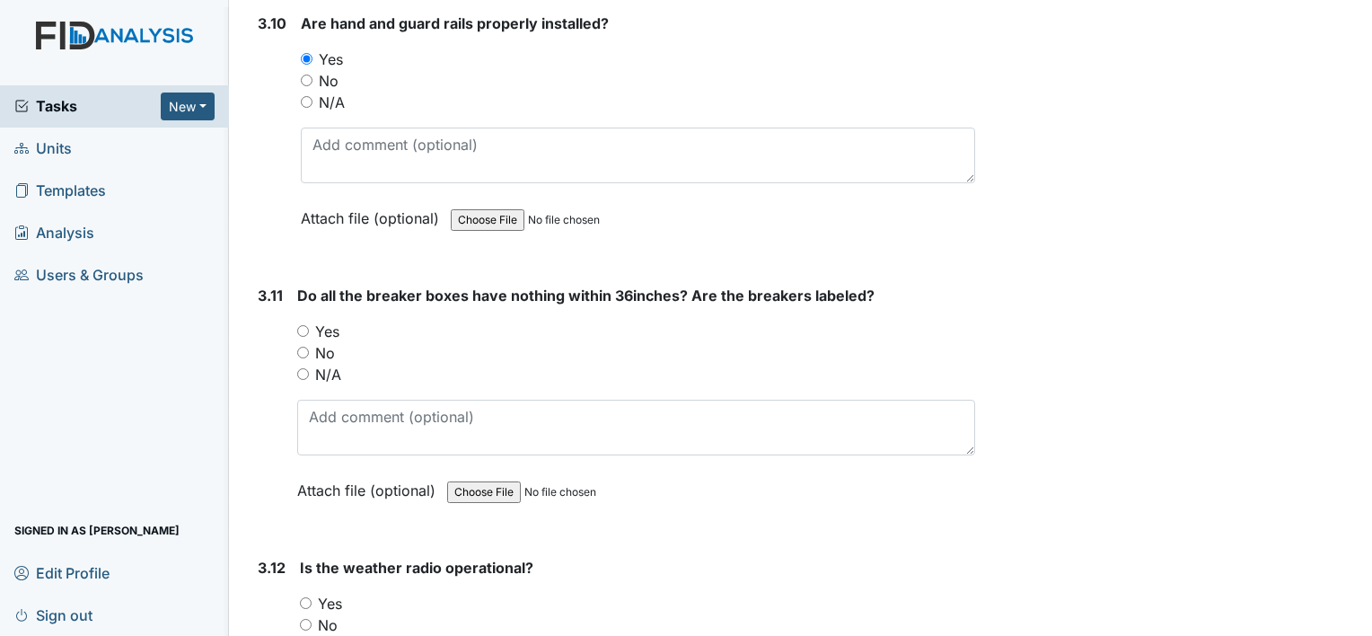
scroll to position [9969, 0]
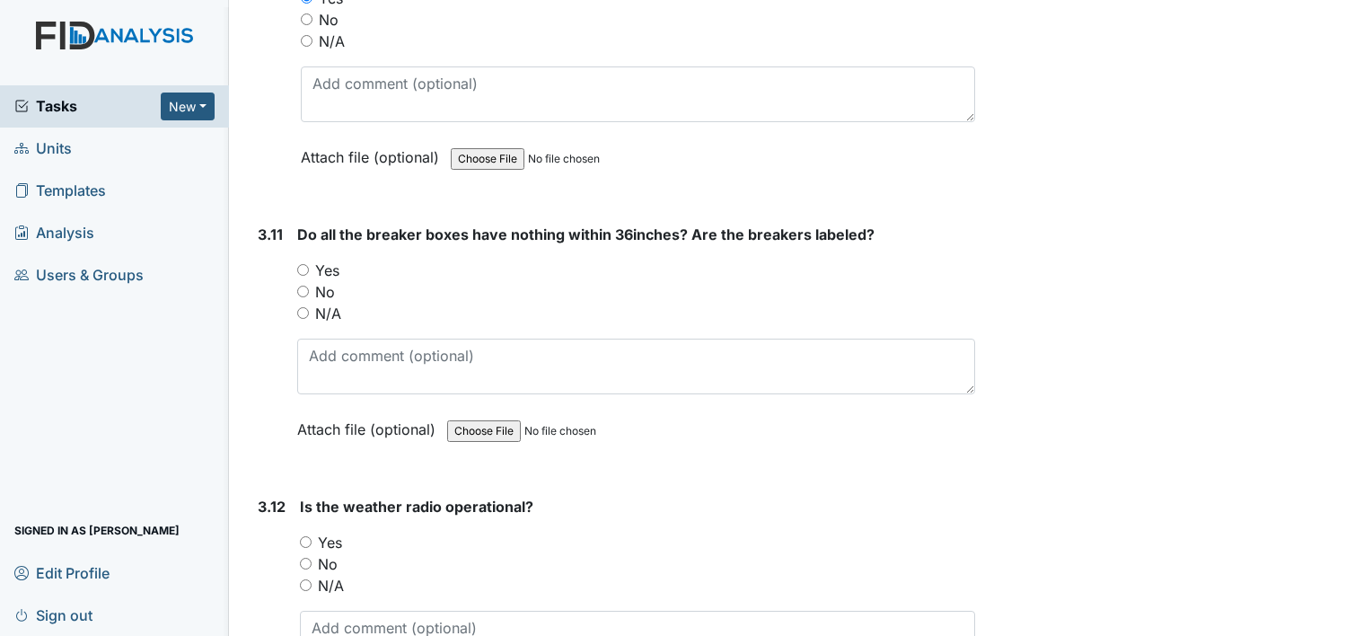
click at [302, 264] on input "Yes" at bounding box center [303, 270] width 12 height 12
radio input "true"
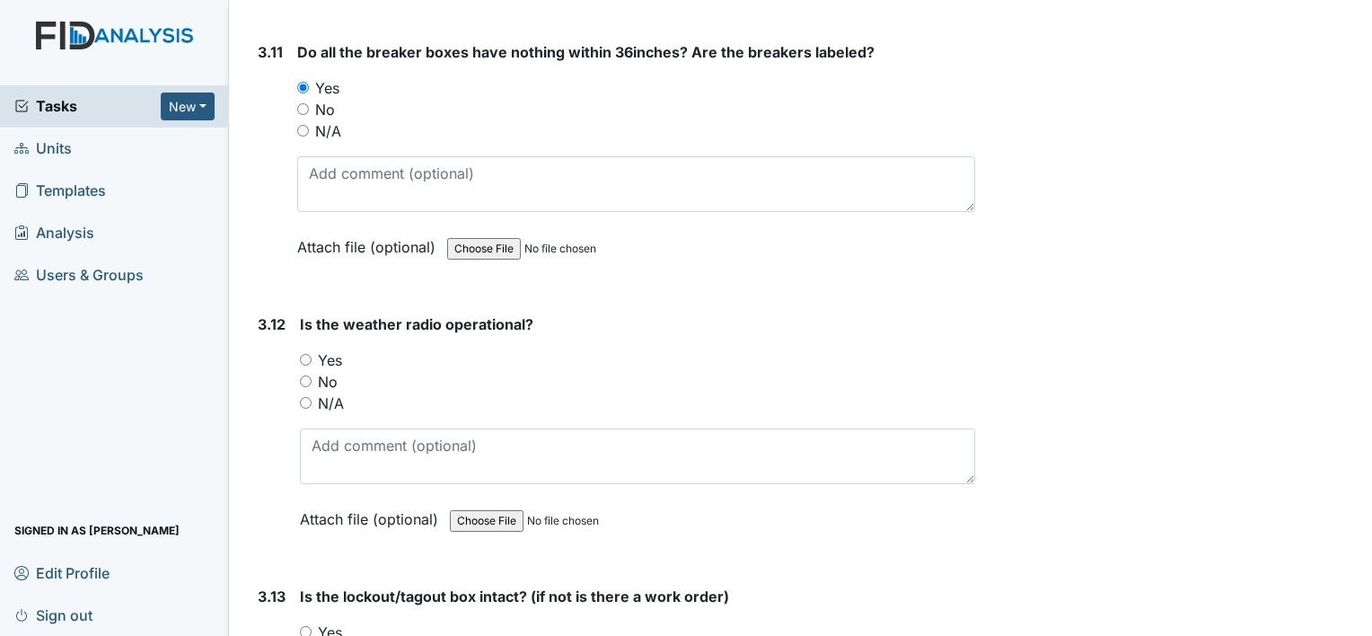
scroll to position [10239, 0]
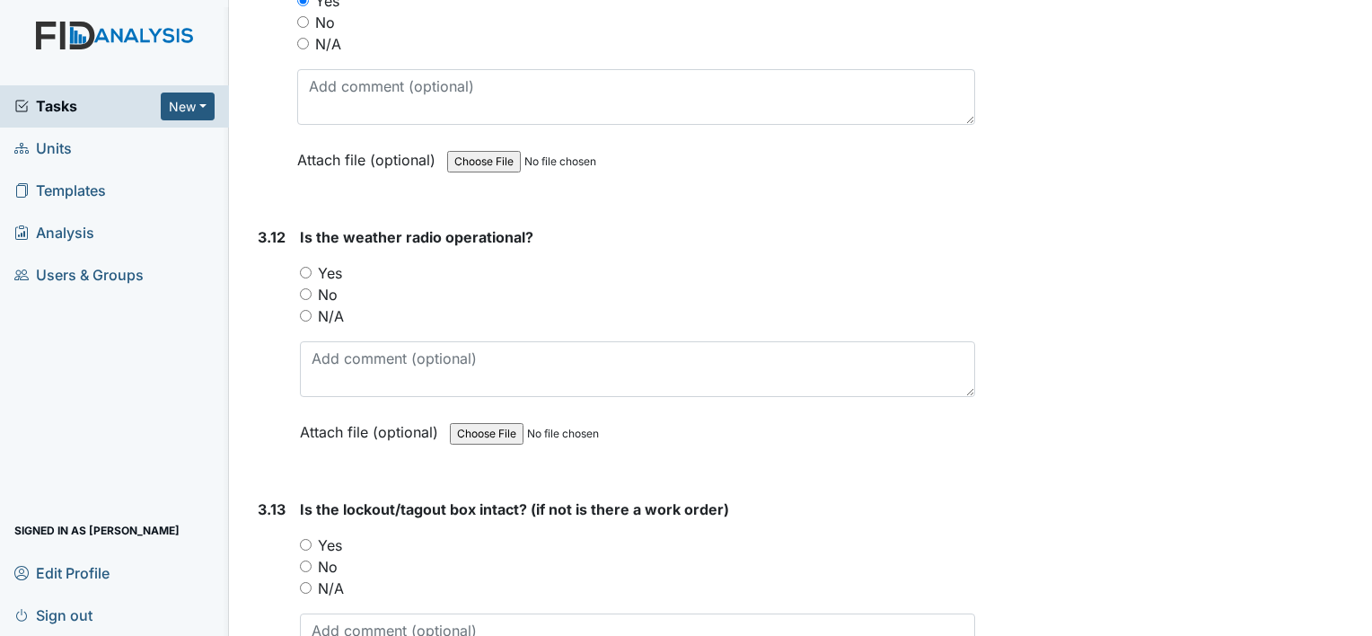
click at [305, 267] on input "Yes" at bounding box center [306, 273] width 12 height 12
radio input "true"
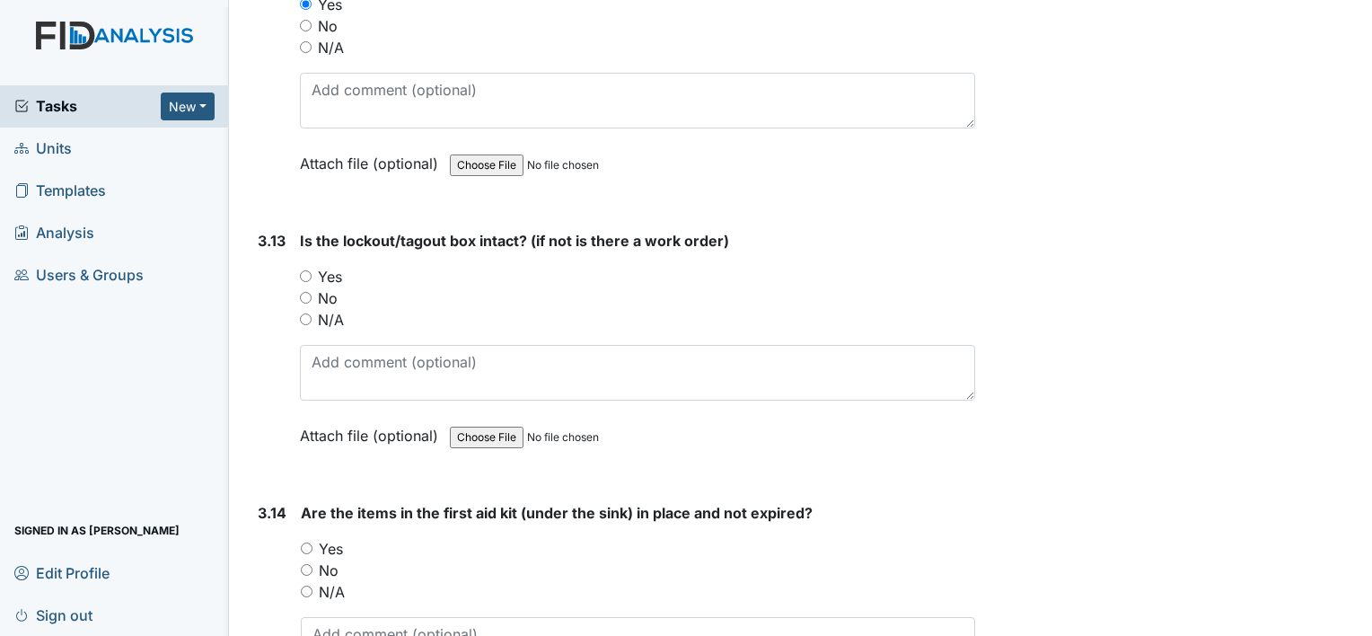
scroll to position [10508, 0]
click at [304, 269] on input "Yes" at bounding box center [306, 275] width 12 height 12
radio input "true"
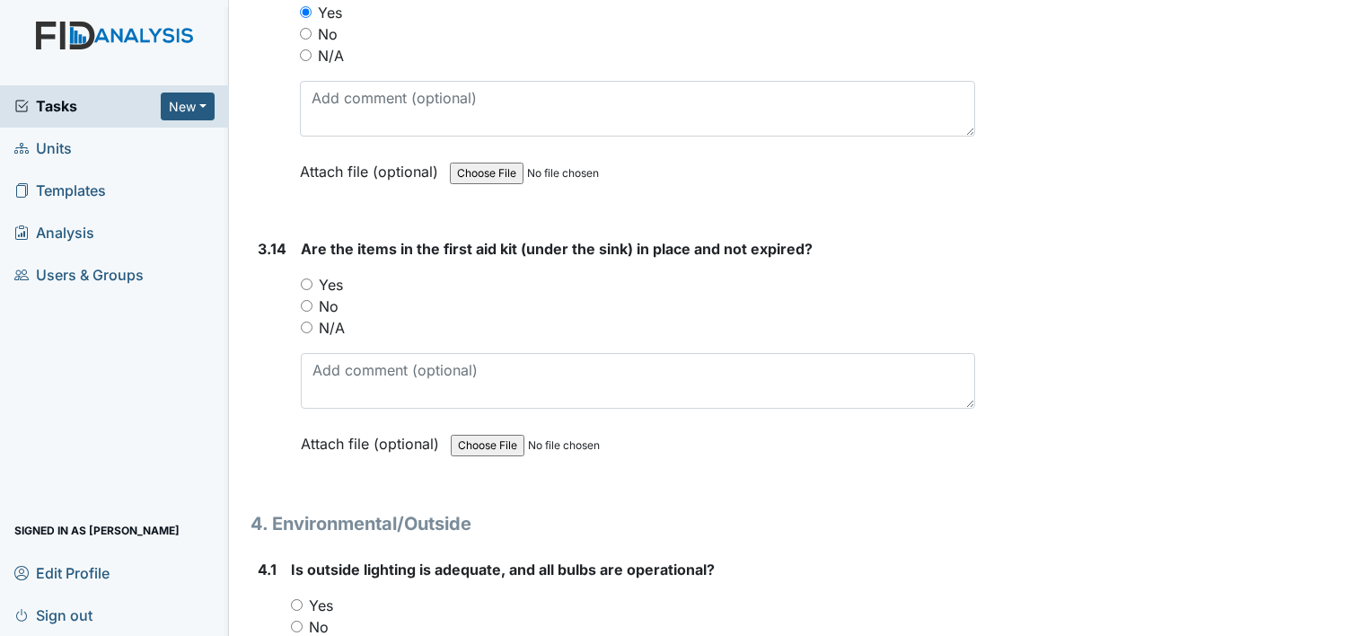
scroll to position [10778, 0]
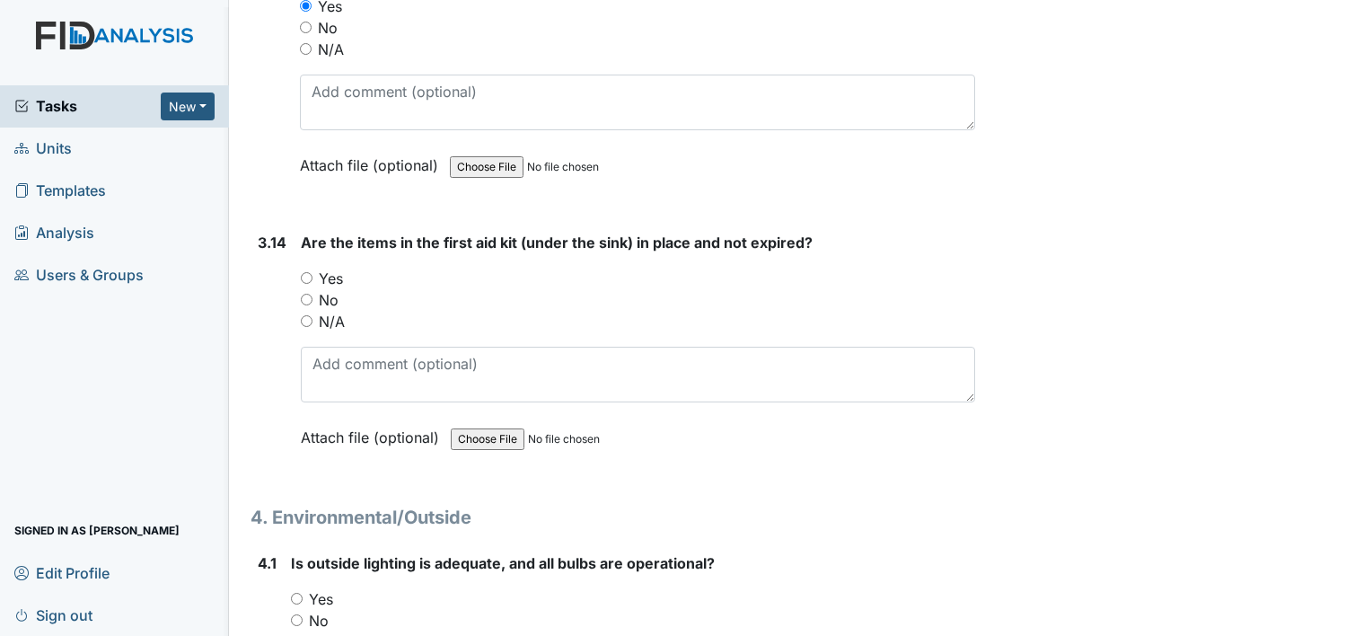
click at [304, 272] on input "Yes" at bounding box center [307, 278] width 12 height 12
radio input "true"
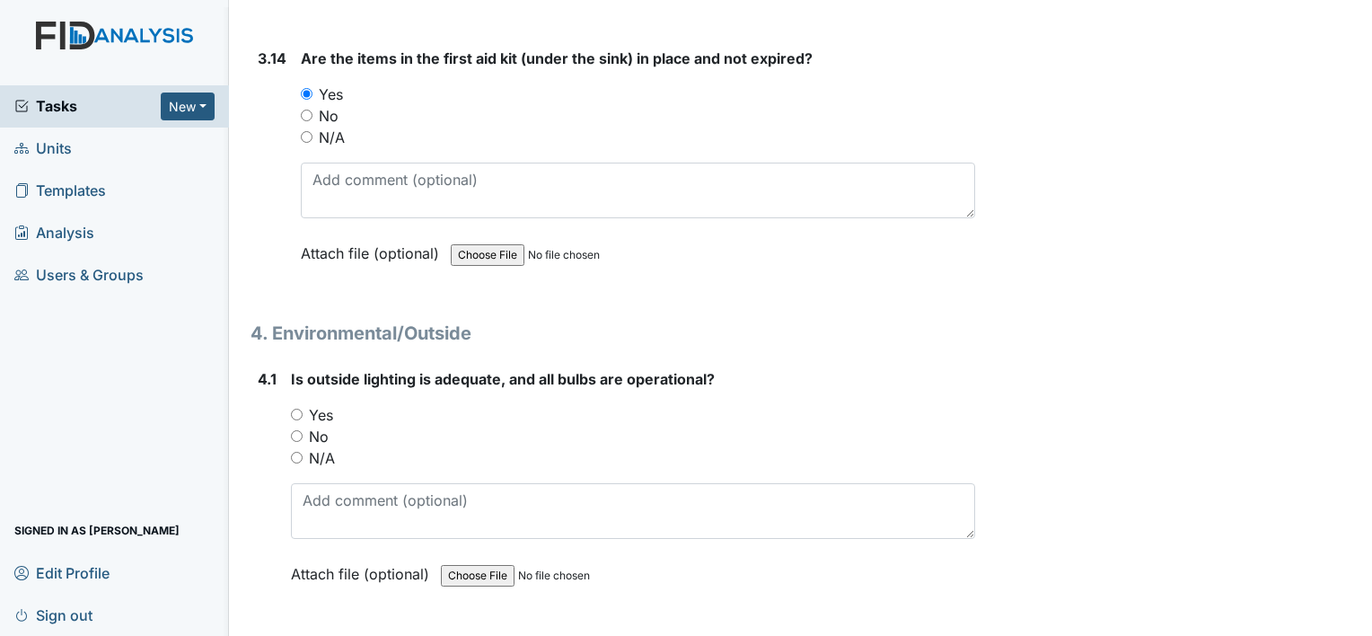
scroll to position [11047, 0]
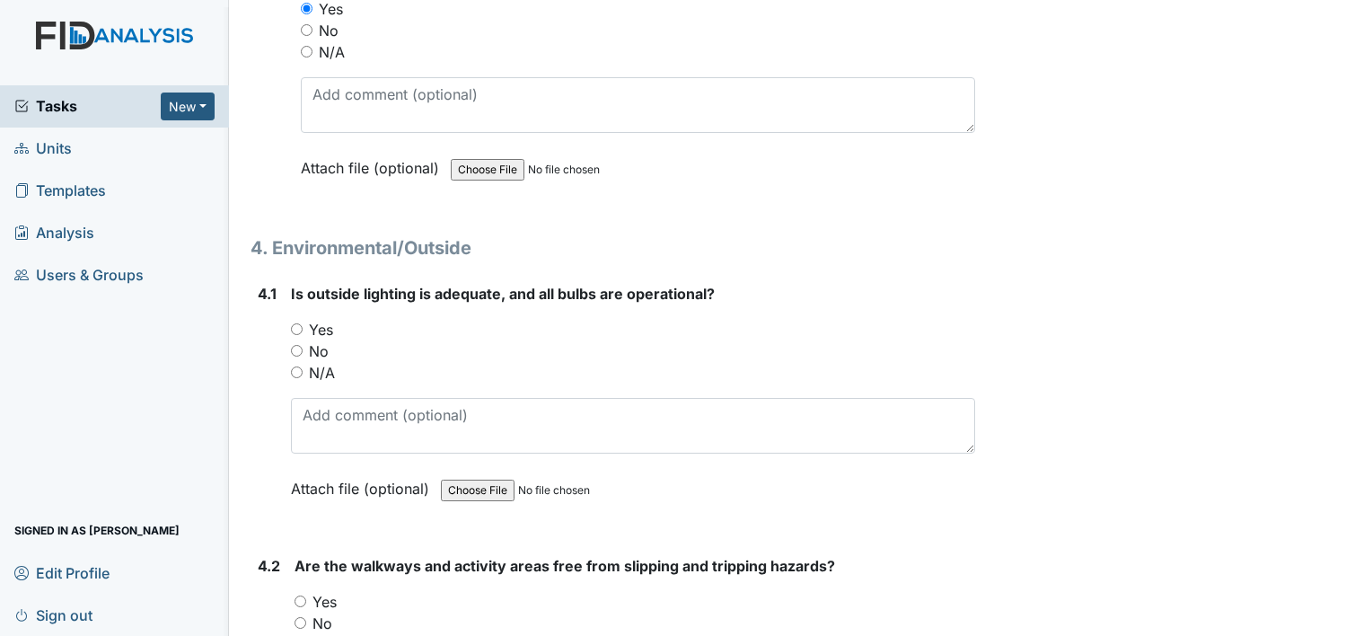
click at [293, 323] on input "Yes" at bounding box center [297, 329] width 12 height 12
radio input "true"
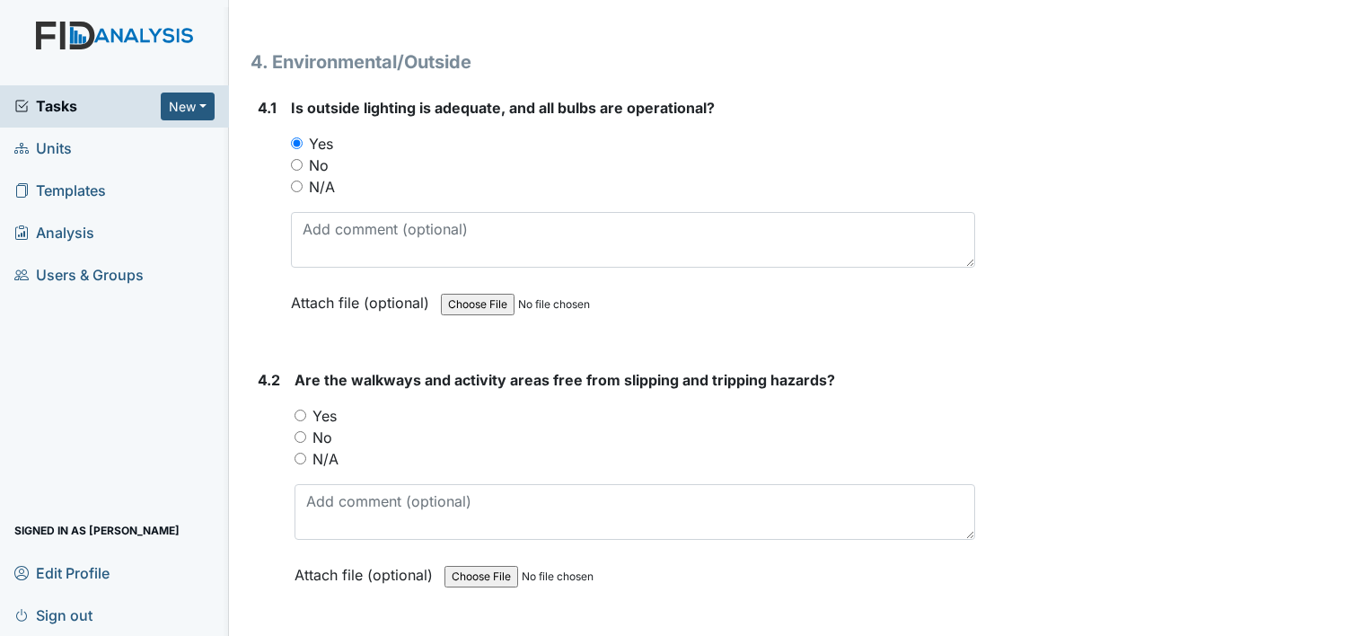
scroll to position [11317, 0]
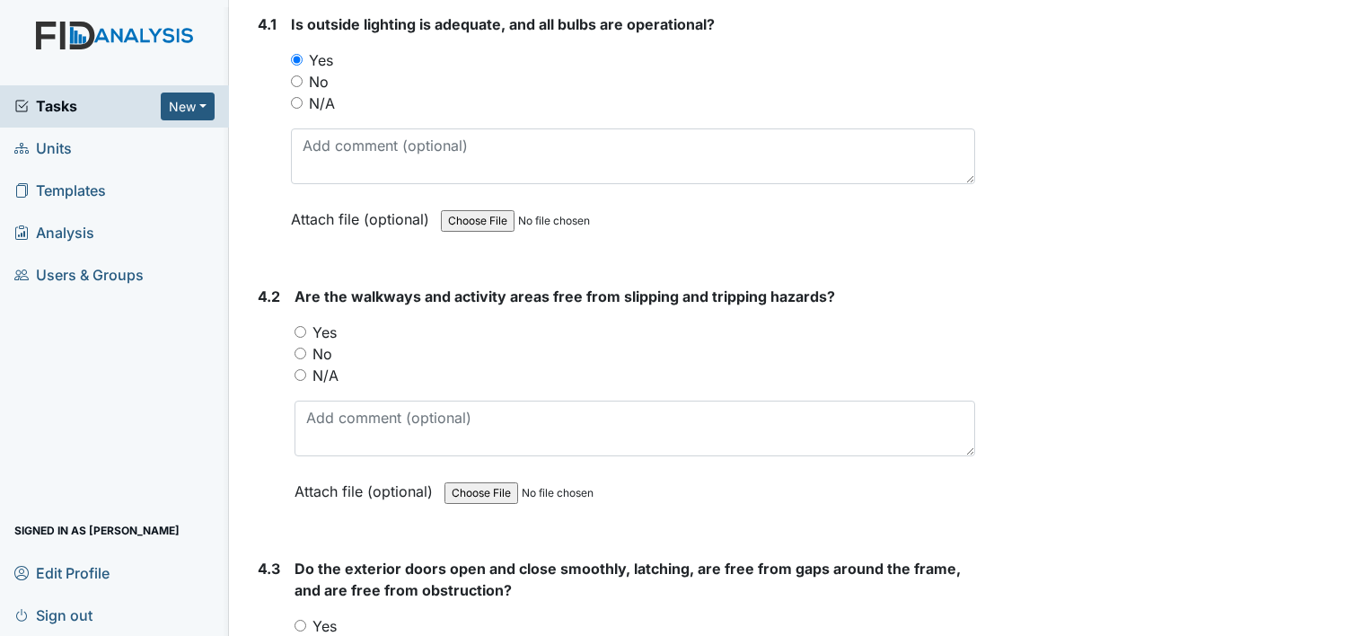
click at [309, 322] on div "Yes" at bounding box center [635, 333] width 681 height 22
click at [298, 326] on input "Yes" at bounding box center [301, 332] width 12 height 12
radio input "true"
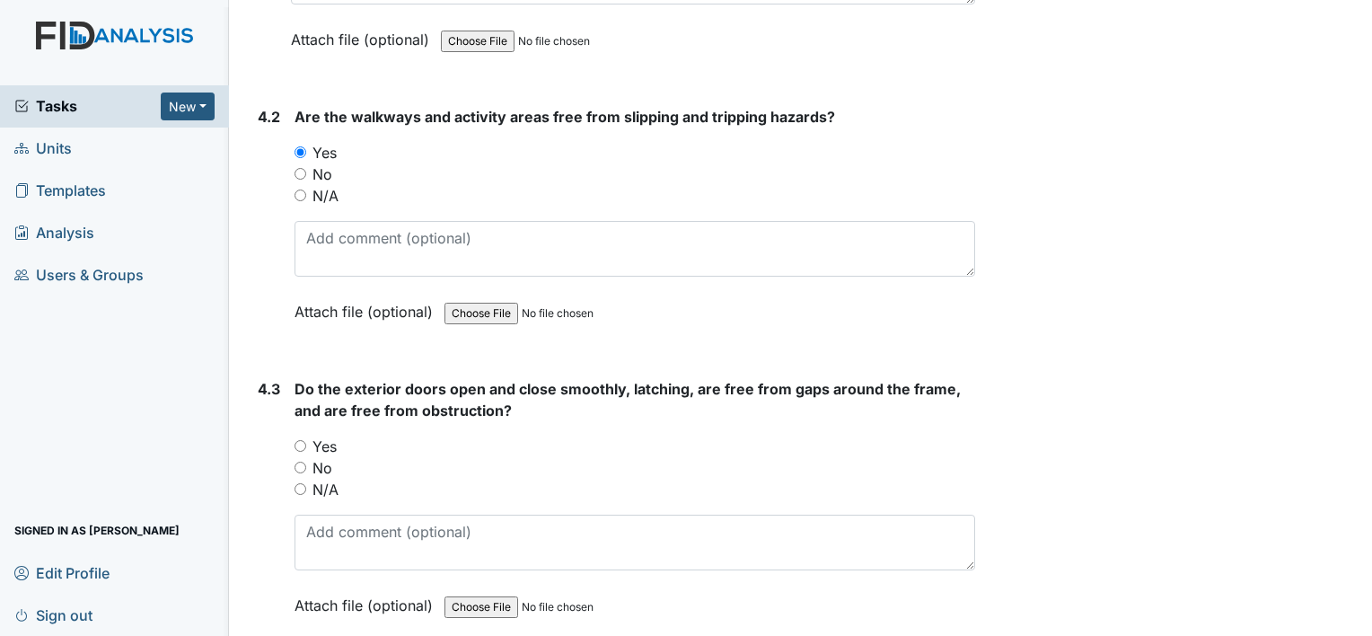
scroll to position [11586, 0]
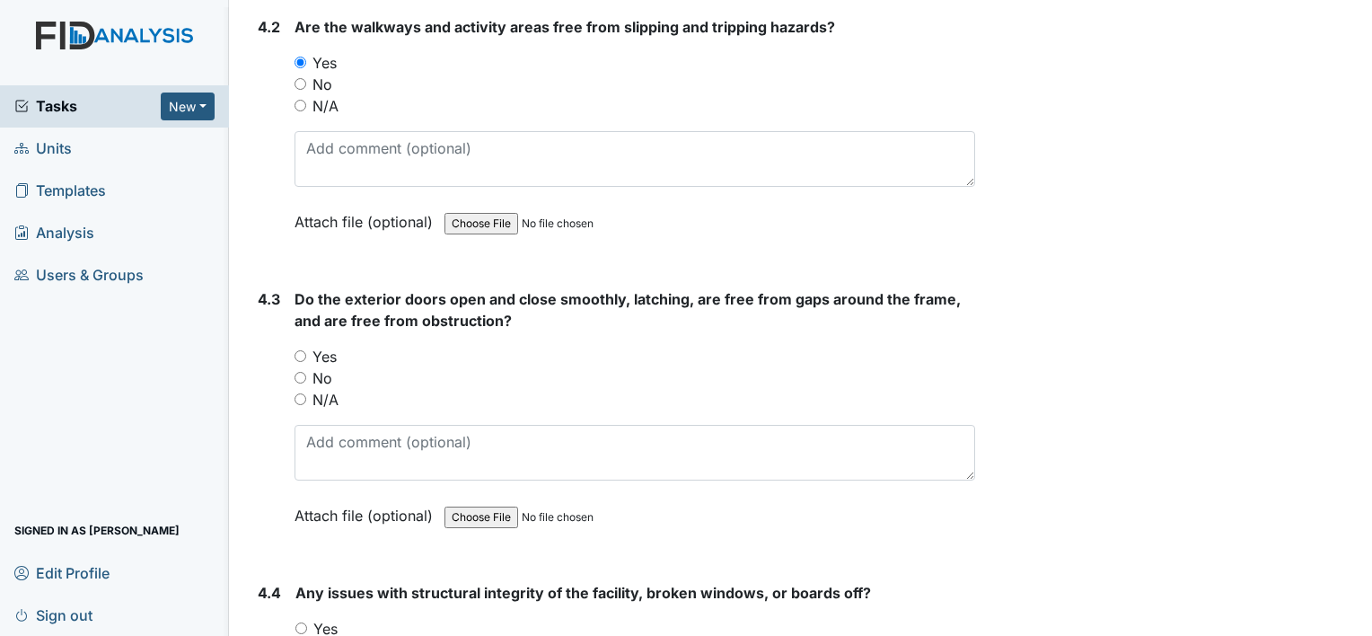
click at [297, 350] on input "Yes" at bounding box center [301, 356] width 12 height 12
radio input "true"
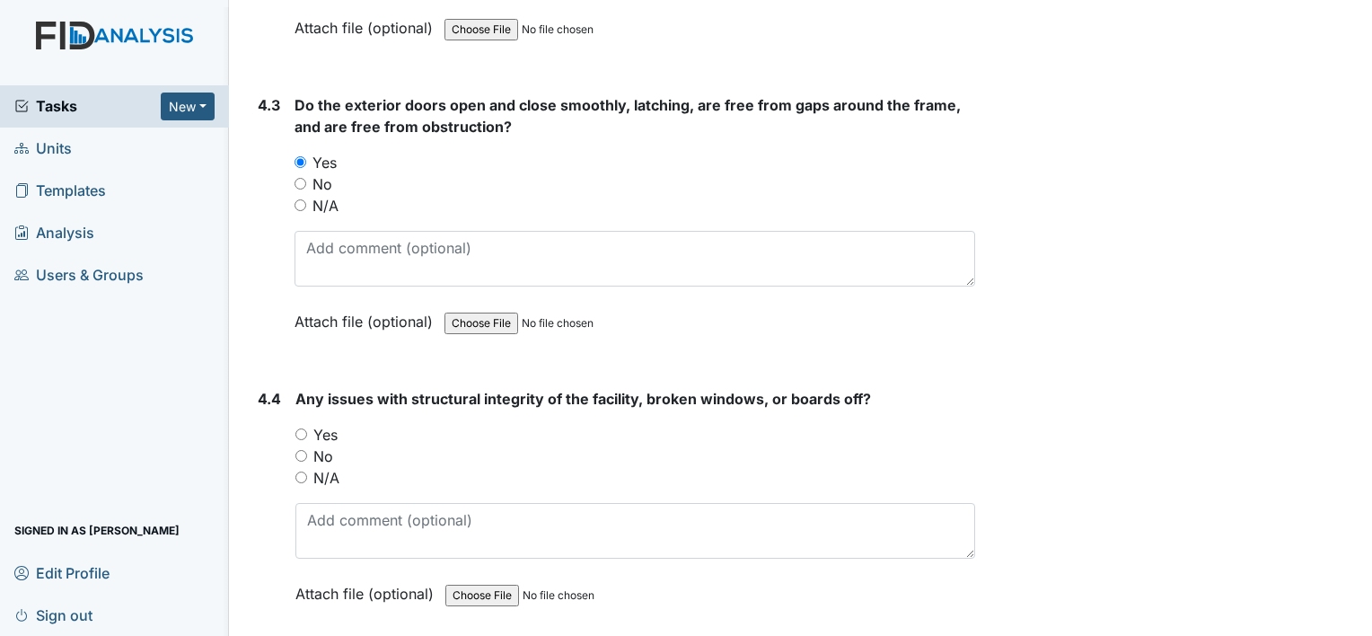
scroll to position [11855, 0]
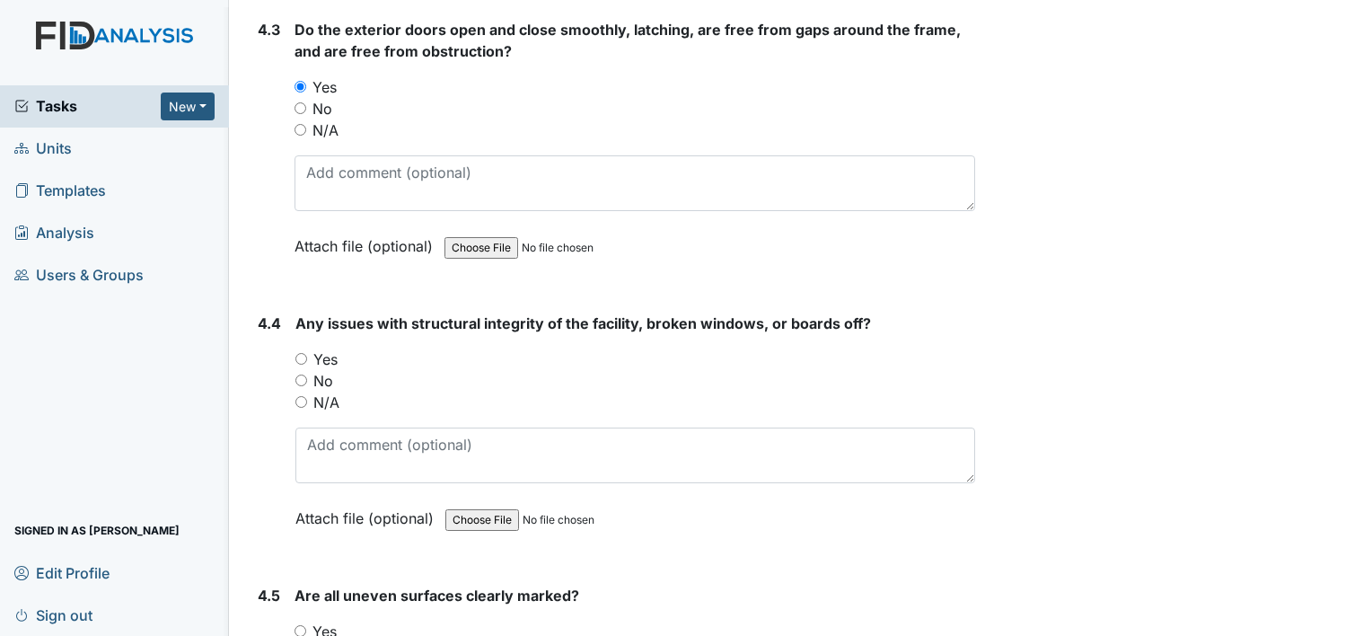
click at [303, 353] on input "Yes" at bounding box center [301, 359] width 12 height 12
radio input "true"
click at [304, 375] on input "No" at bounding box center [301, 381] width 12 height 12
radio input "true"
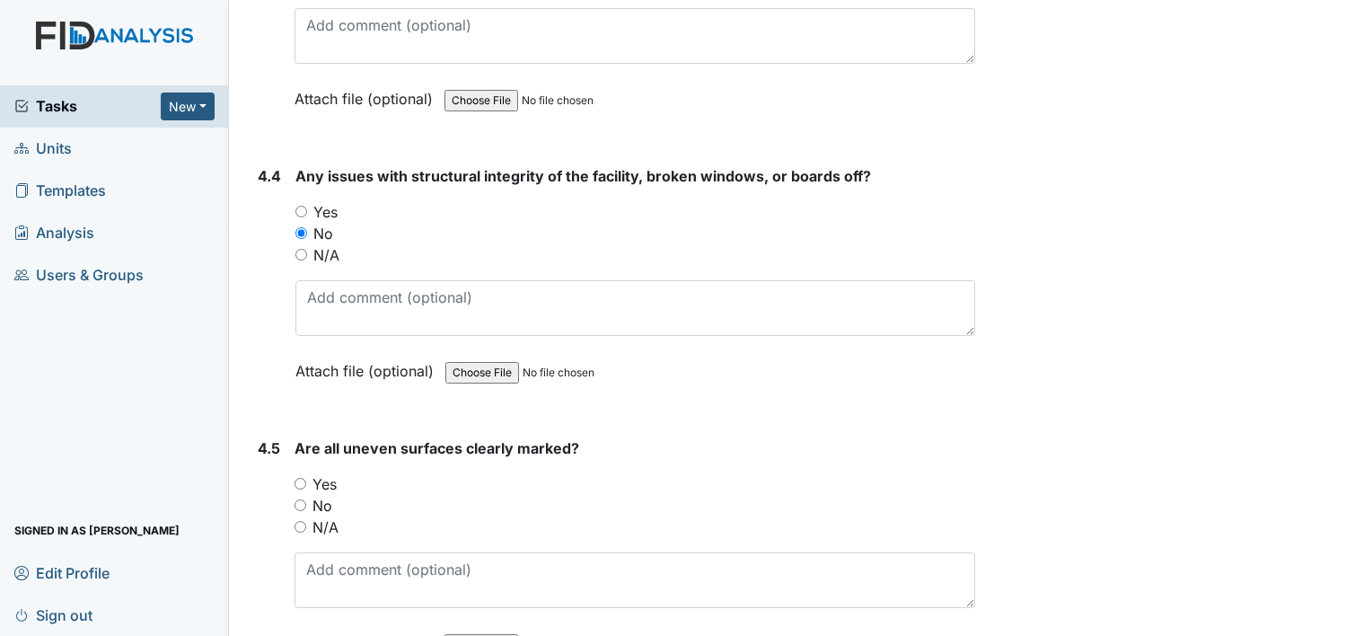
scroll to position [12125, 0]
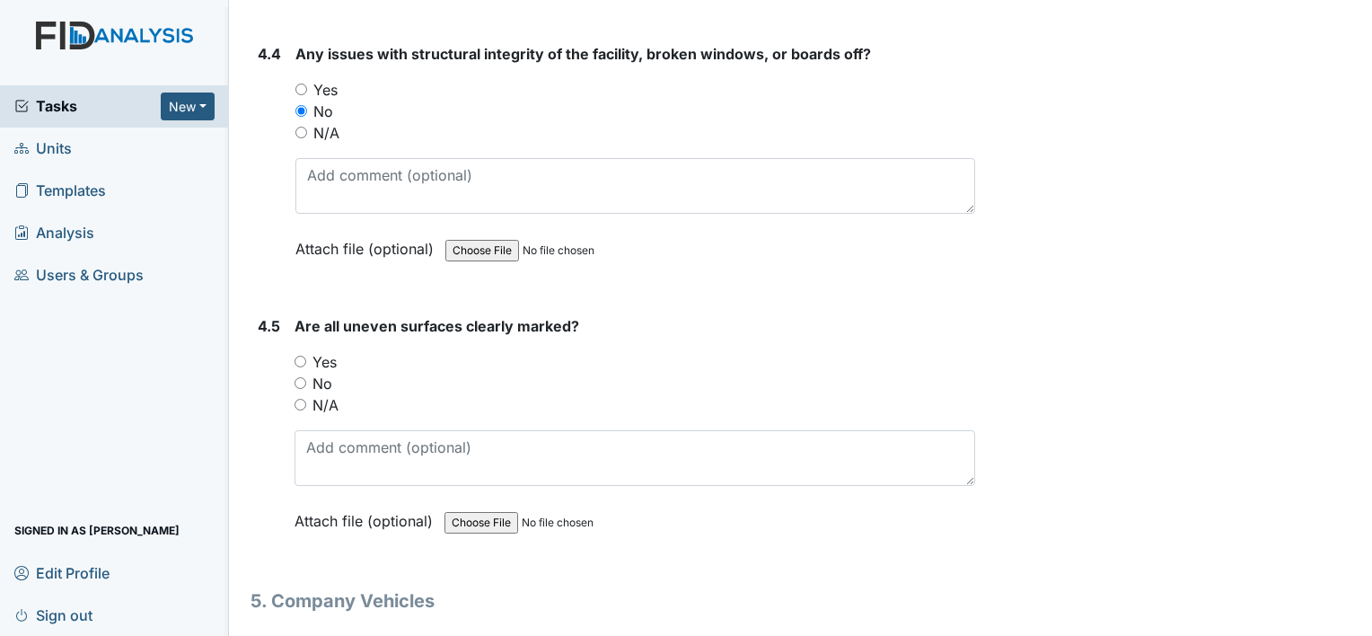
click at [301, 356] on input "Yes" at bounding box center [301, 362] width 12 height 12
radio input "true"
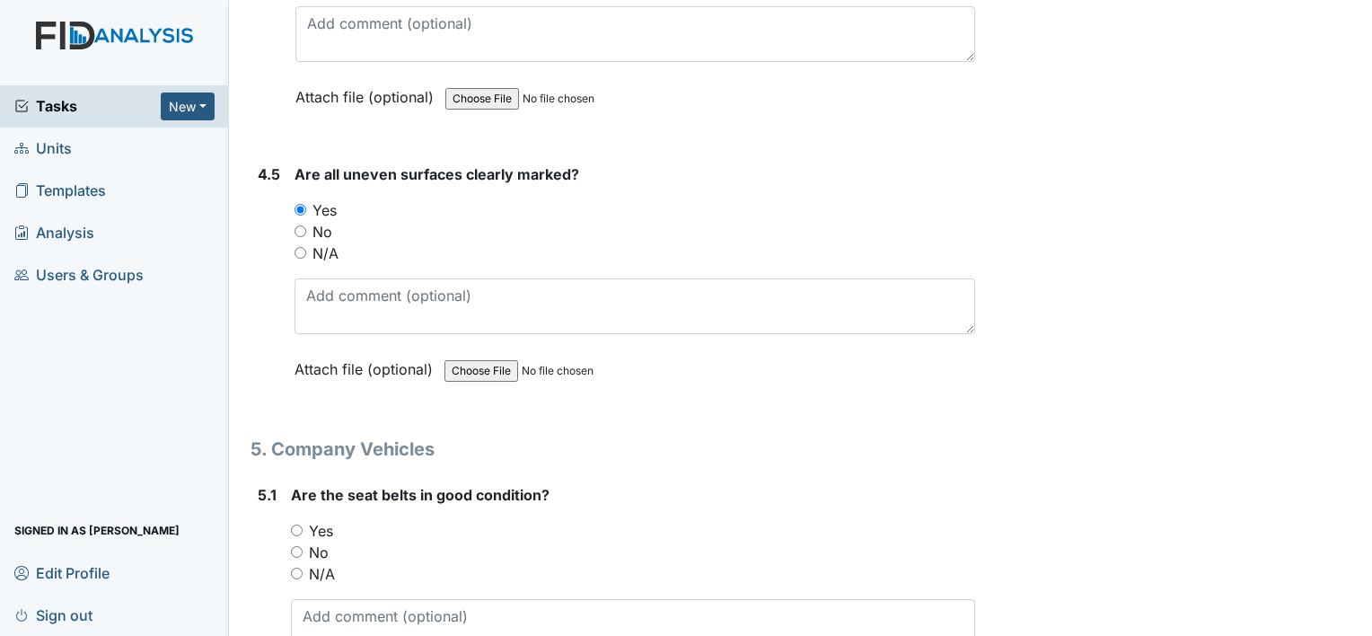
scroll to position [12394, 0]
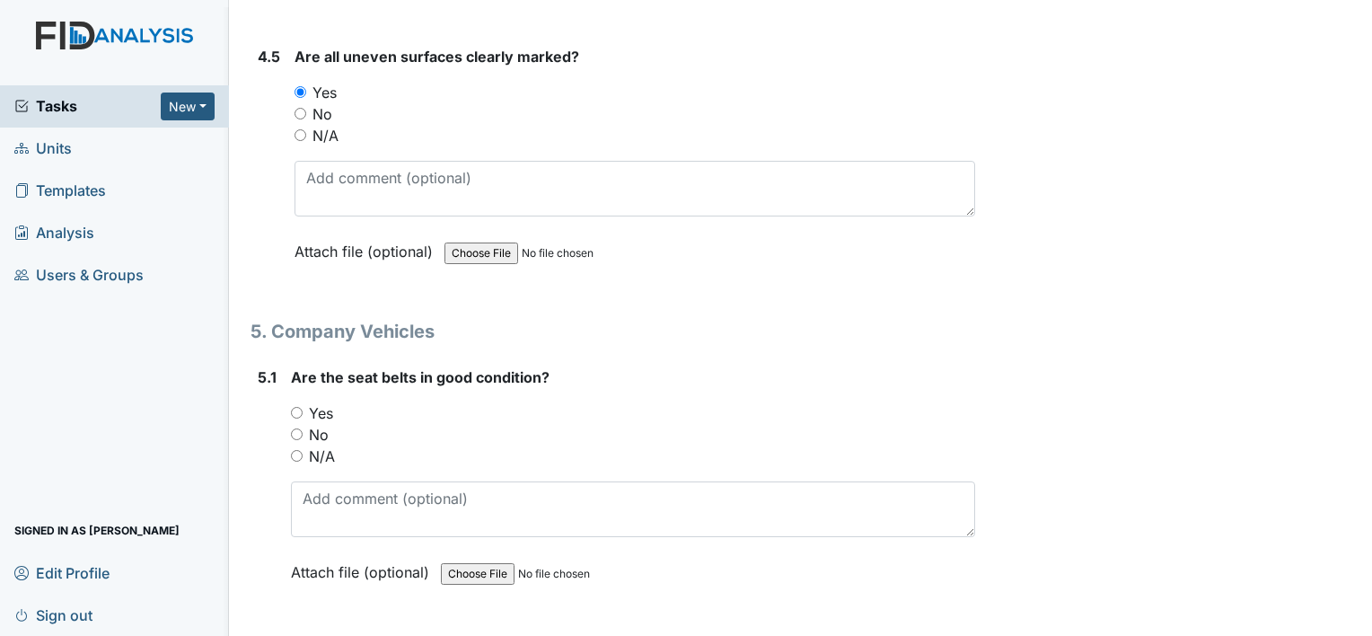
click at [303, 402] on div "Yes" at bounding box center [633, 413] width 684 height 22
click at [293, 407] on input "Yes" at bounding box center [297, 413] width 12 height 12
radio input "true"
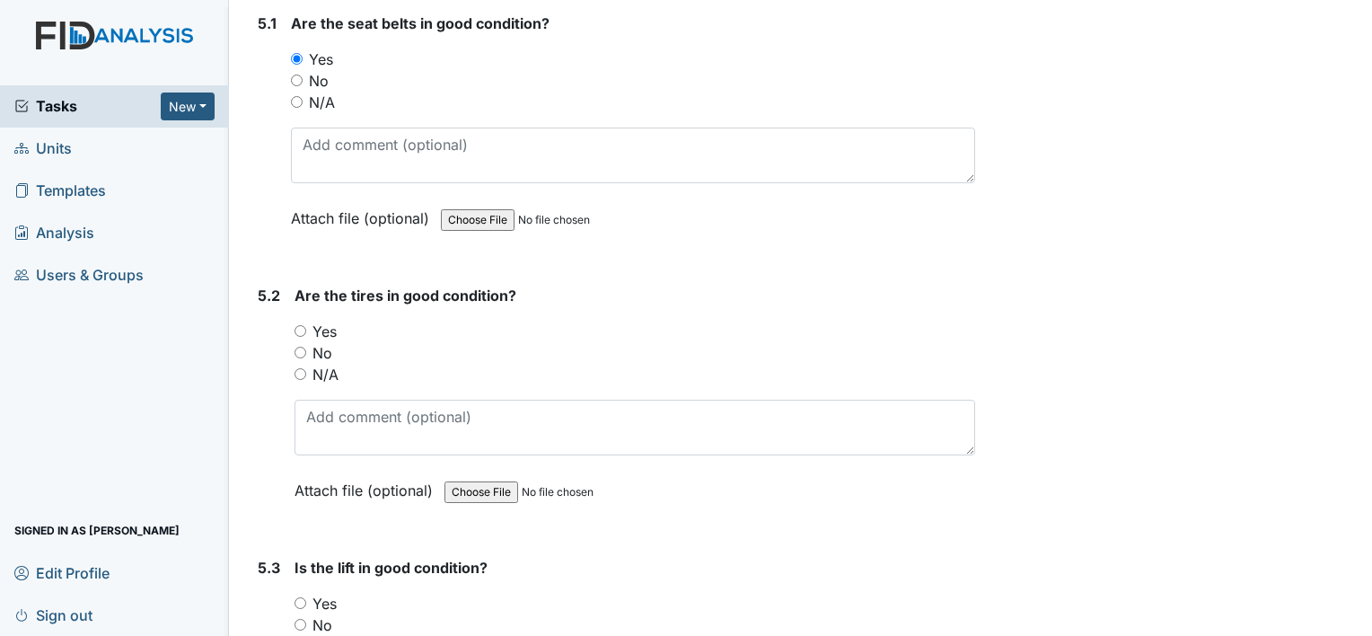
scroll to position [12754, 0]
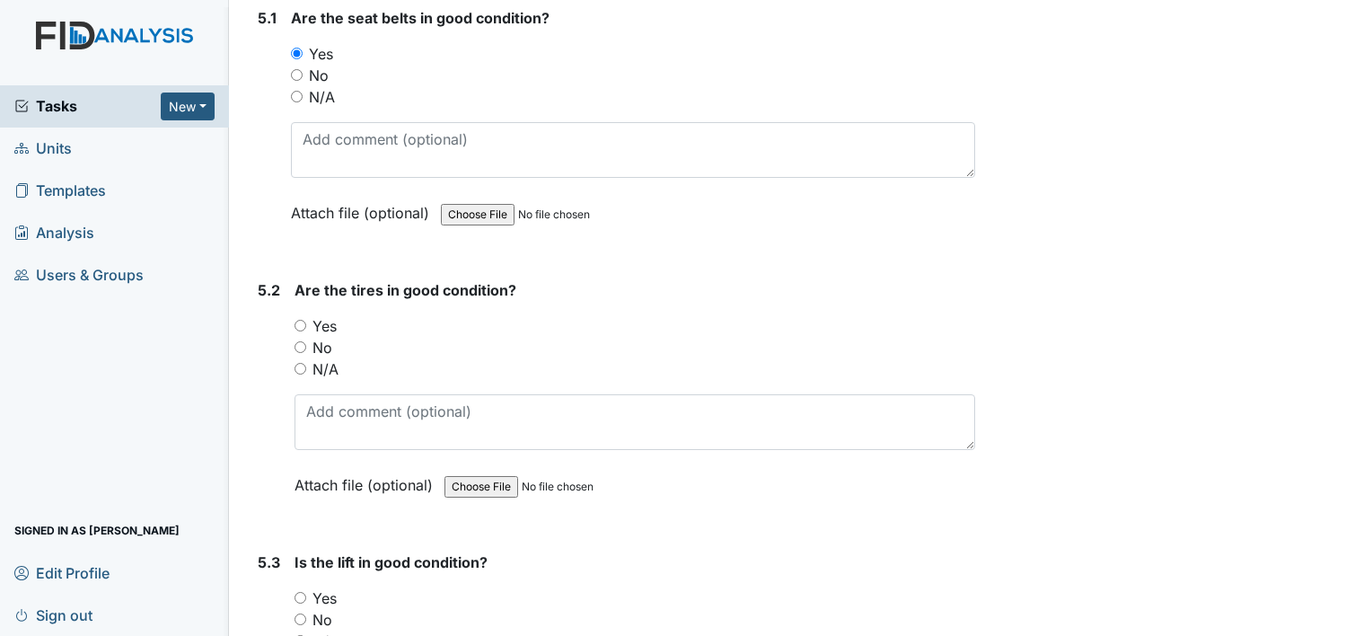
click at [304, 320] on input "Yes" at bounding box center [301, 326] width 12 height 12
radio input "true"
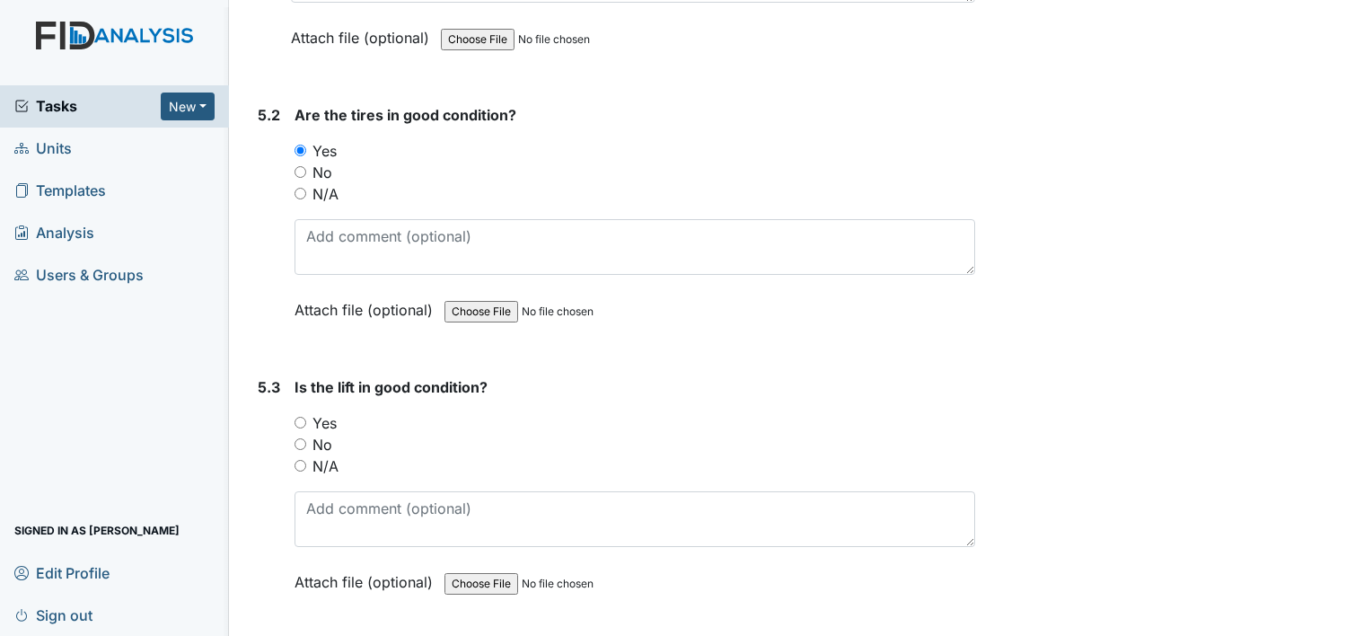
scroll to position [13023, 0]
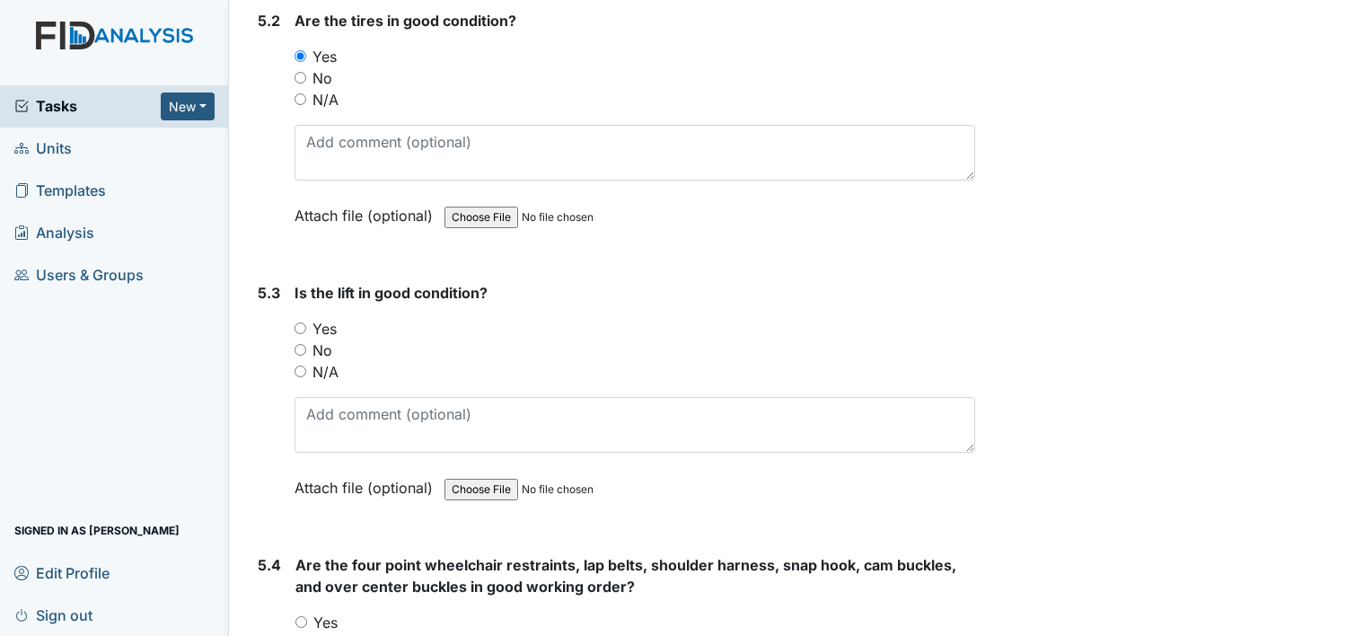
click at [300, 366] on input "N/A" at bounding box center [301, 372] width 12 height 12
radio input "true"
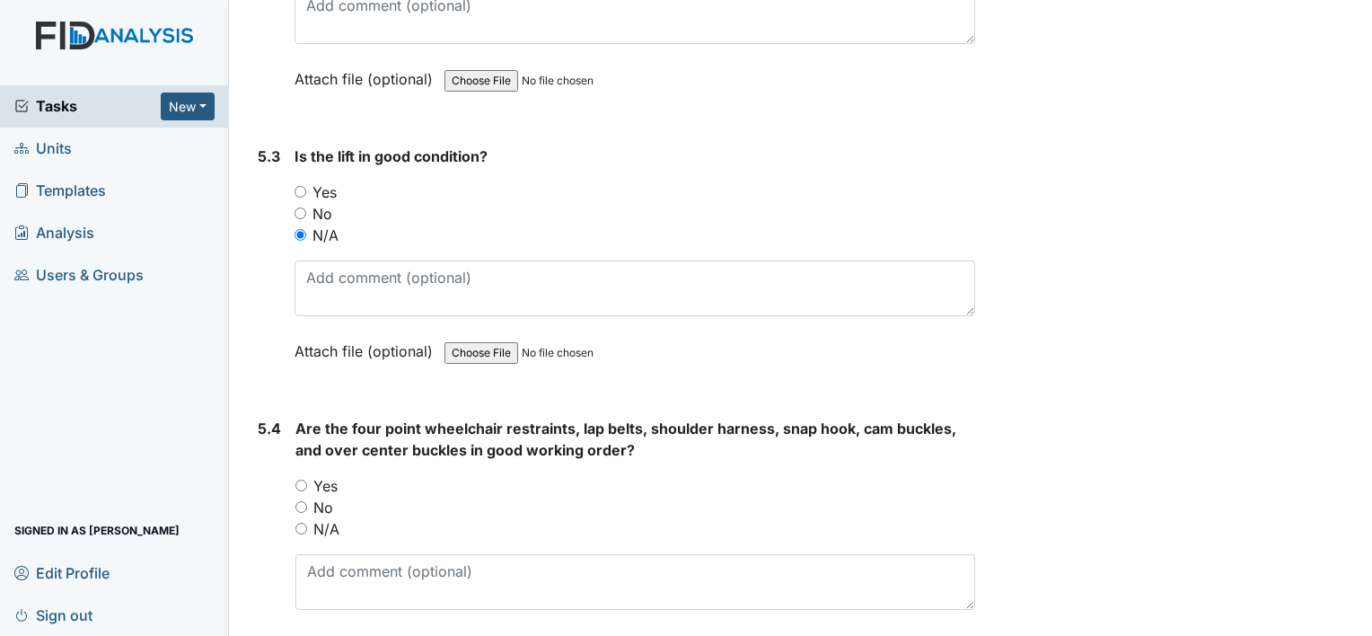
scroll to position [13293, 0]
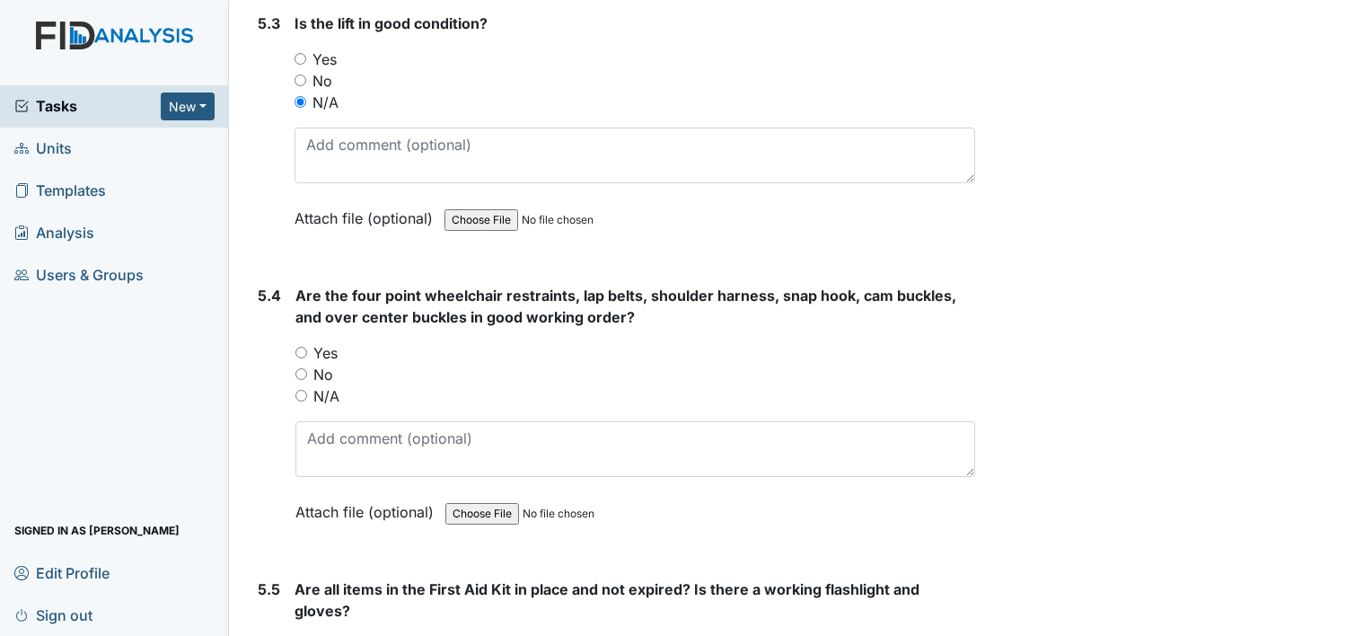
click at [296, 390] on input "N/A" at bounding box center [301, 396] width 12 height 12
radio input "true"
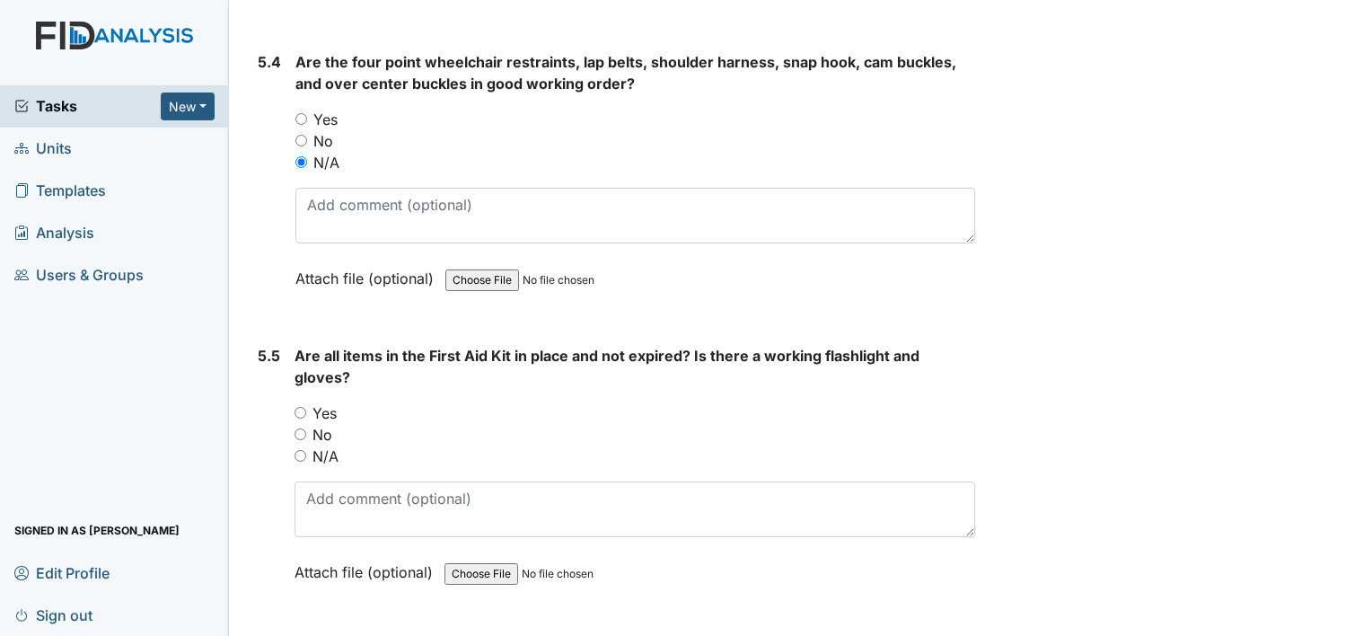
scroll to position [13562, 0]
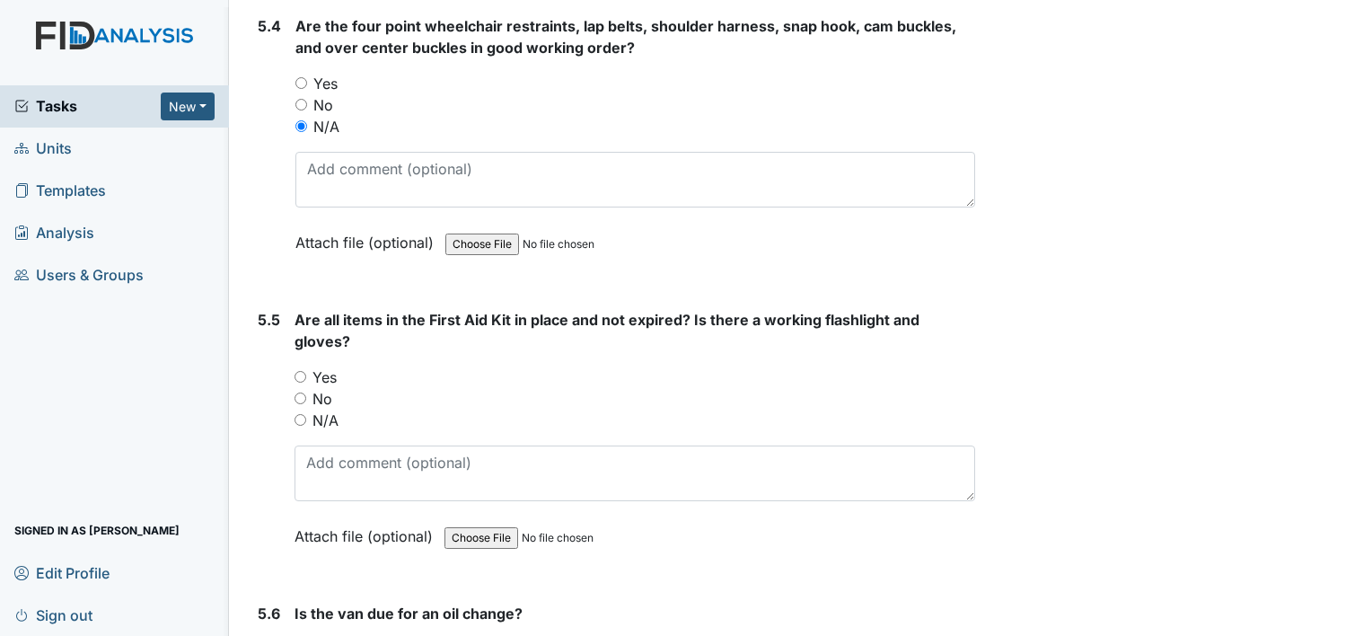
click at [298, 414] on input "N/A" at bounding box center [301, 420] width 12 height 12
radio input "true"
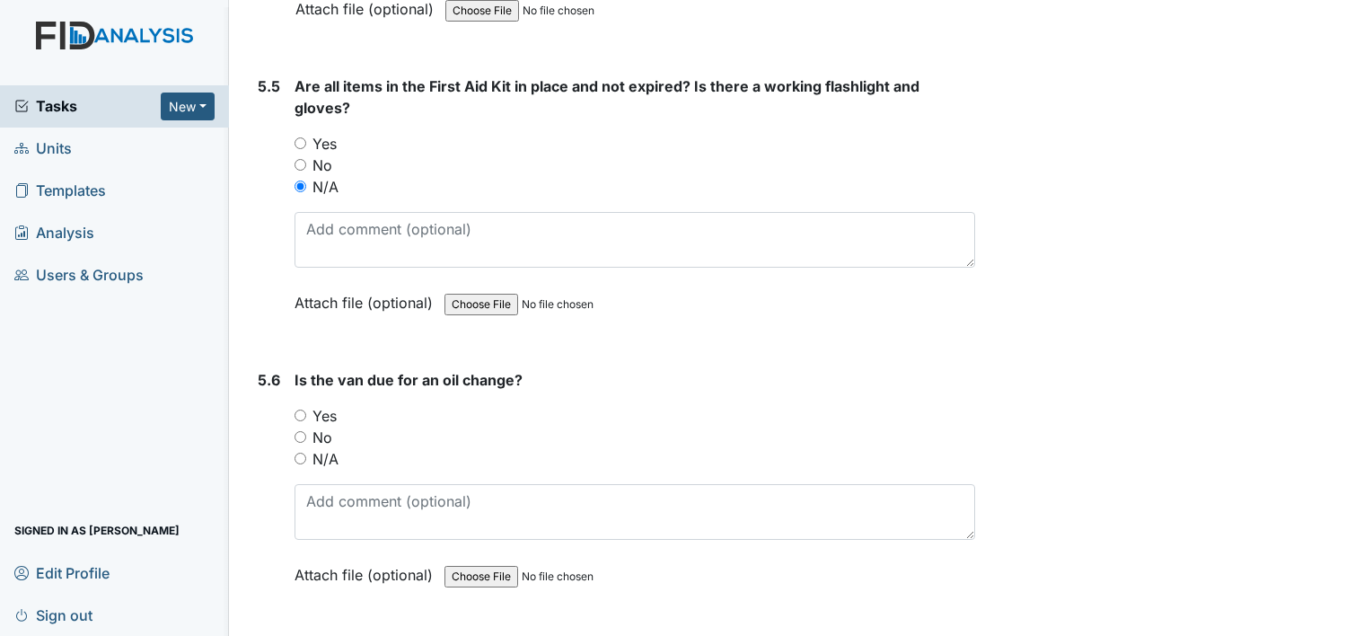
scroll to position [13804, 0]
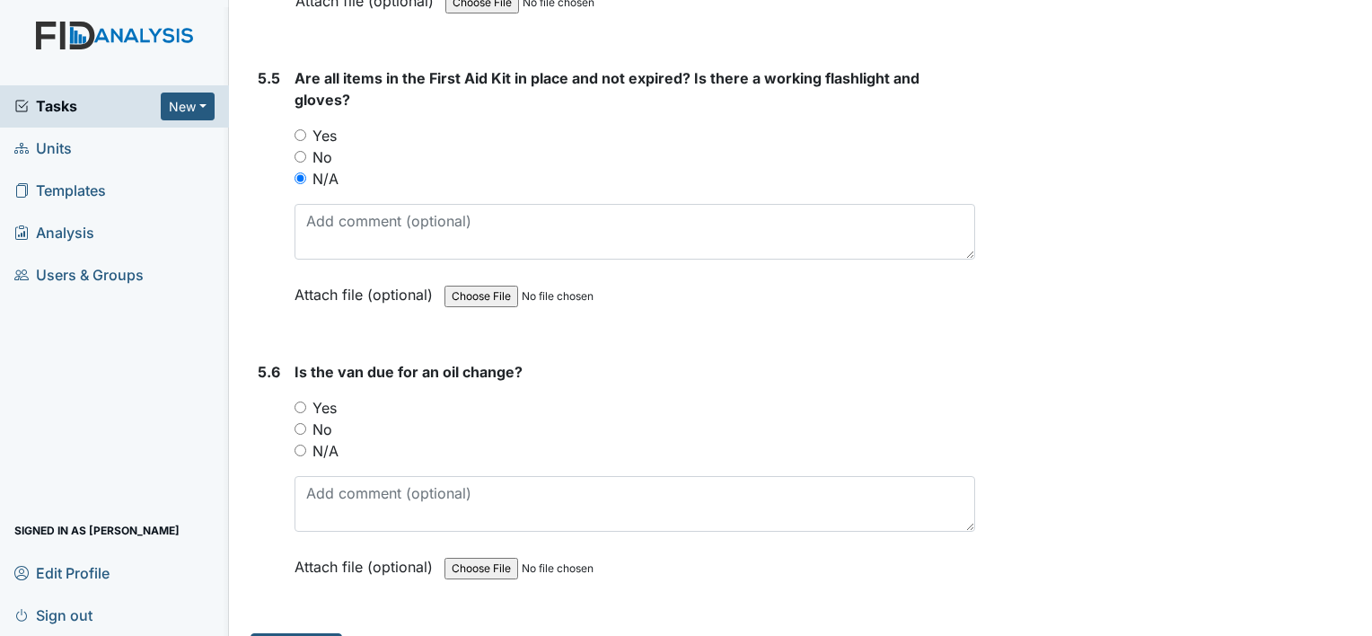
click at [299, 423] on input "No" at bounding box center [301, 429] width 12 height 12
radio input "true"
